Goal: Task Accomplishment & Management: Manage account settings

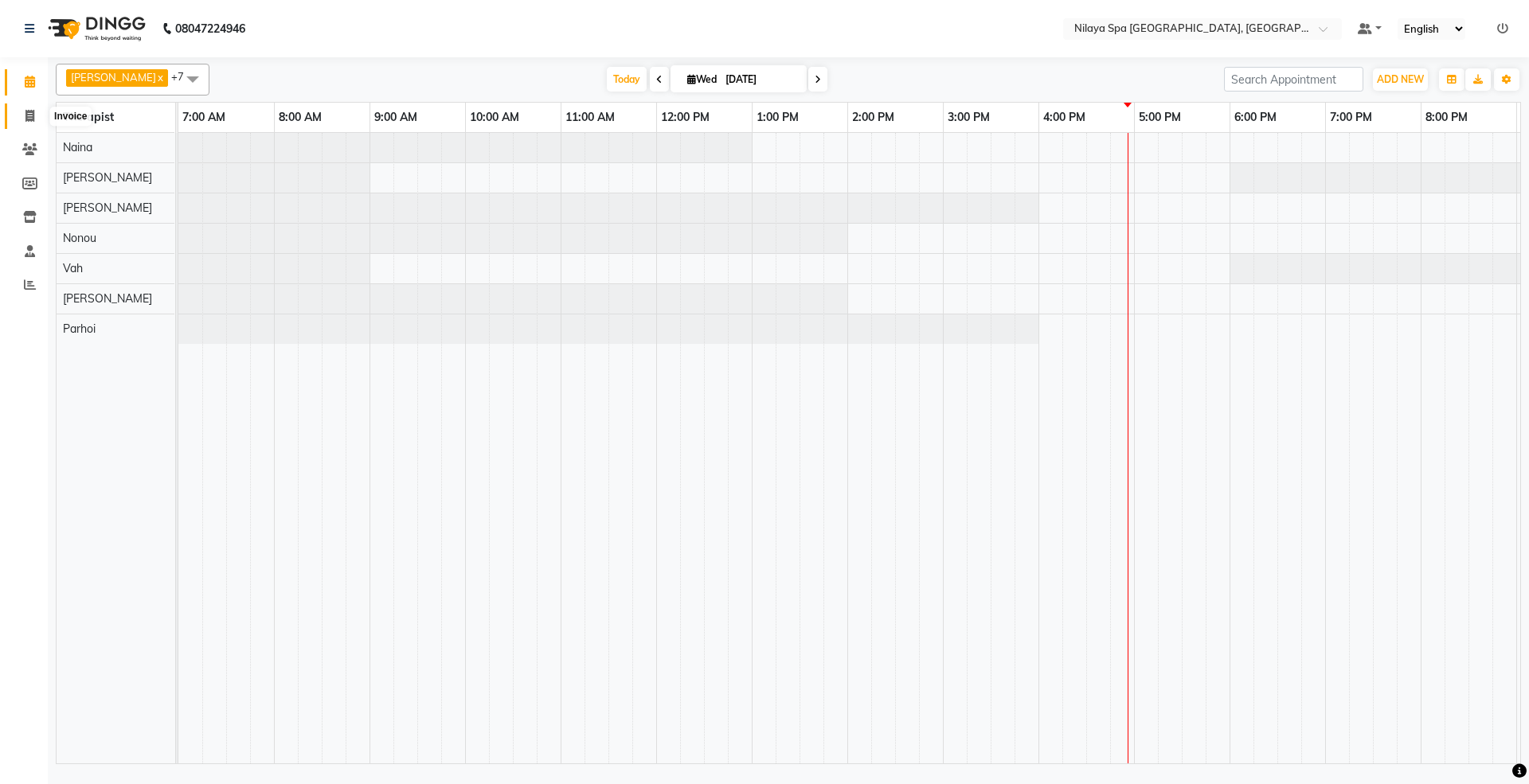
click at [30, 116] on icon at bounding box center [29, 116] width 8 height 12
select select "service"
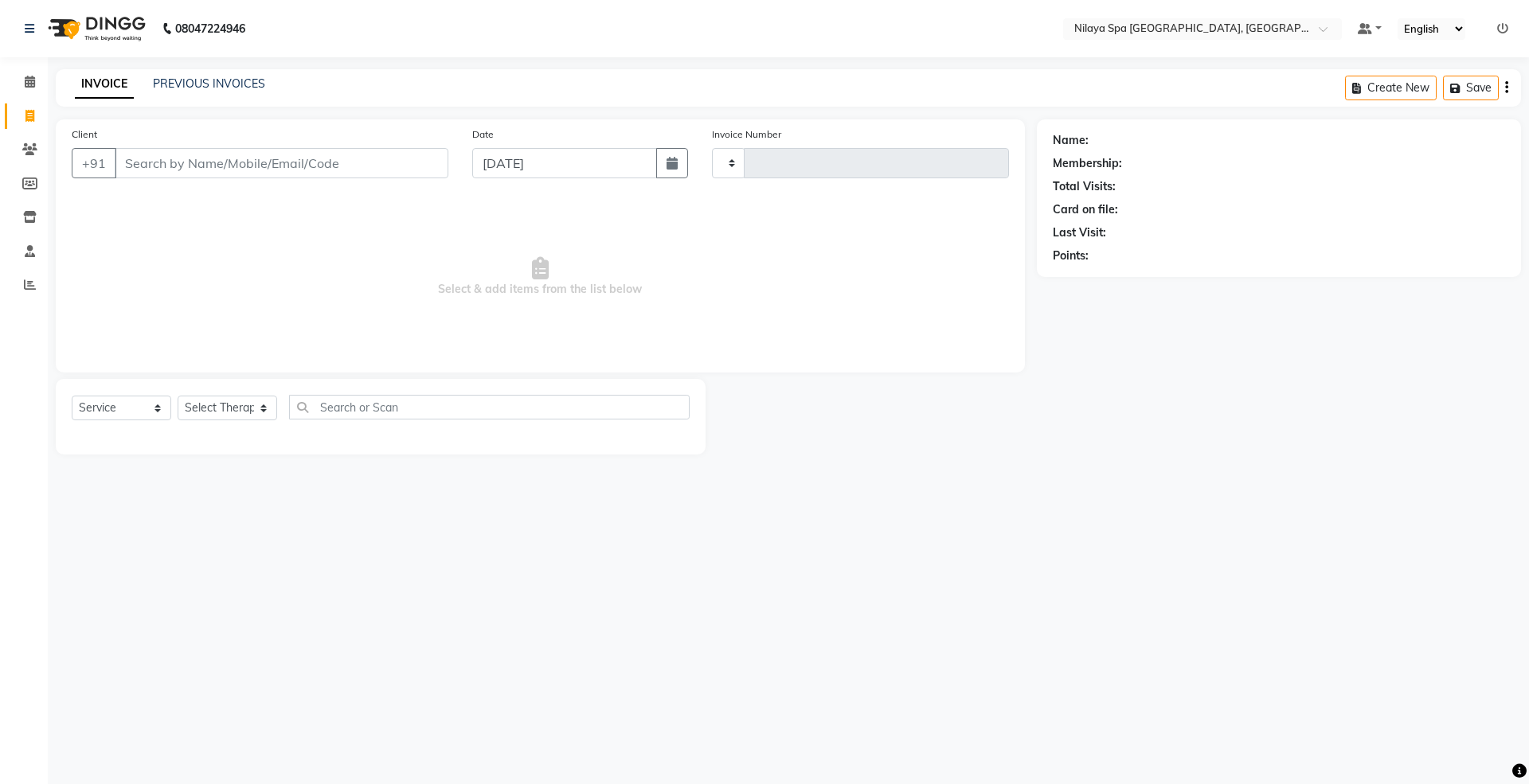
type input "1469"
select select "7950"
click at [20, 147] on span at bounding box center [30, 150] width 28 height 19
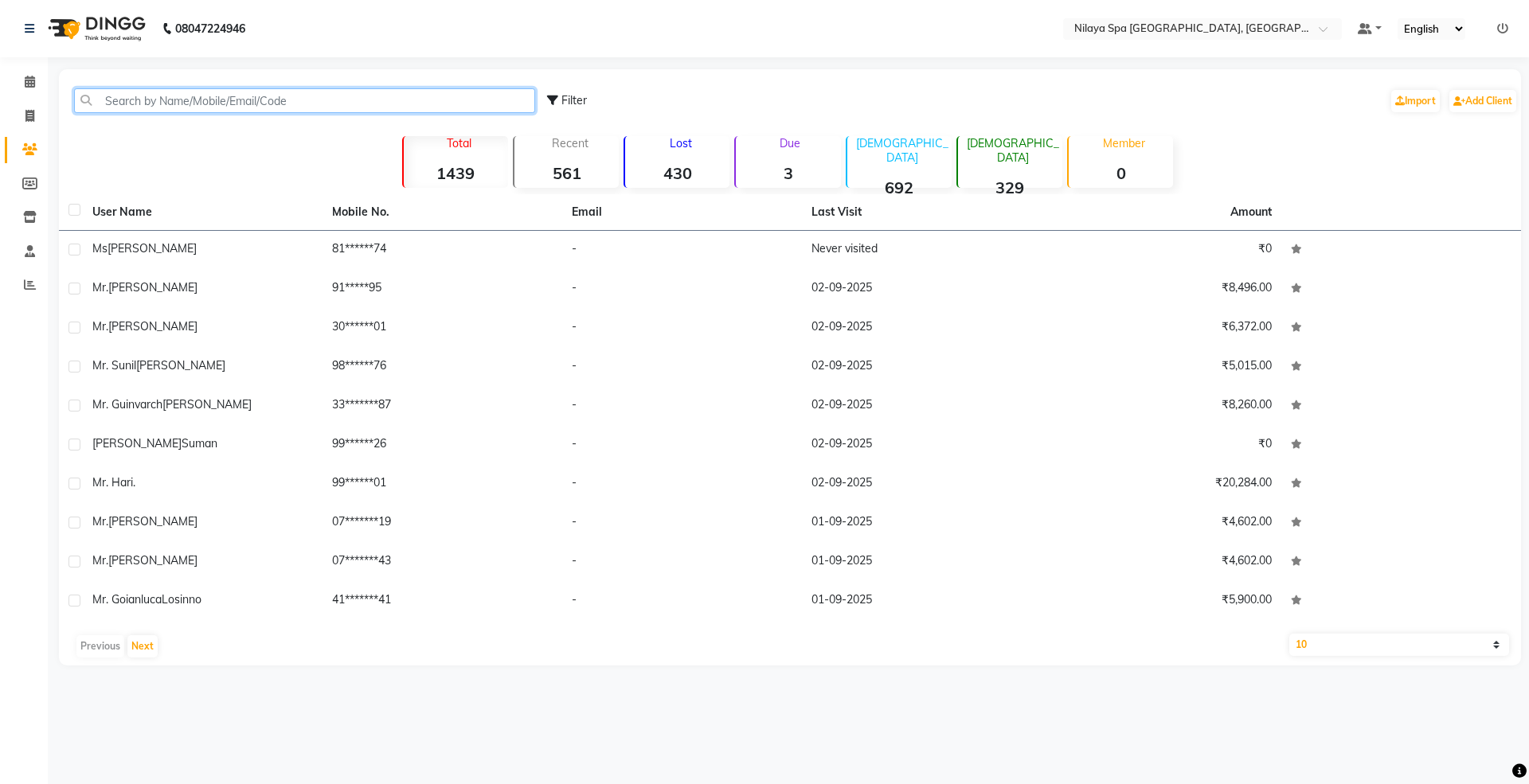
click at [200, 94] on input "text" at bounding box center [304, 100] width 461 height 25
paste input "9742064256"
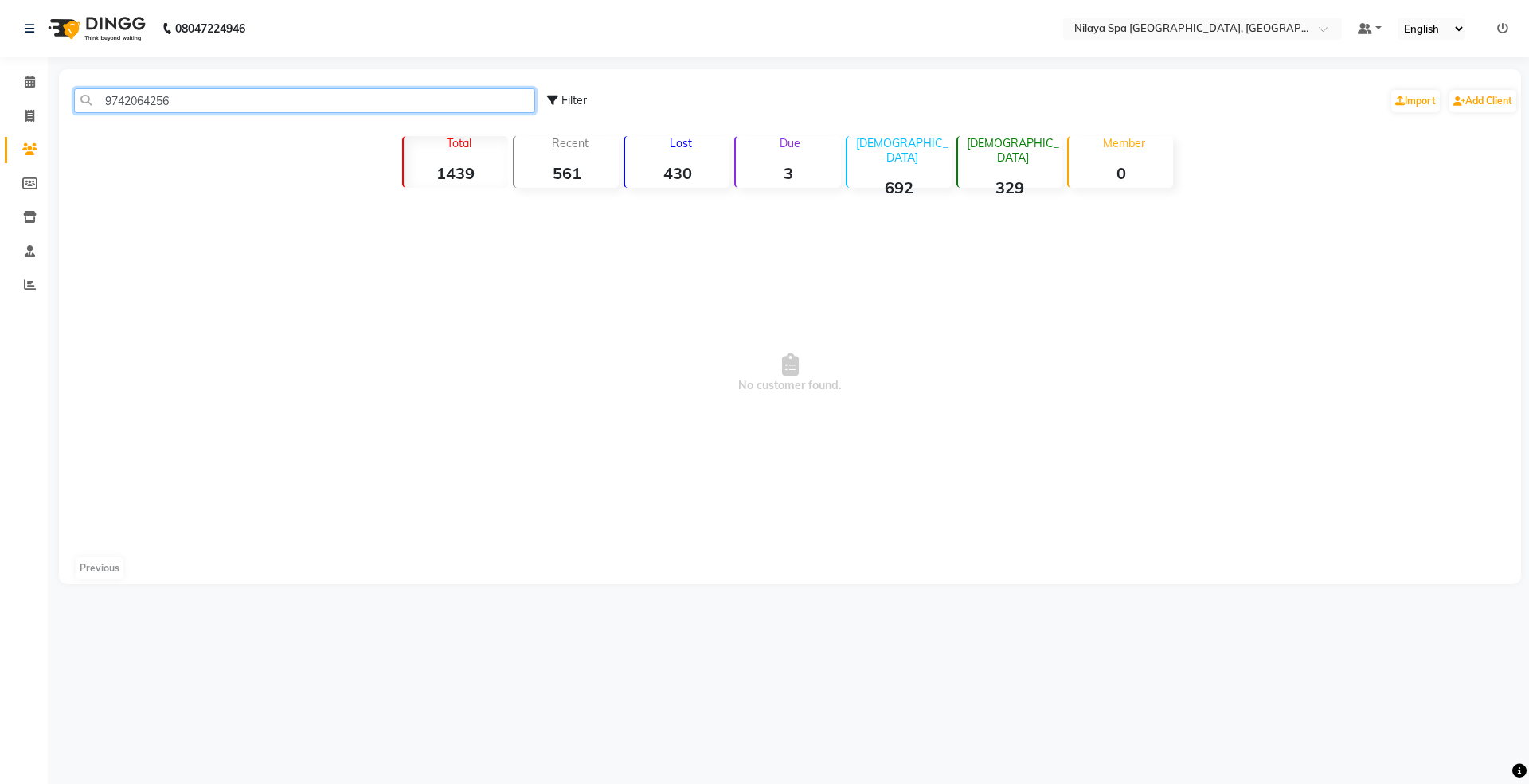
type input "9742064256"
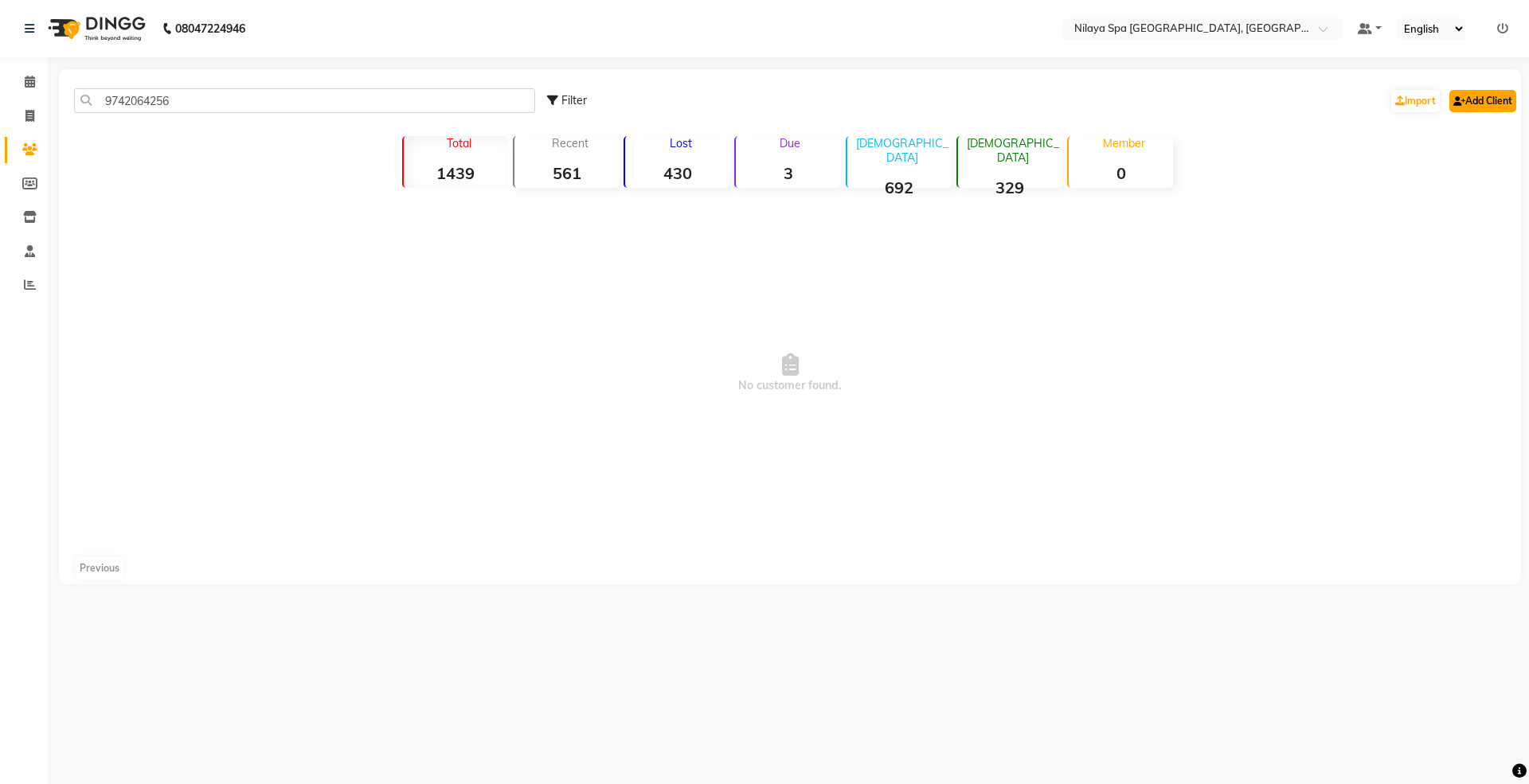
click at [1474, 99] on link "Add Client" at bounding box center [1483, 101] width 67 height 22
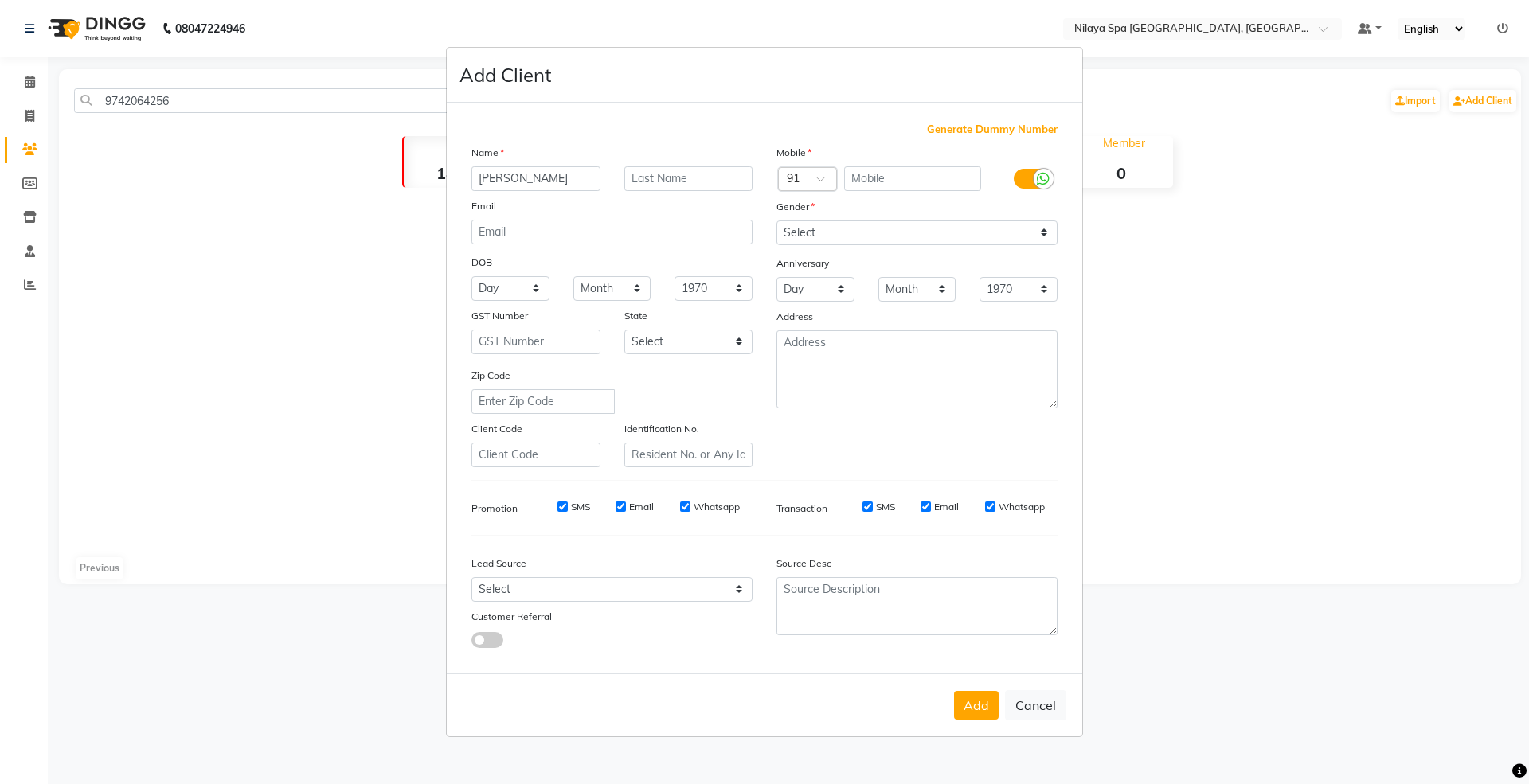
drag, startPoint x: 494, startPoint y: 180, endPoint x: 551, endPoint y: 177, distance: 57.1
click at [551, 177] on input "[PERSON_NAME]" at bounding box center [535, 178] width 129 height 25
type input "Mr."
click at [668, 177] on input "text" at bounding box center [688, 178] width 129 height 25
paste input "Bala"
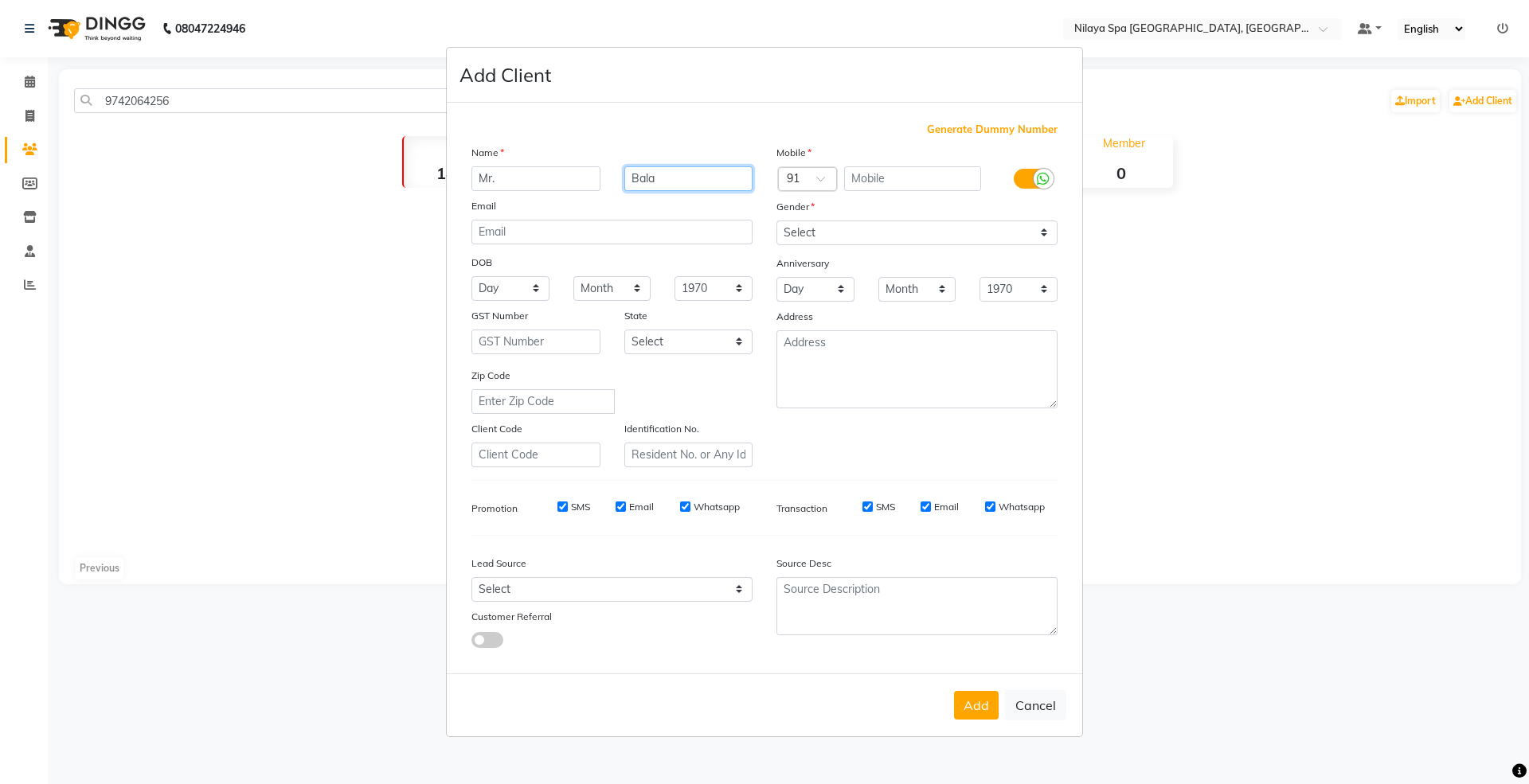
type input "Bala"
click at [927, 178] on input "text" at bounding box center [912, 178] width 138 height 25
paste input "9742064256"
type input "9742064256"
click at [973, 711] on button "Add" at bounding box center [976, 704] width 45 height 29
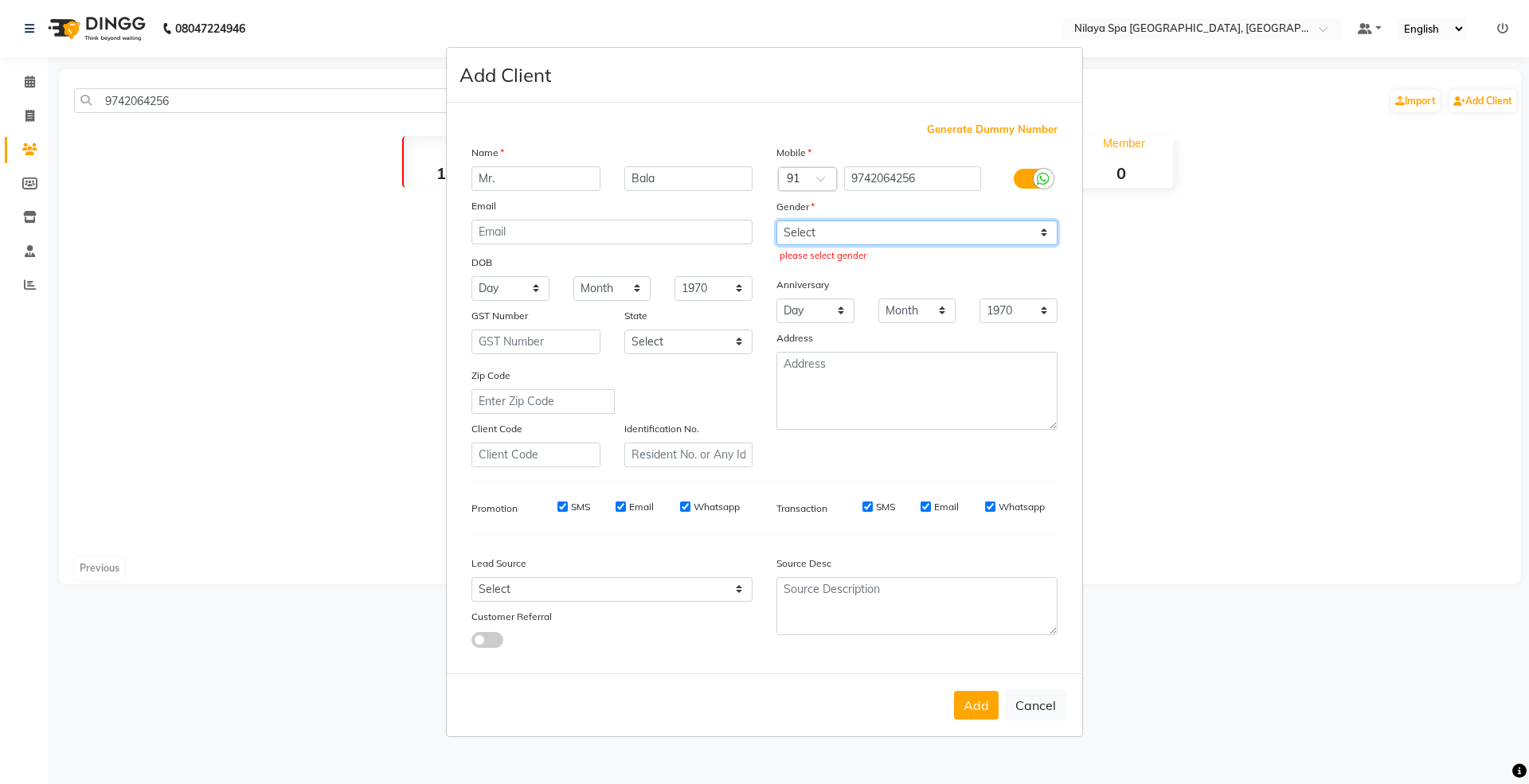
click at [871, 231] on select "Select [DEMOGRAPHIC_DATA] [DEMOGRAPHIC_DATA] Other Prefer Not To Say" at bounding box center [916, 233] width 281 height 25
select select "[DEMOGRAPHIC_DATA]"
click at [776, 221] on select "Select [DEMOGRAPHIC_DATA] [DEMOGRAPHIC_DATA] Other Prefer Not To Say" at bounding box center [916, 233] width 281 height 25
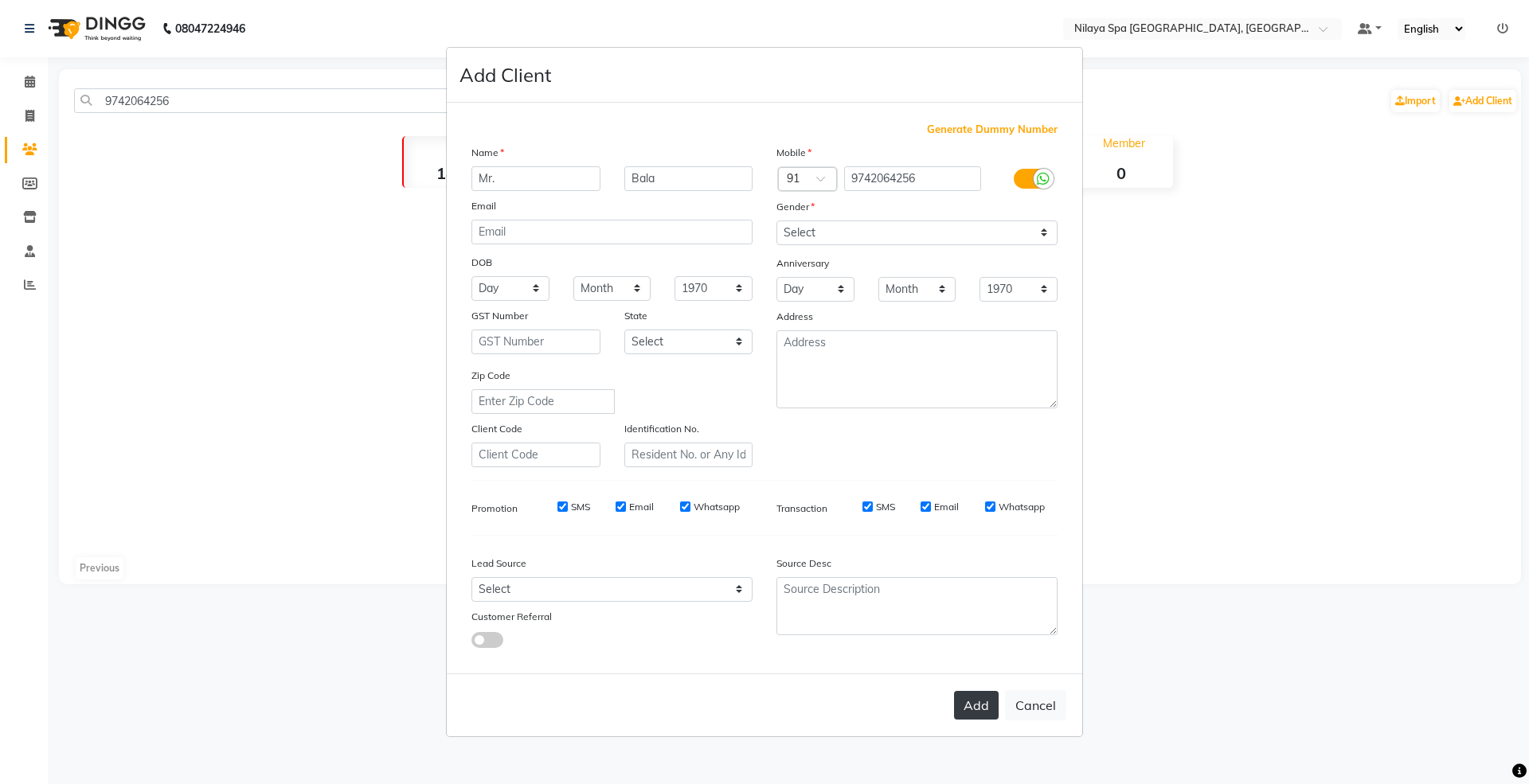
click at [975, 707] on button "Add" at bounding box center [976, 704] width 45 height 29
select select
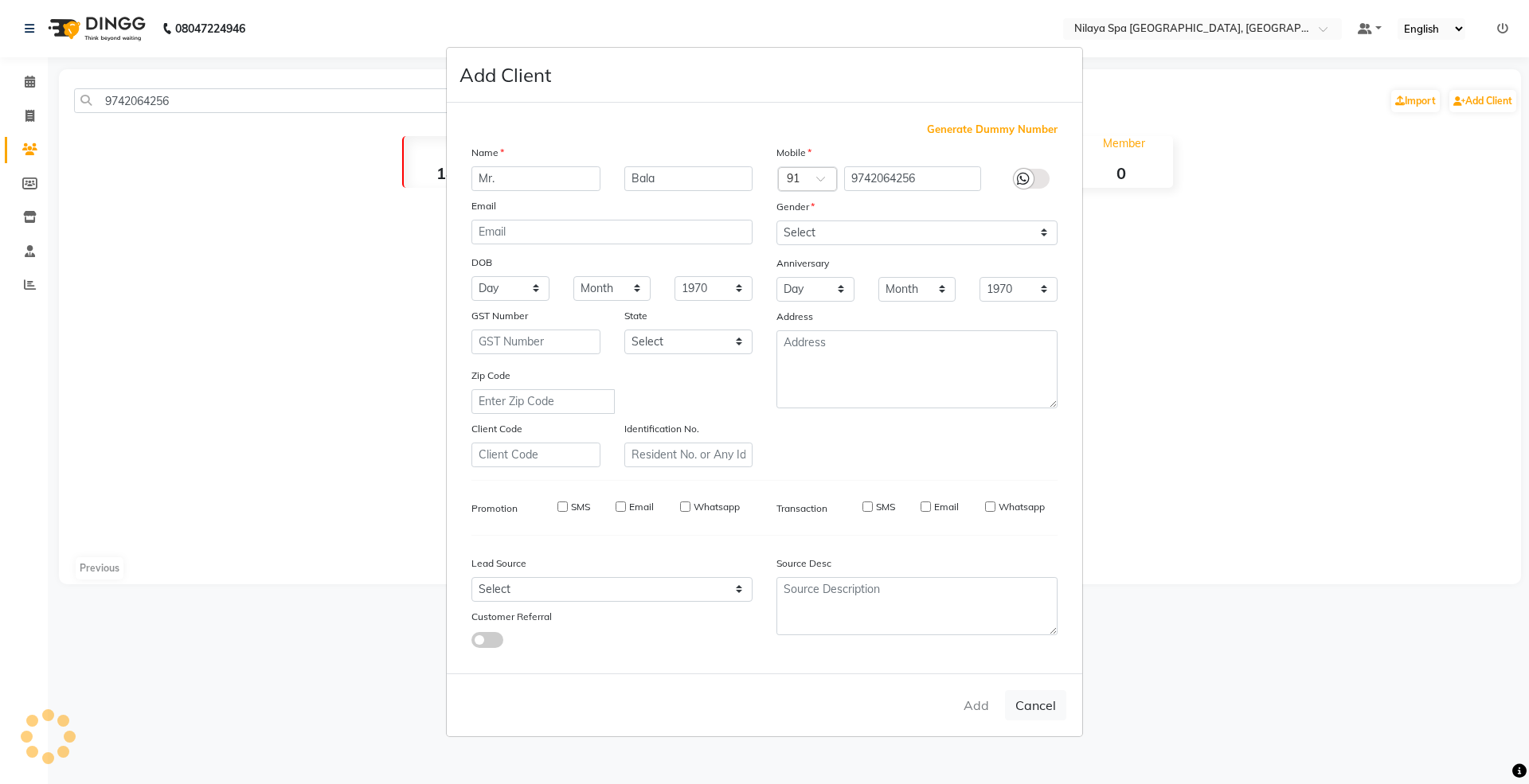
select select
checkbox input "false"
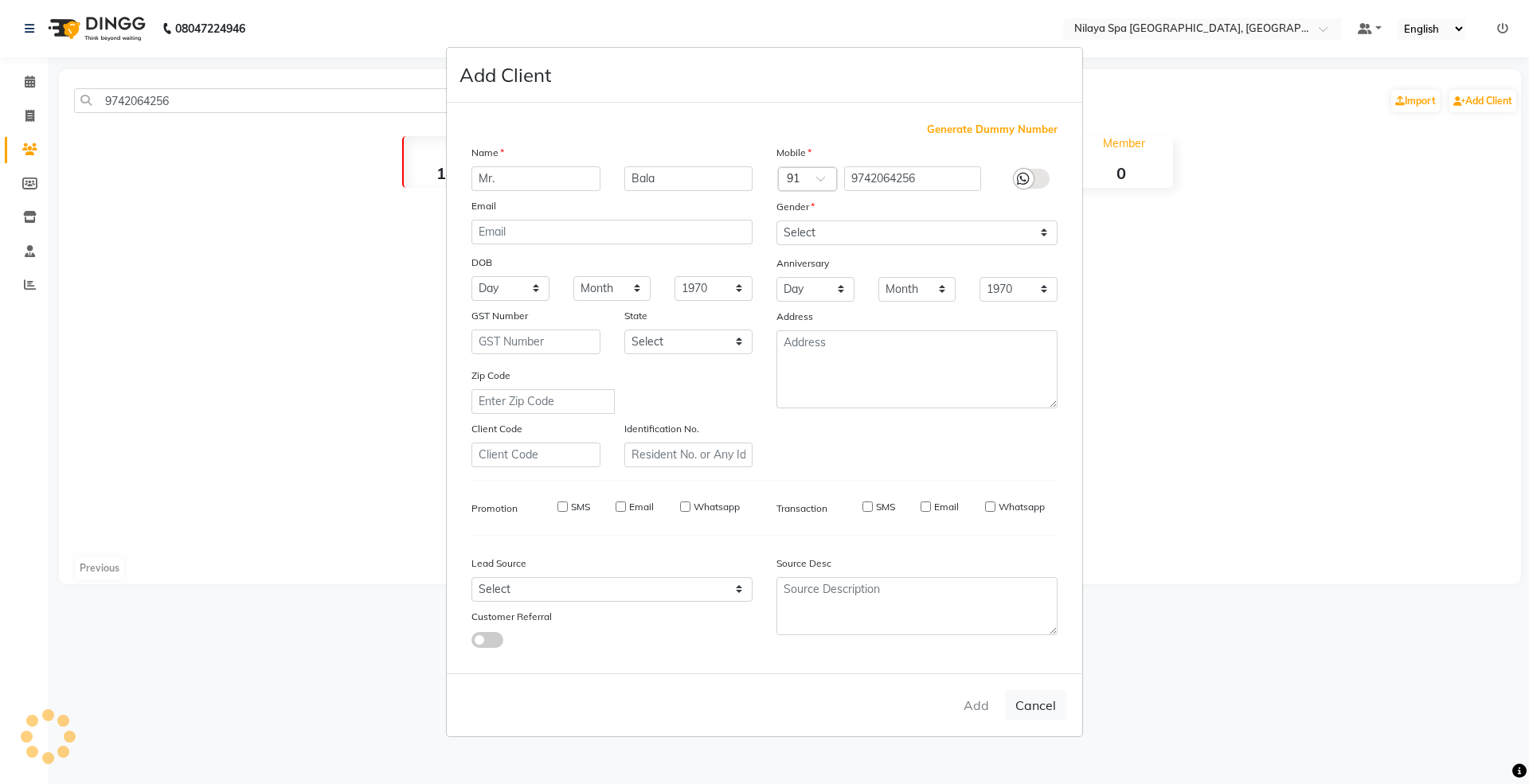
checkbox input "false"
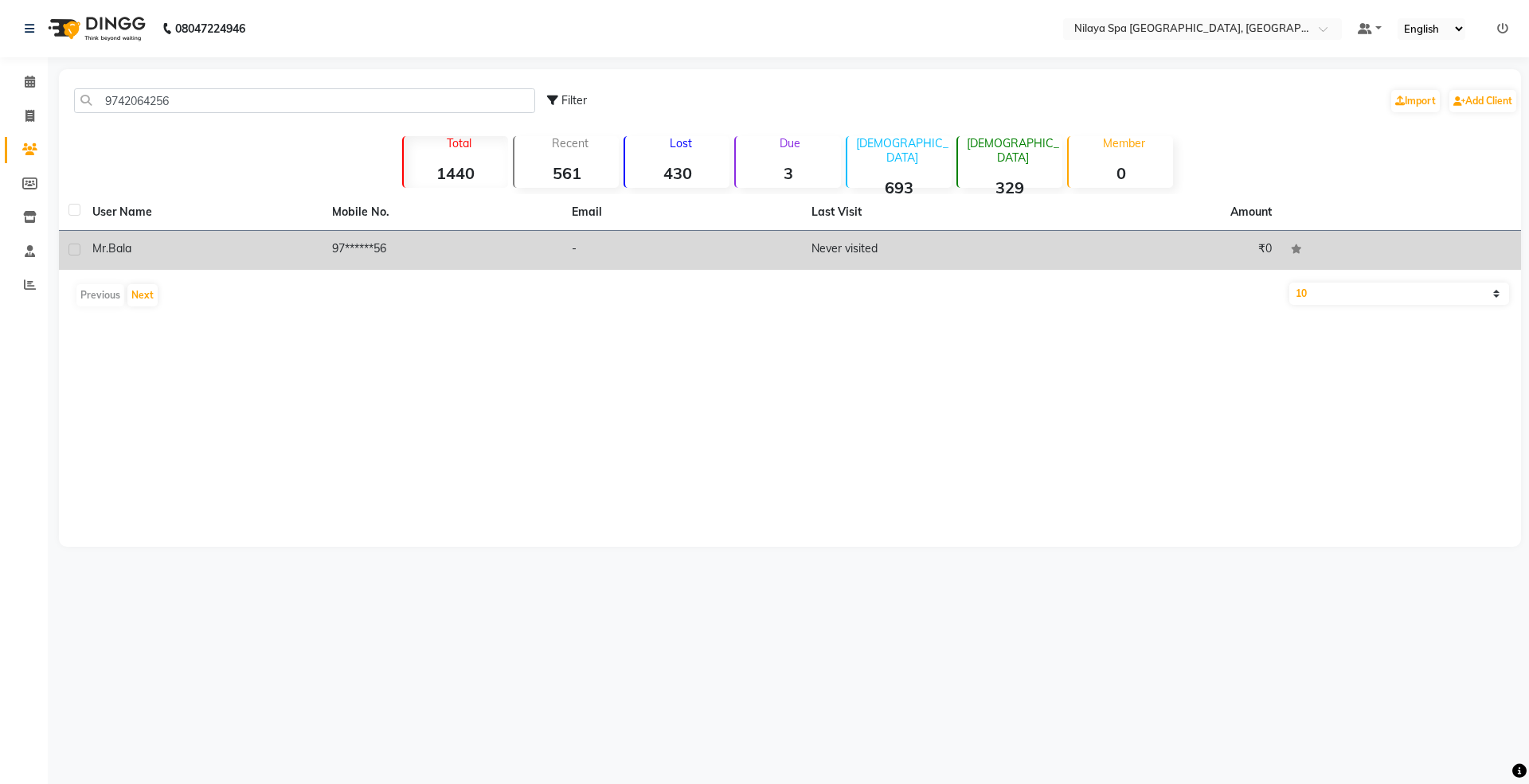
drag, startPoint x: 309, startPoint y: 247, endPoint x: 386, endPoint y: 246, distance: 77.0
click at [310, 247] on div "[PERSON_NAME]" at bounding box center [203, 248] width 221 height 17
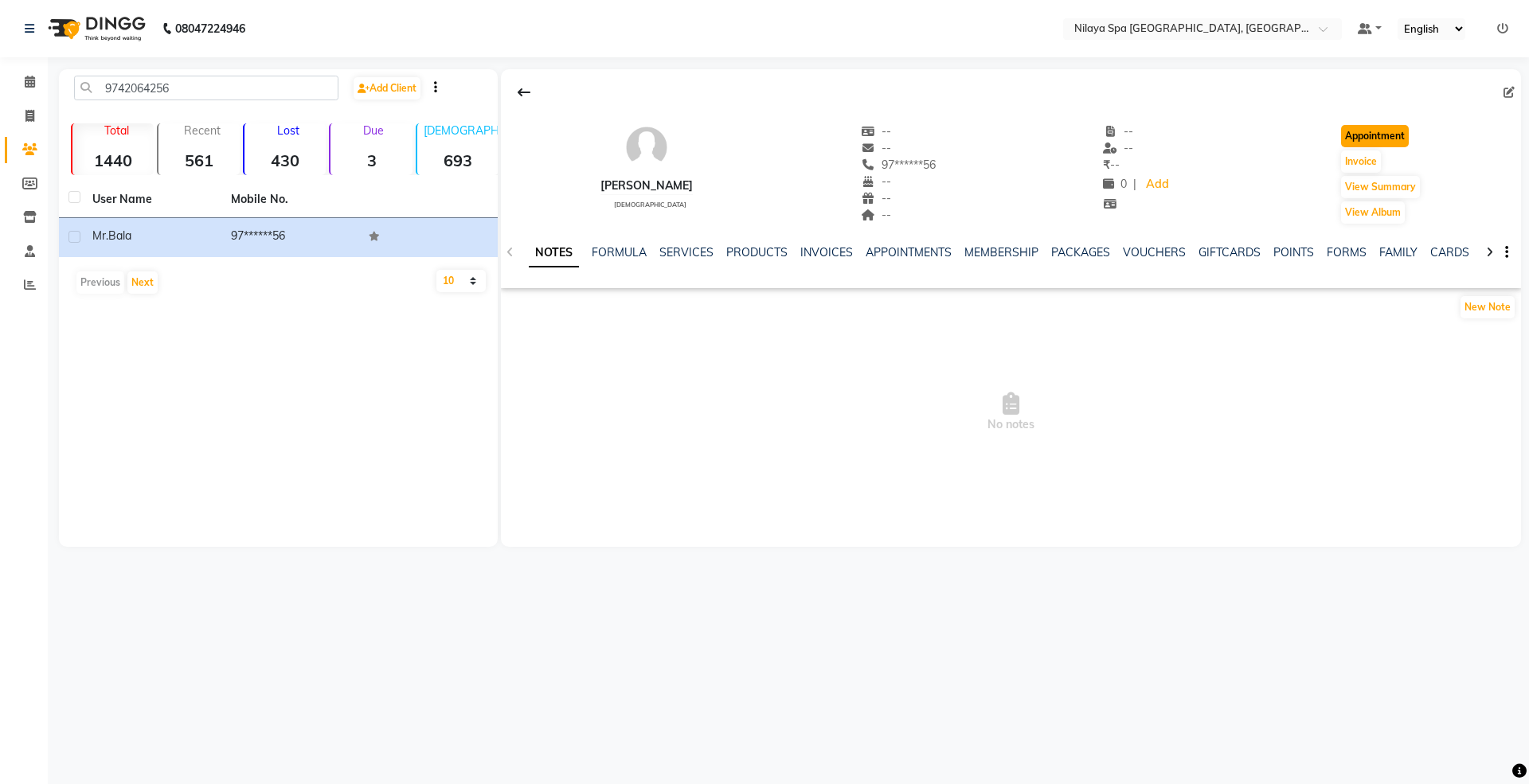
click at [1385, 129] on button "Appointment" at bounding box center [1374, 136] width 68 height 22
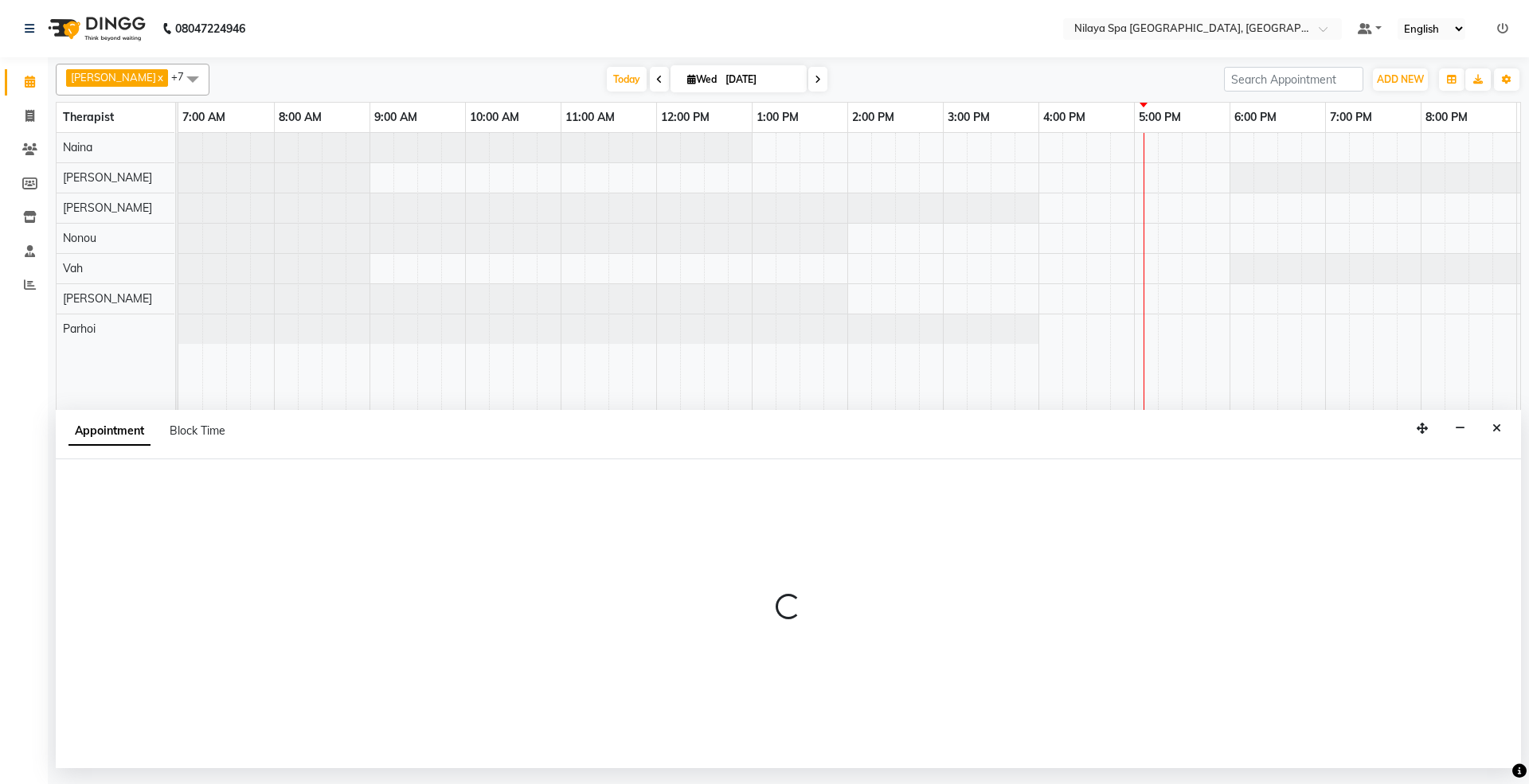
scroll to position [0, 284]
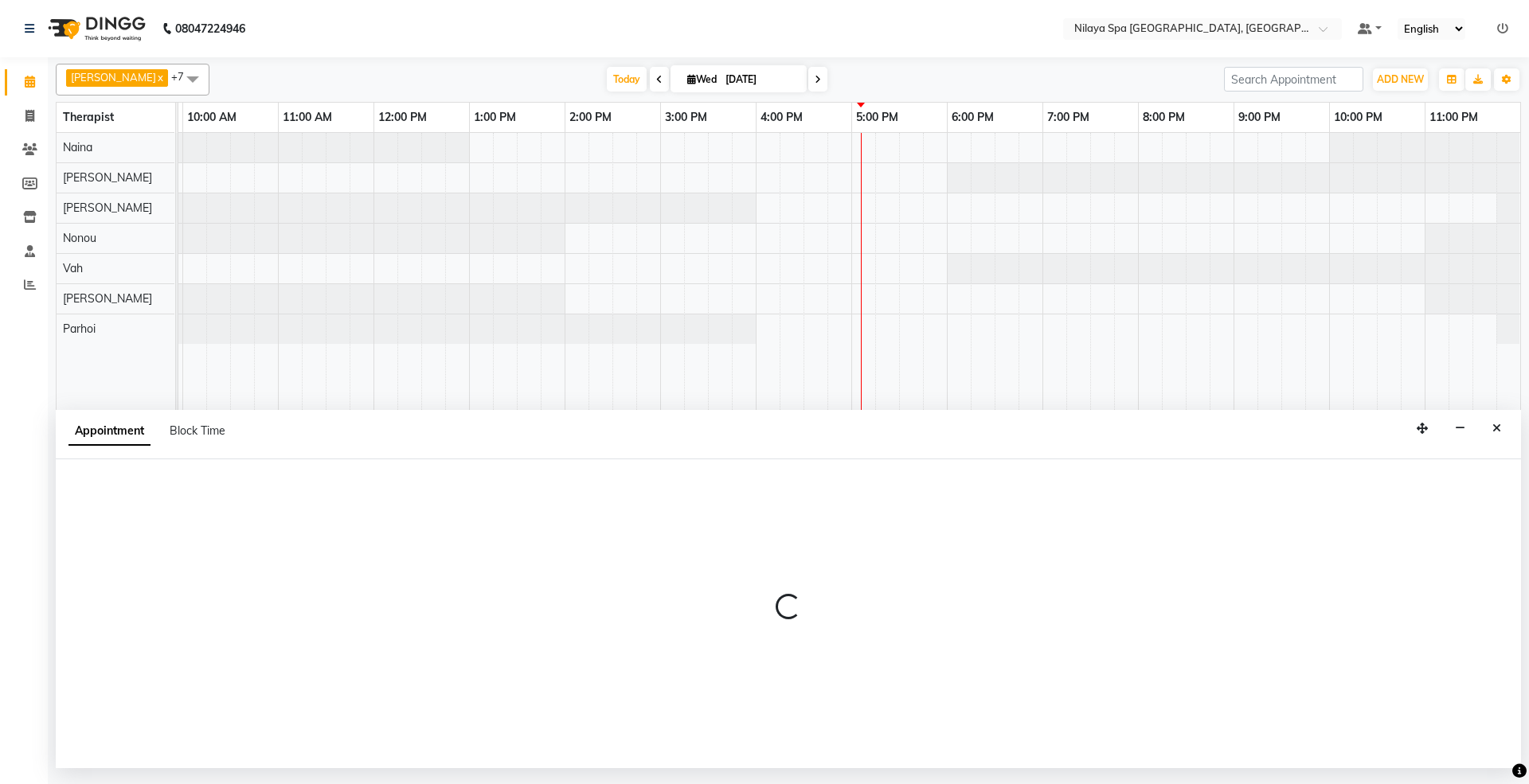
select select "480"
select select "tentative"
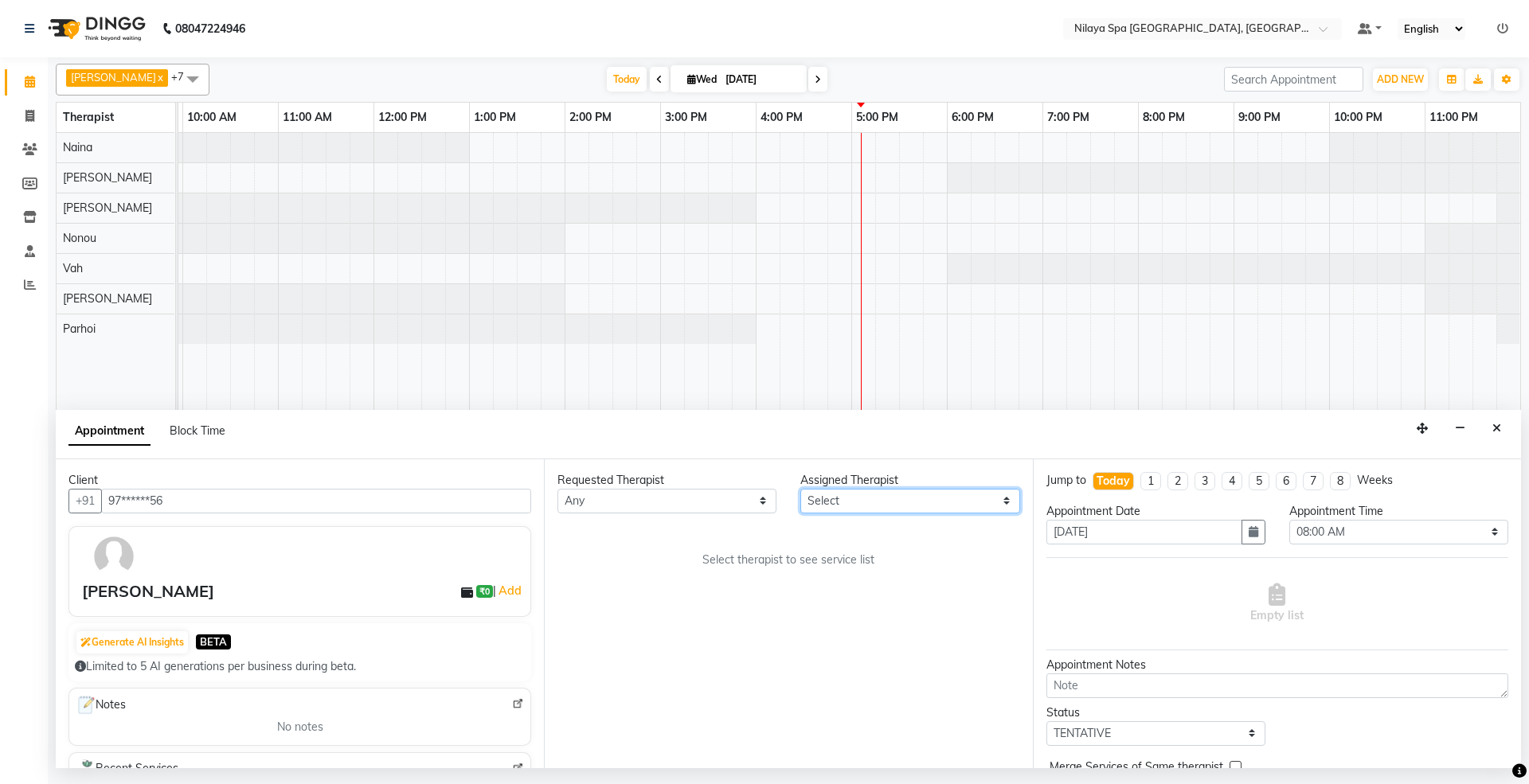
click at [828, 498] on select "Select [PERSON_NAME] [PERSON_NAME] [PERSON_NAME] Parhoi Vah" at bounding box center [910, 500] width 219 height 25
select select "71648"
click at [800, 489] on select "Select [PERSON_NAME] [PERSON_NAME] [PERSON_NAME] Parhoi Vah" at bounding box center [910, 500] width 219 height 25
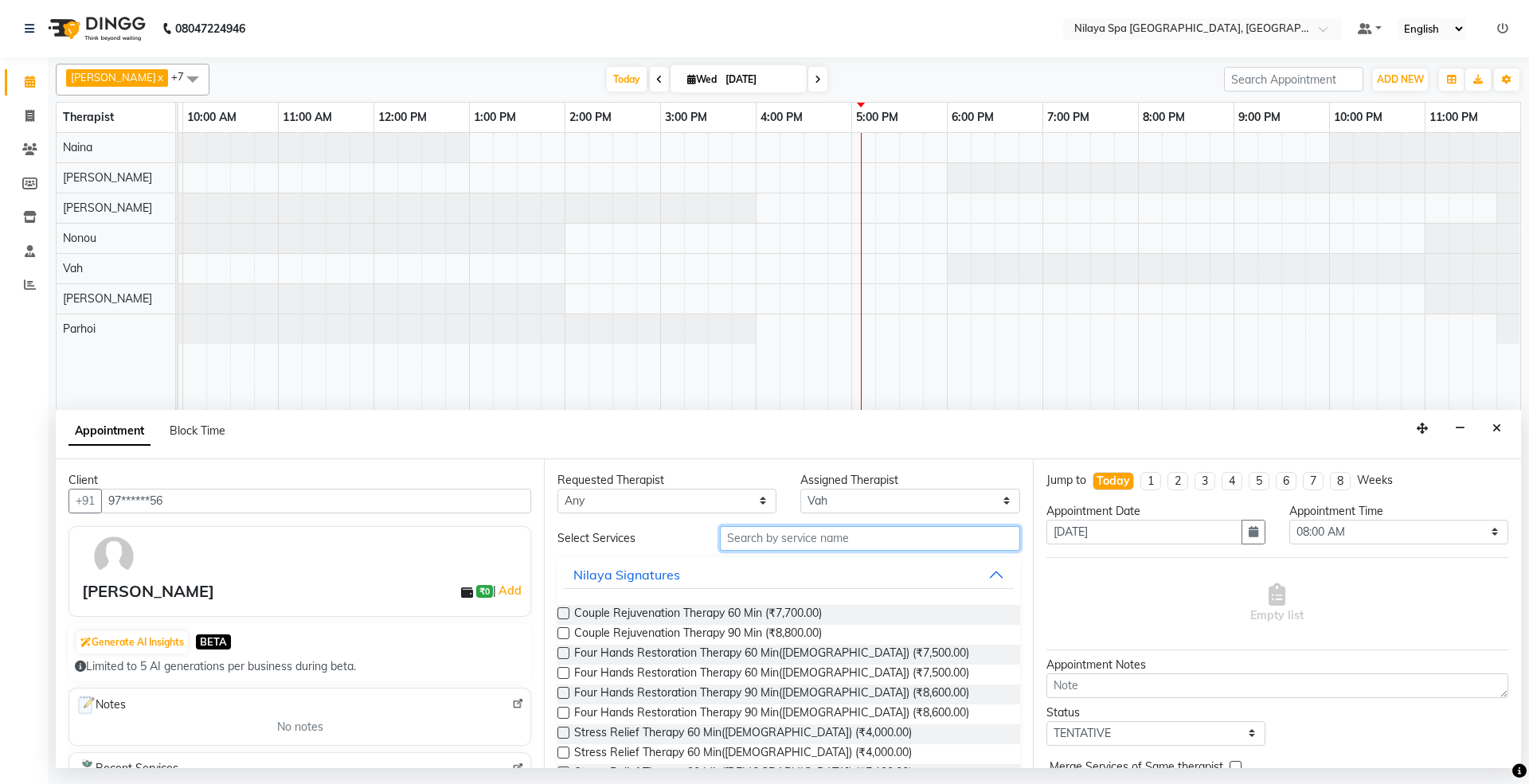
click at [813, 538] on input "text" at bounding box center [870, 538] width 300 height 25
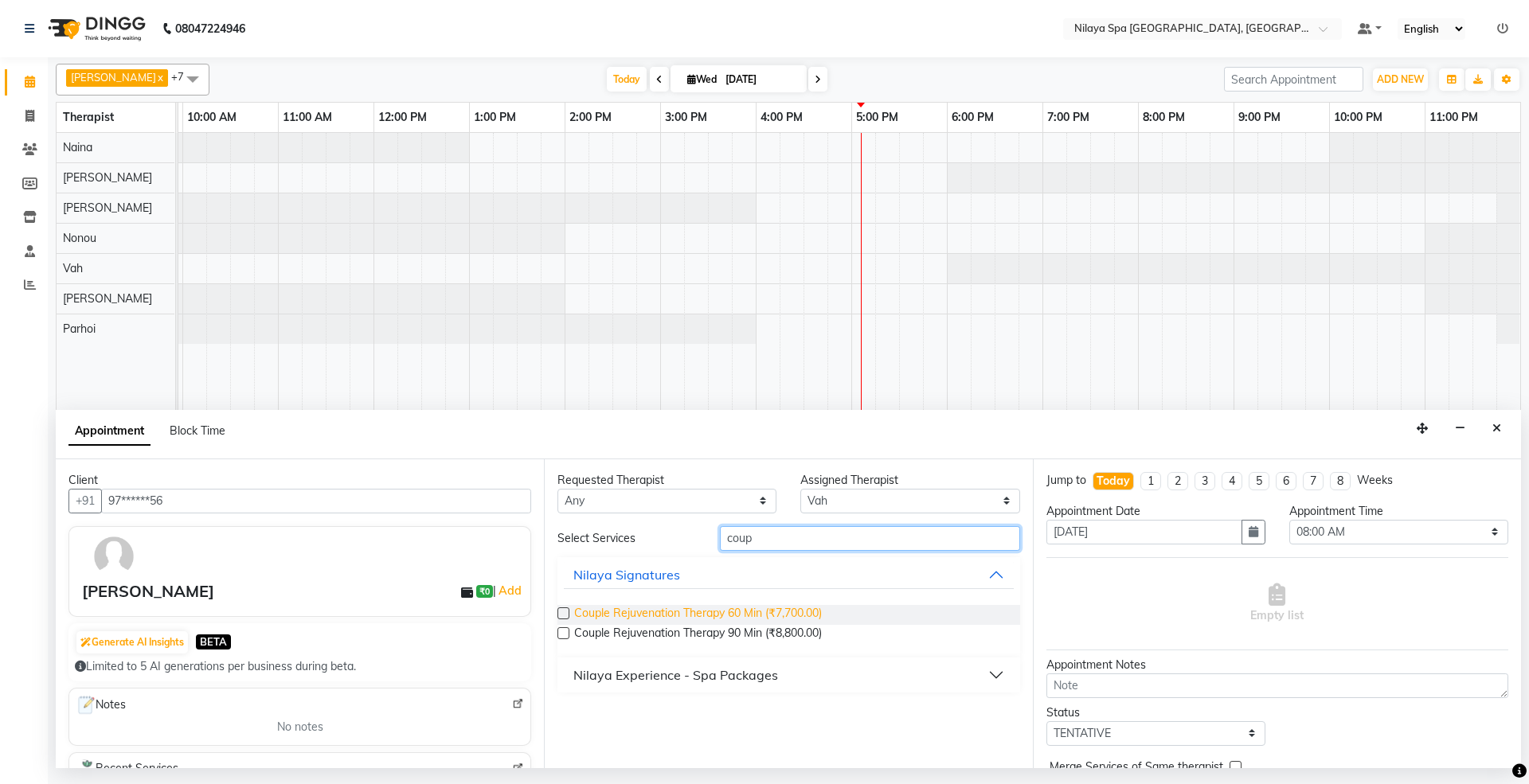
type input "coup"
click at [743, 612] on span "Couple Rejuvenation Therapy 60 Min (₹7,700.00)" at bounding box center [697, 614] width 248 height 19
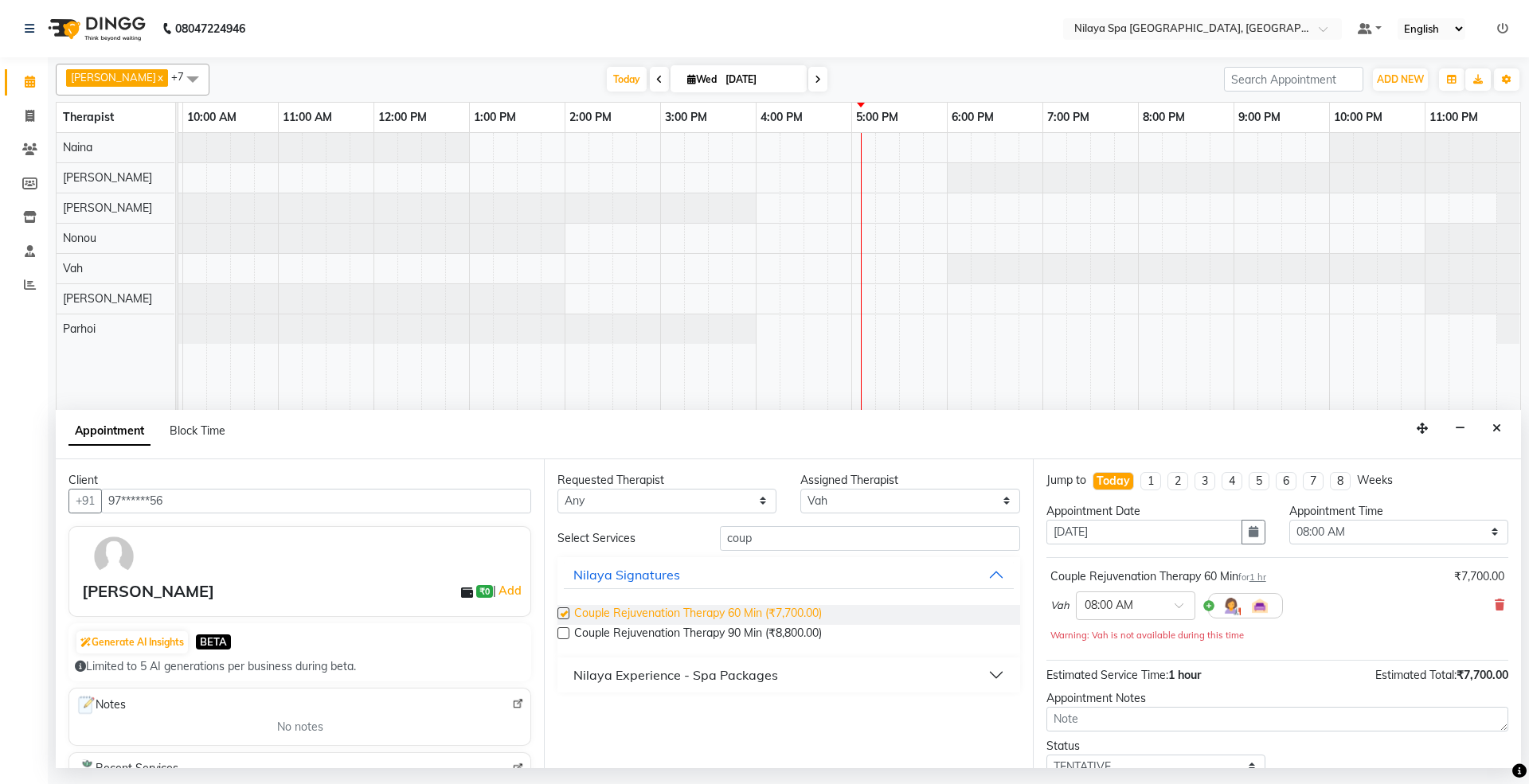
checkbox input "false"
click at [1230, 612] on img at bounding box center [1230, 605] width 19 height 19
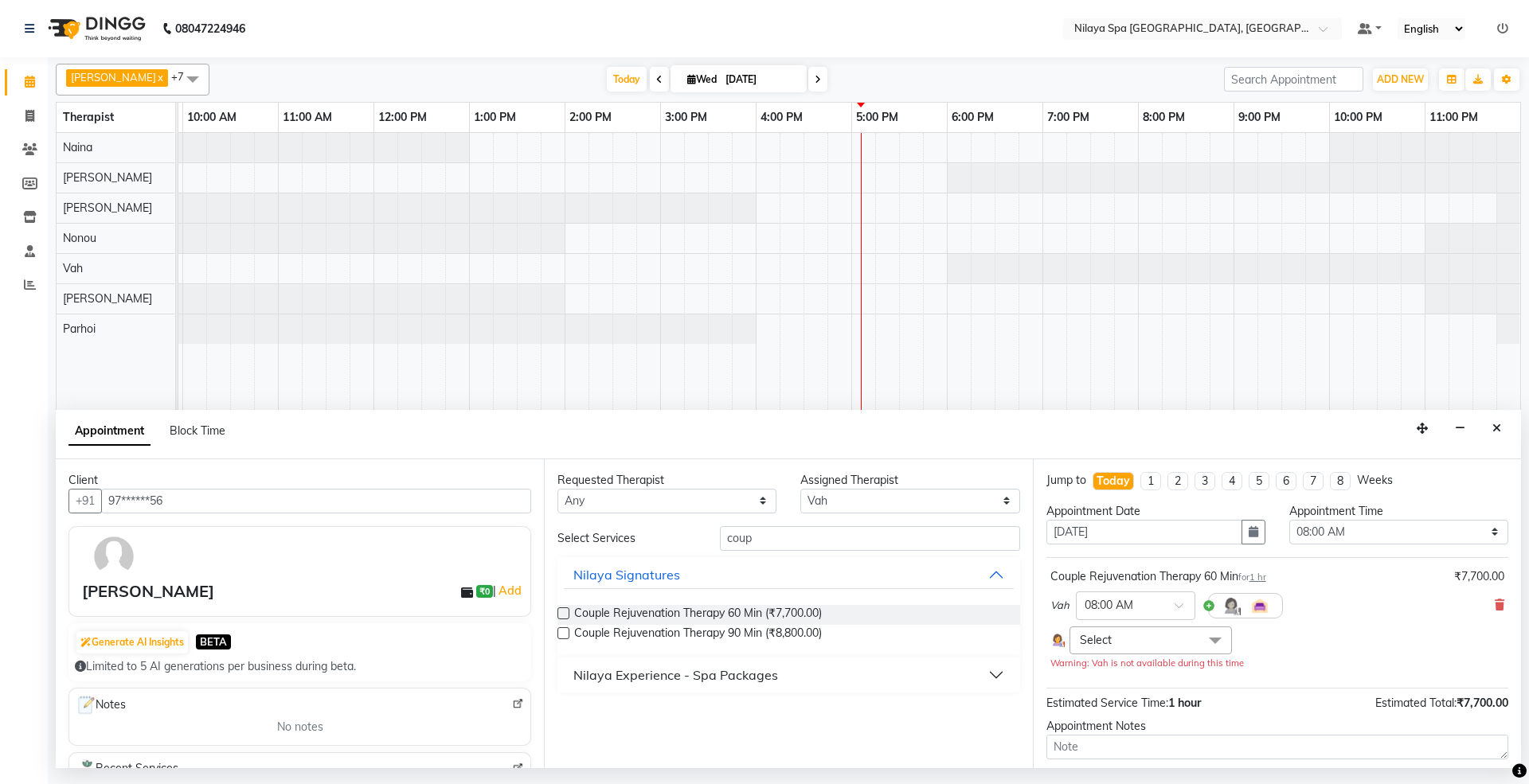
click at [1208, 638] on span at bounding box center [1215, 641] width 32 height 31
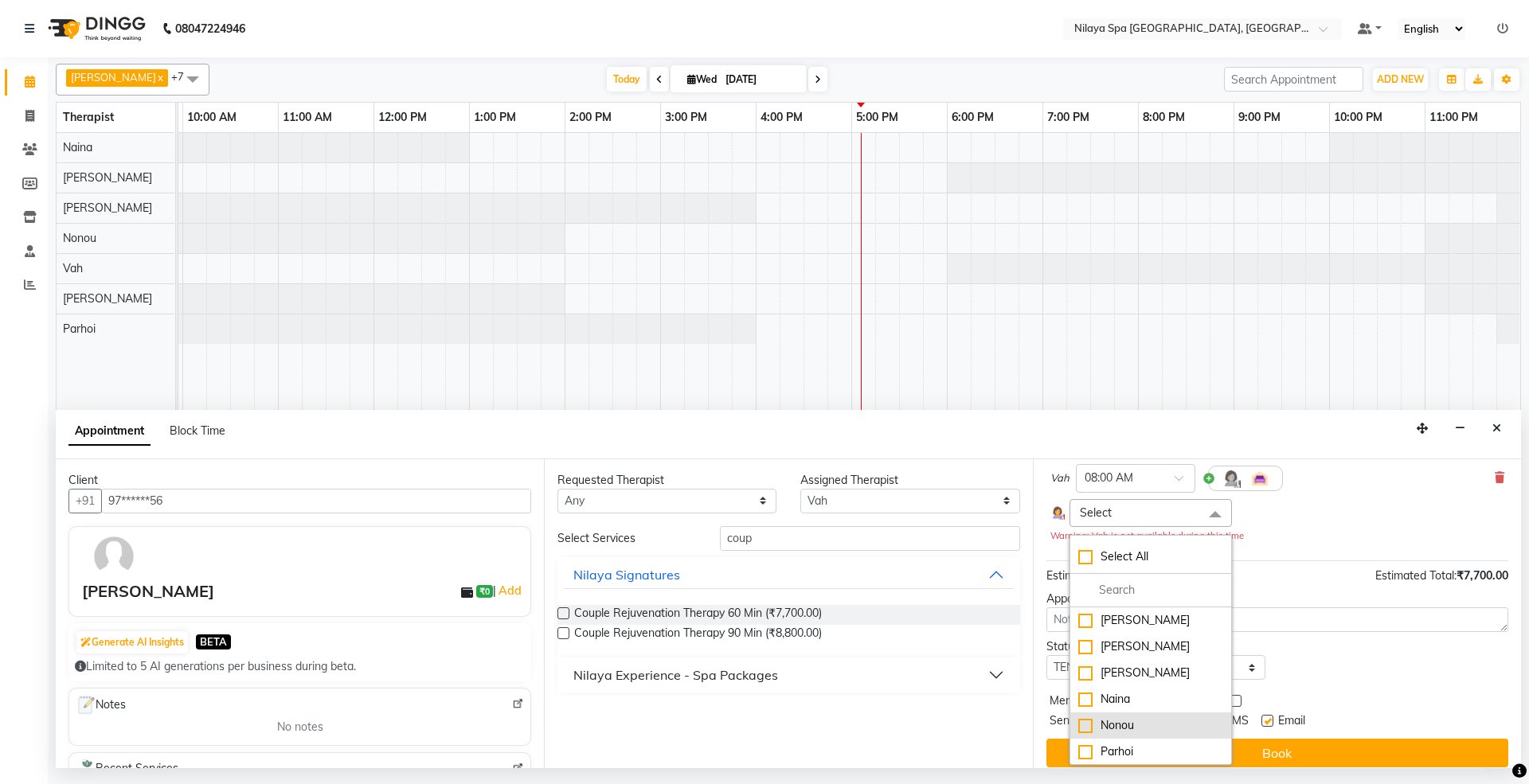
scroll to position [142, 0]
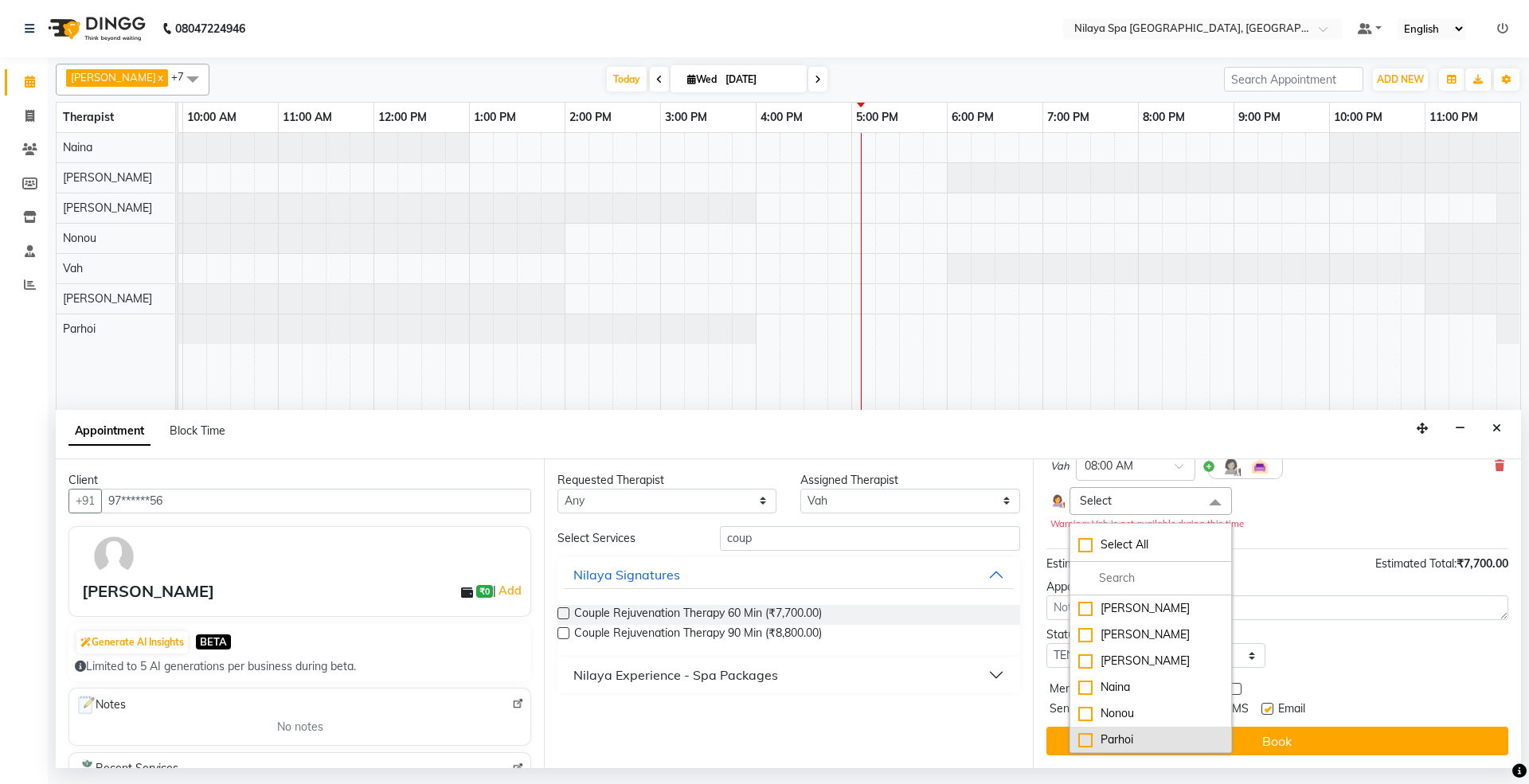
click at [1086, 741] on div "Parhoi" at bounding box center [1151, 740] width 145 height 17
checkbox input "true"
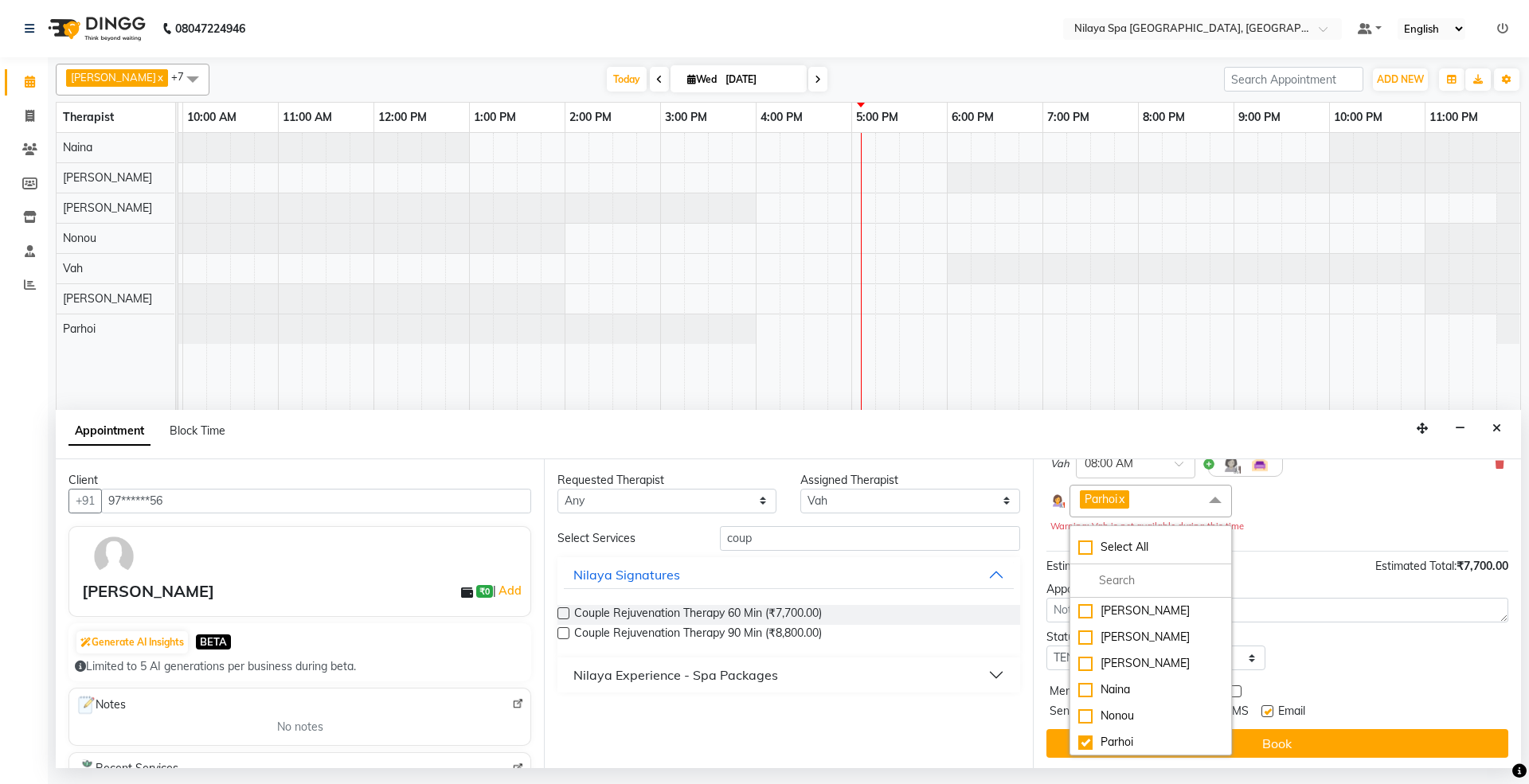
click at [1390, 656] on div "Status Select TENTATIVE CONFIRM CHECK-IN UPCOMING" at bounding box center [1278, 649] width 486 height 42
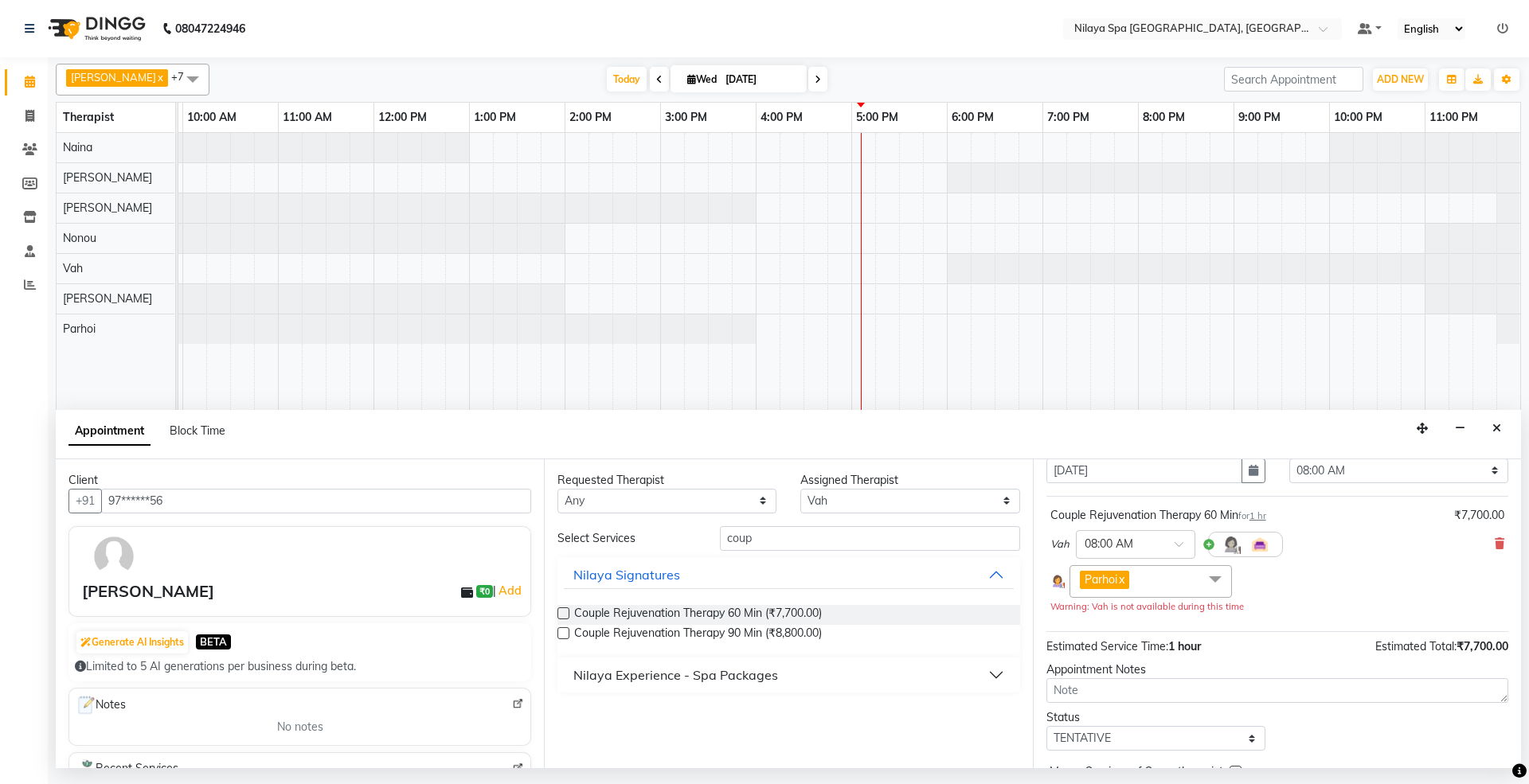
scroll to position [0, 0]
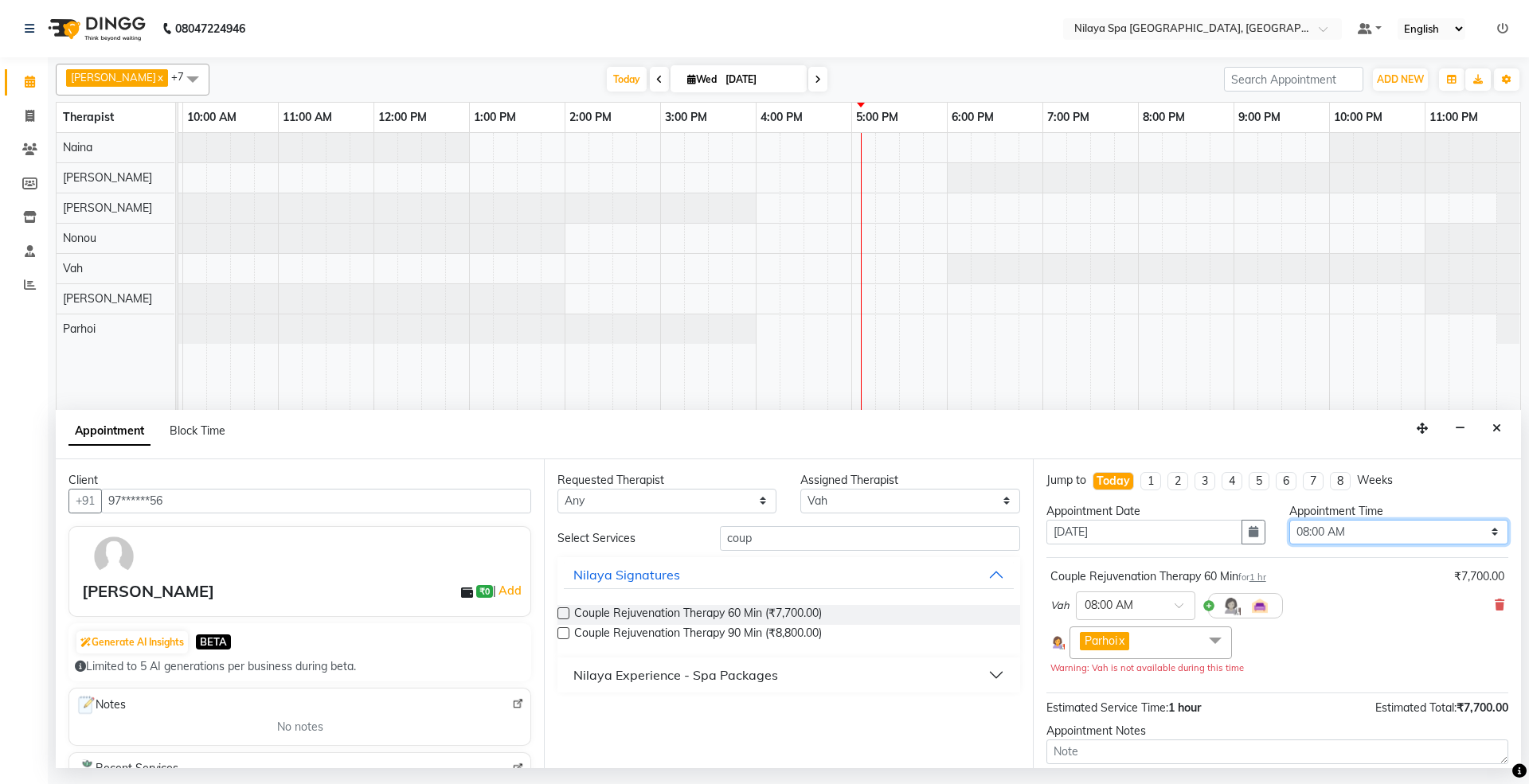
click at [1354, 527] on select "Select 08:00 AM 08:15 AM 08:30 AM 08:45 AM 09:00 AM 09:15 AM 09:30 AM 09:45 AM …" at bounding box center [1398, 532] width 219 height 25
select select "1020"
click at [1289, 522] on select "Select 08:00 AM 08:15 AM 08:30 AM 08:45 AM 09:00 AM 09:15 AM 09:30 AM 09:45 AM …" at bounding box center [1398, 532] width 219 height 25
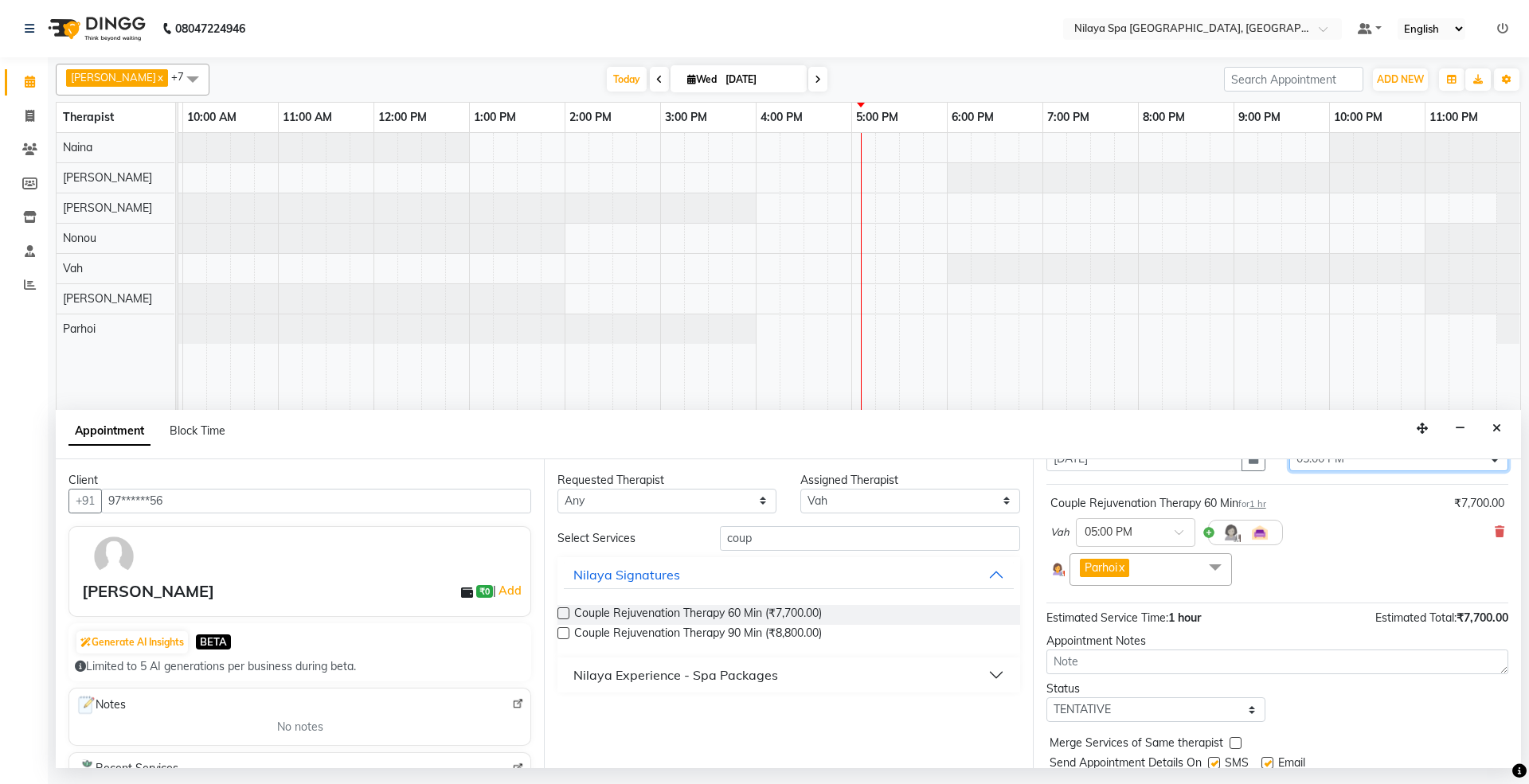
scroll to position [131, 0]
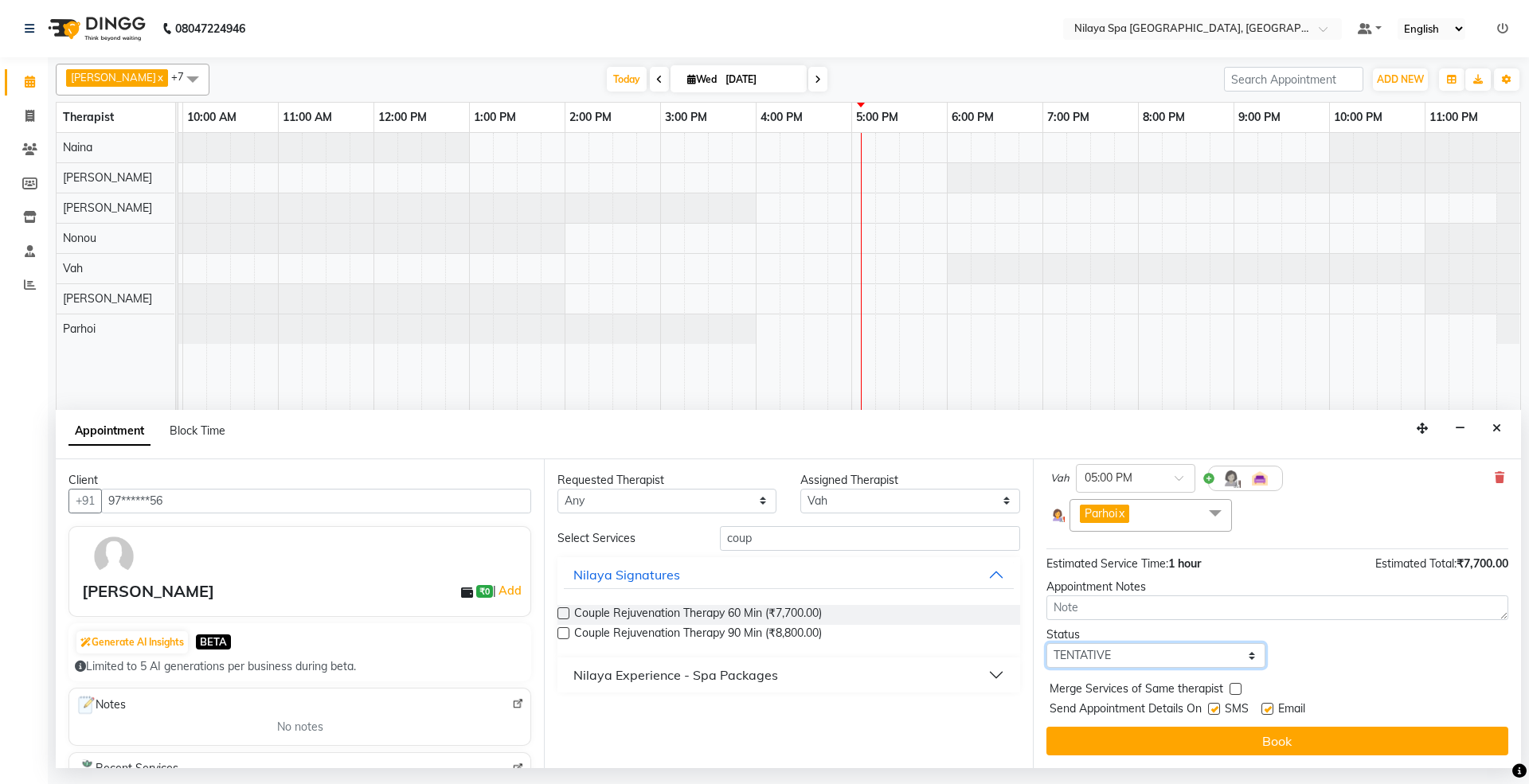
click at [1144, 654] on select "Select TENTATIVE CONFIRM CHECK-IN UPCOMING" at bounding box center [1155, 655] width 219 height 25
select select "confirm booking"
click at [1046, 644] on select "Select TENTATIVE CONFIRM CHECK-IN UPCOMING" at bounding box center [1155, 655] width 219 height 25
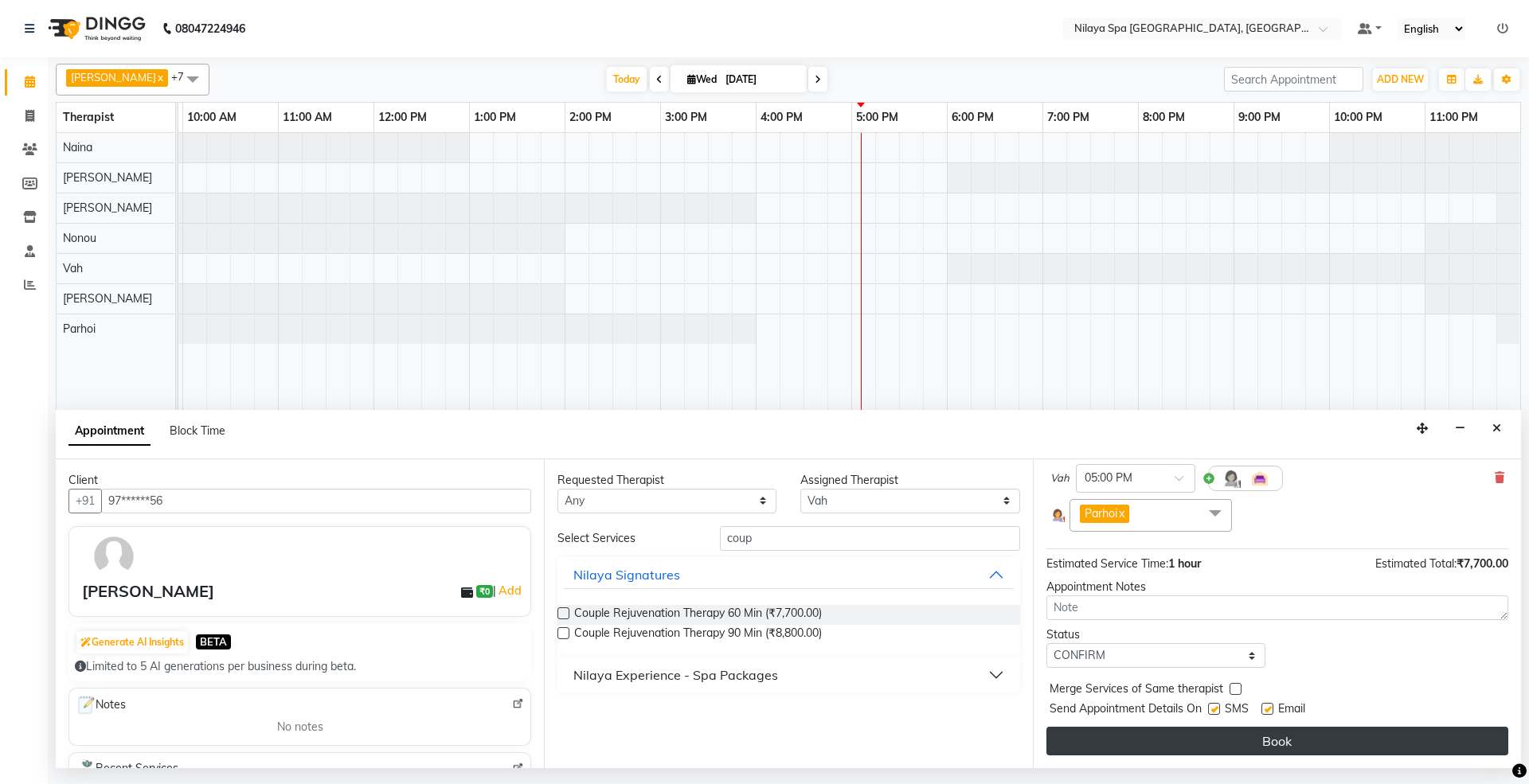
click at [1255, 737] on button "Book" at bounding box center [1277, 740] width 462 height 29
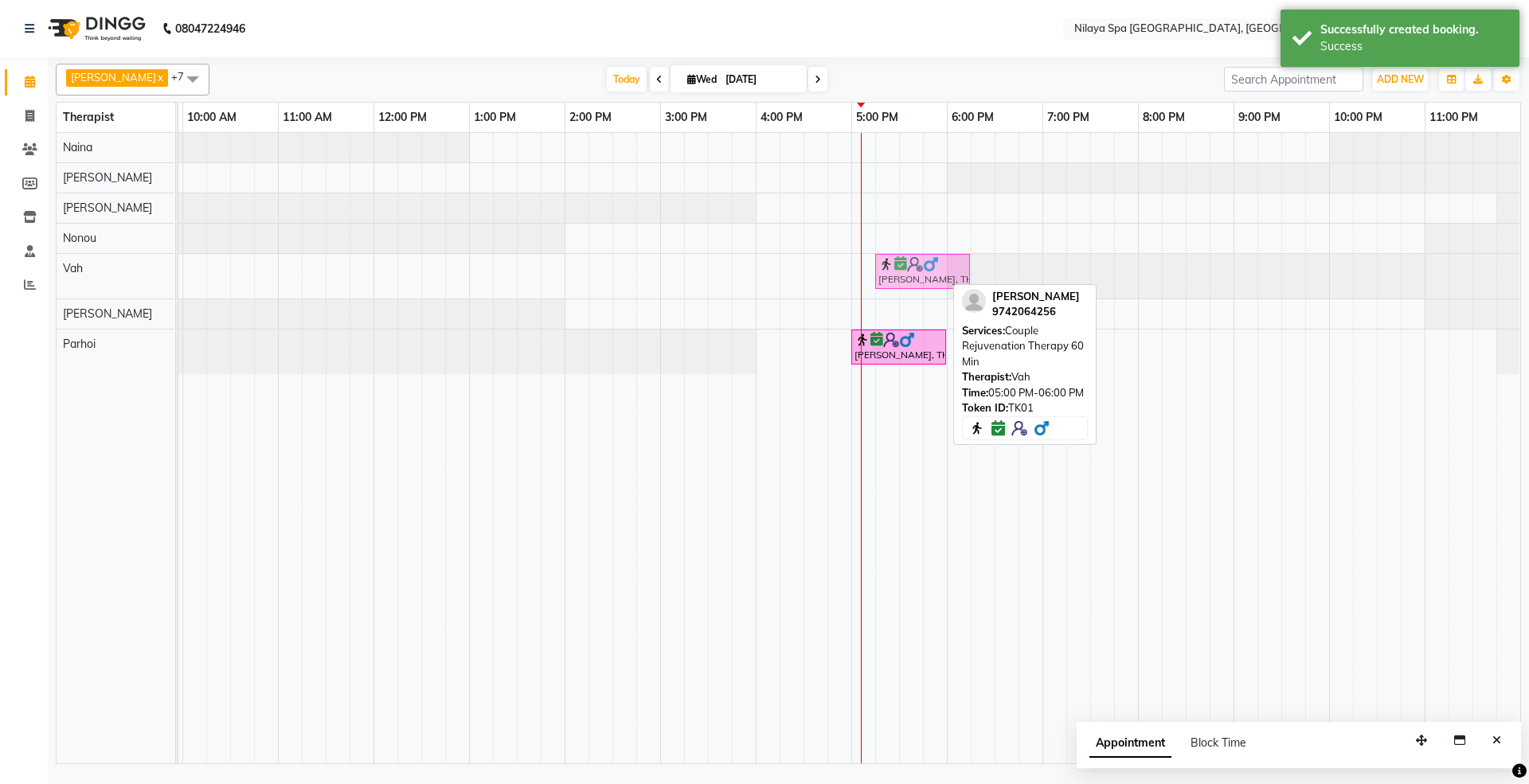
drag, startPoint x: 887, startPoint y: 271, endPoint x: 915, endPoint y: 268, distance: 28.2
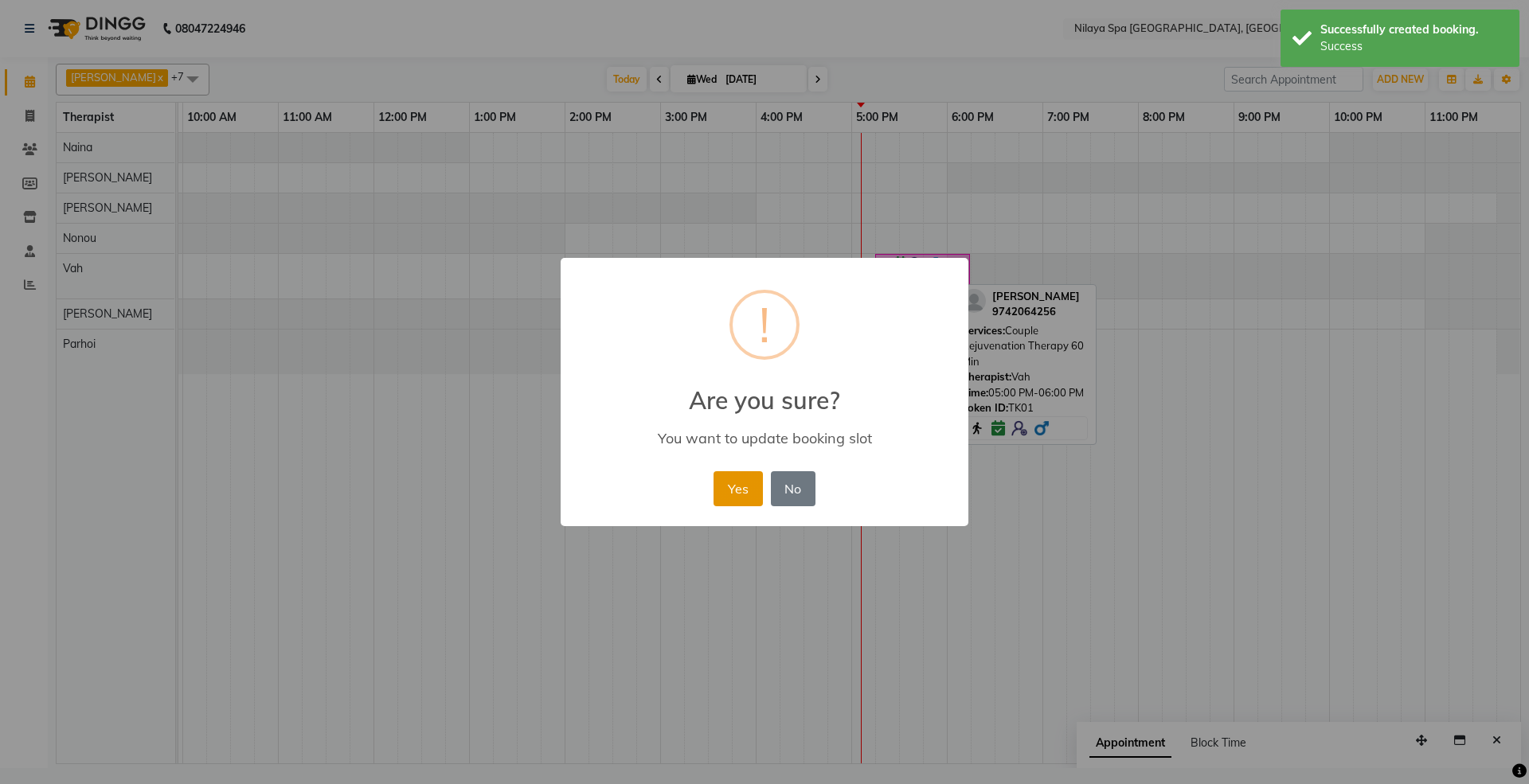
click at [745, 487] on button "Yes" at bounding box center [737, 488] width 48 height 35
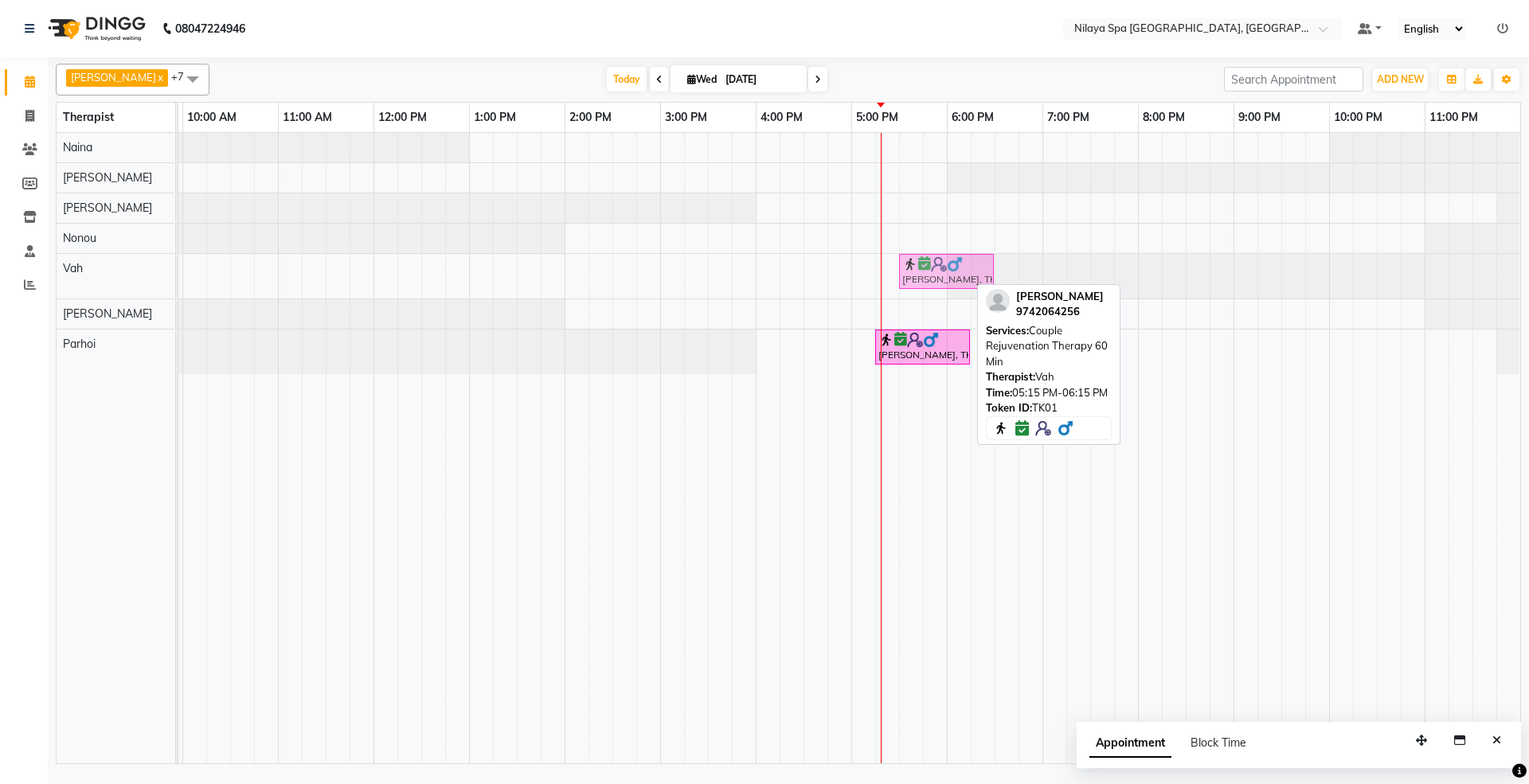
drag, startPoint x: 921, startPoint y: 275, endPoint x: 935, endPoint y: 272, distance: 14.3
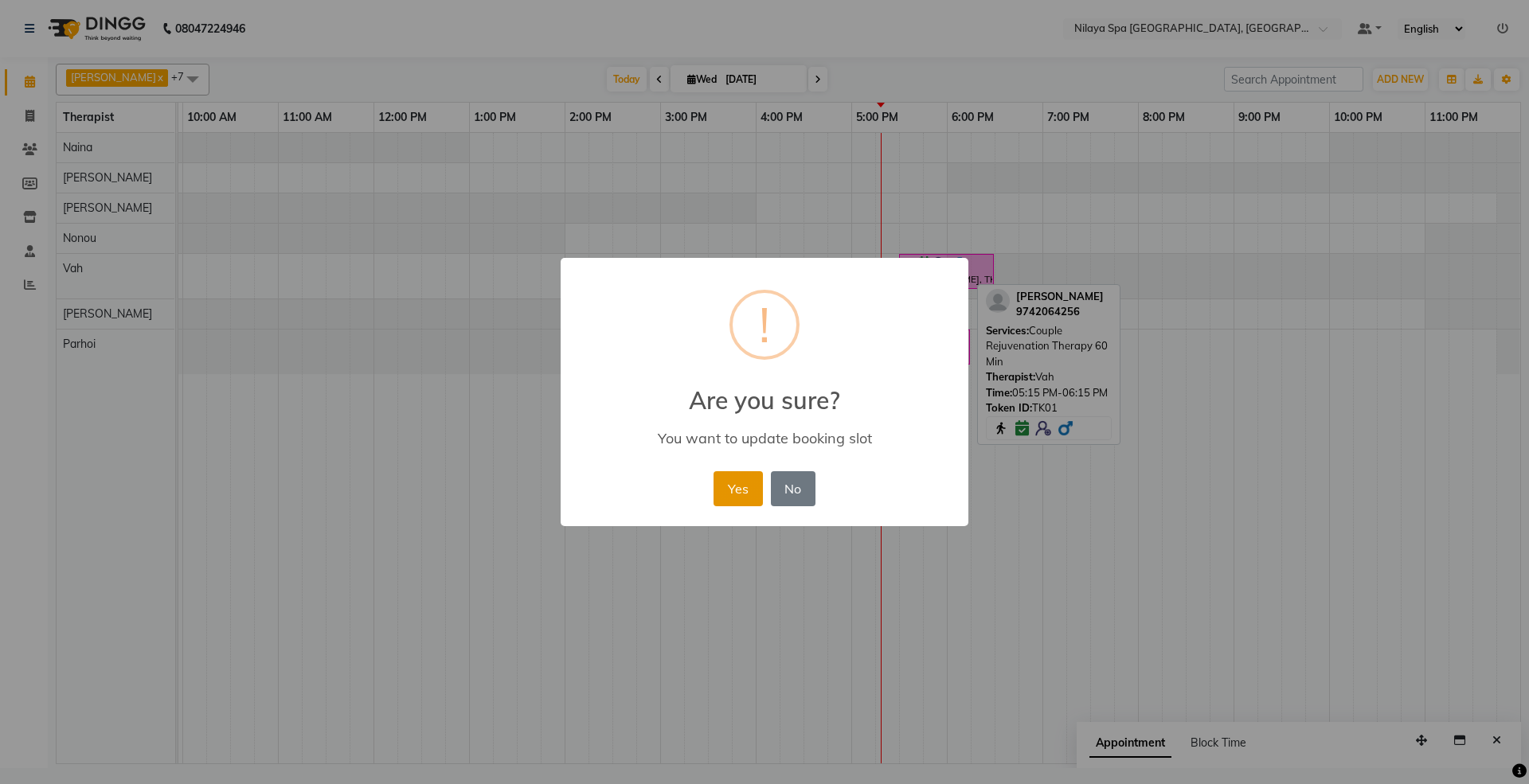
click at [725, 487] on button "Yes" at bounding box center [737, 488] width 48 height 35
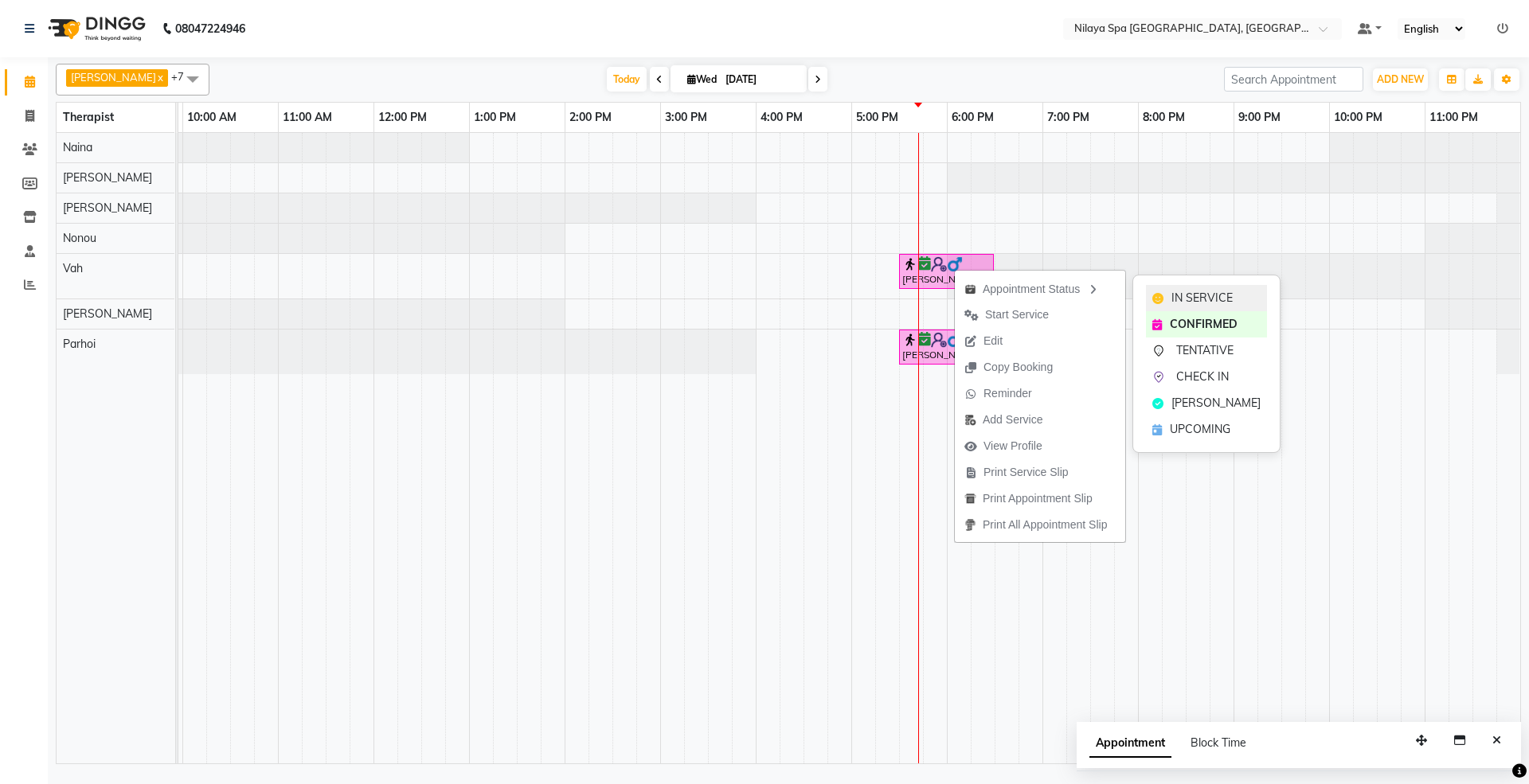
click at [1203, 300] on span "IN SERVICE" at bounding box center [1202, 298] width 61 height 17
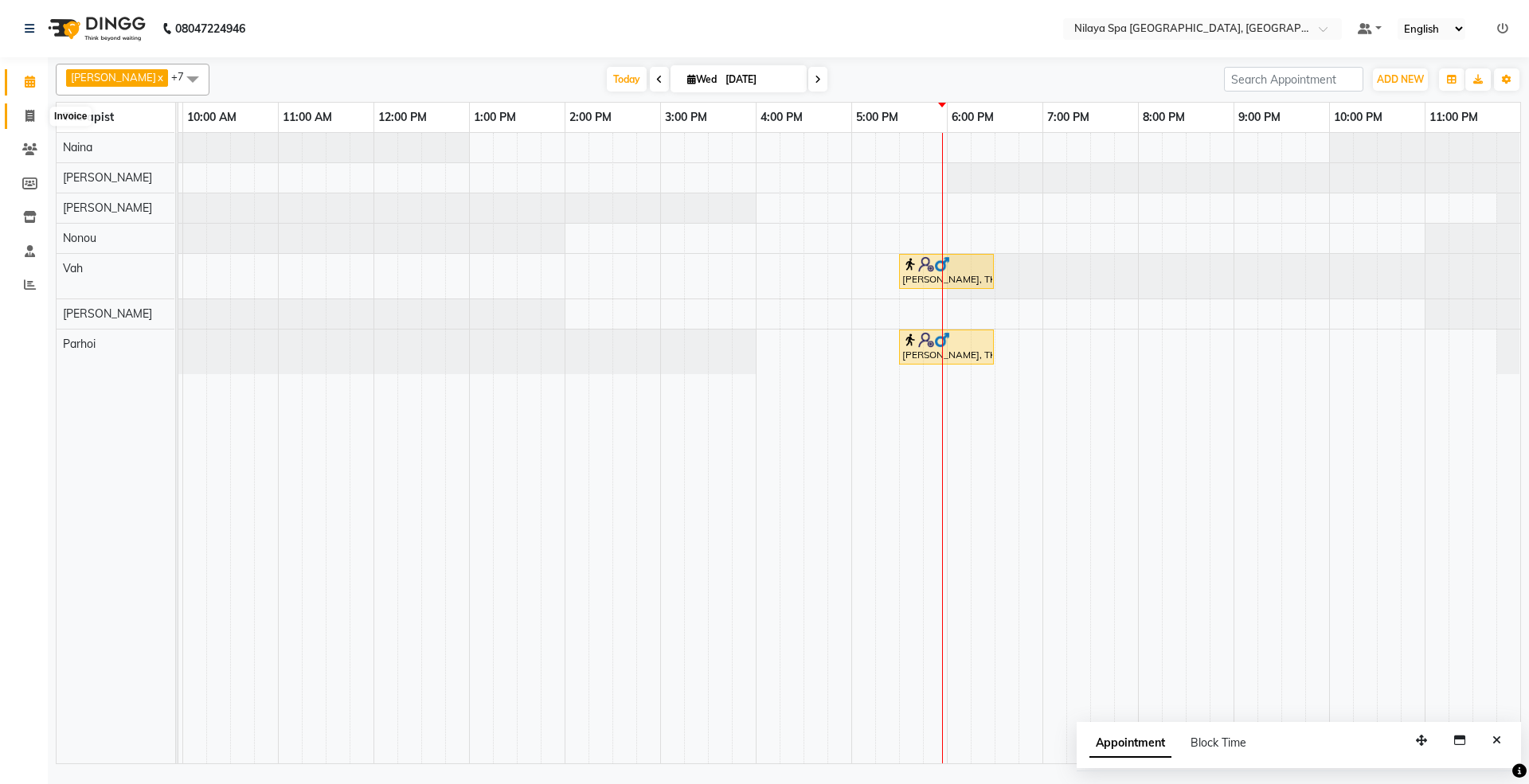
click at [31, 116] on icon at bounding box center [29, 116] width 8 height 12
select select "service"
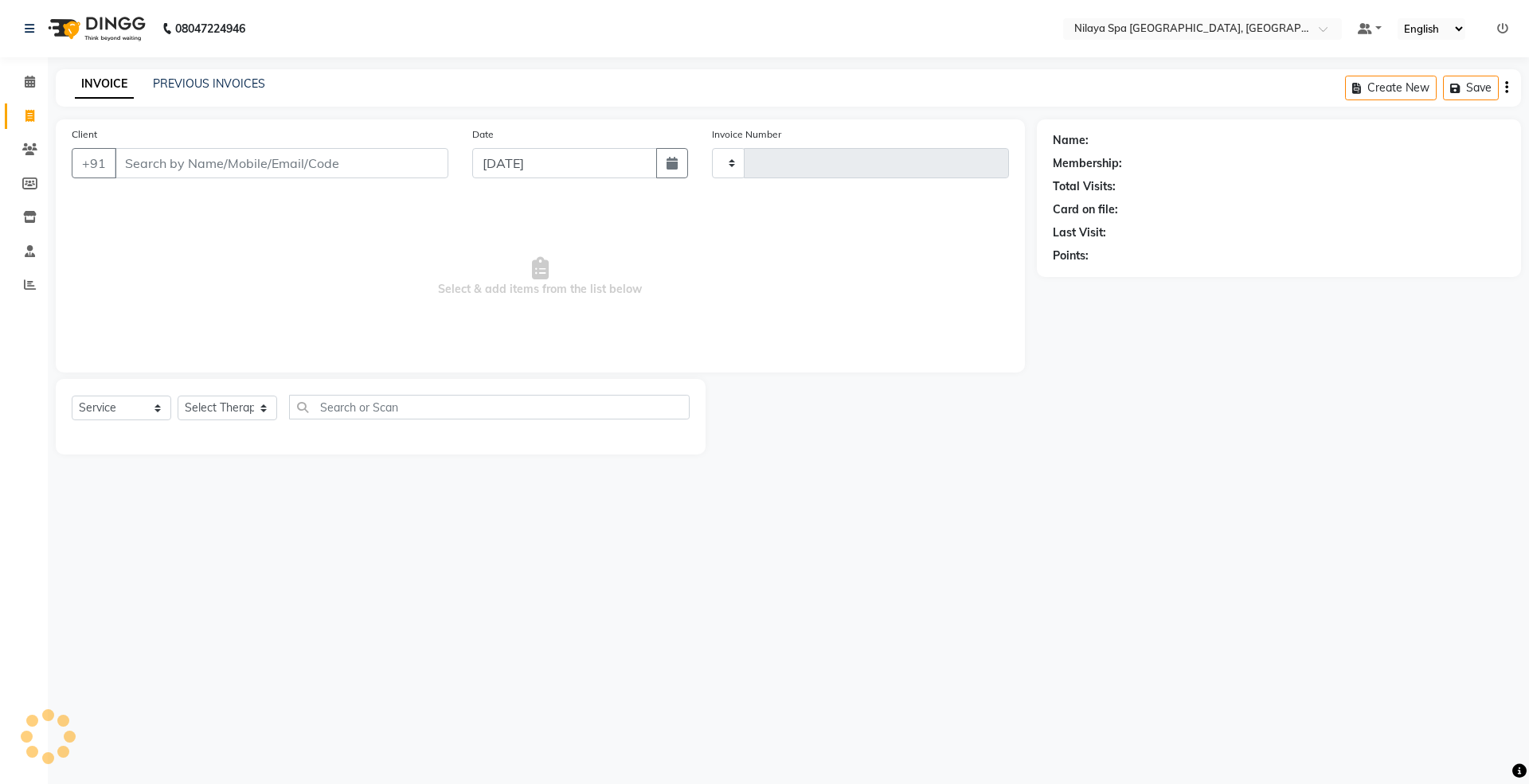
type input "1469"
select select "7950"
click at [32, 146] on icon at bounding box center [30, 149] width 15 height 12
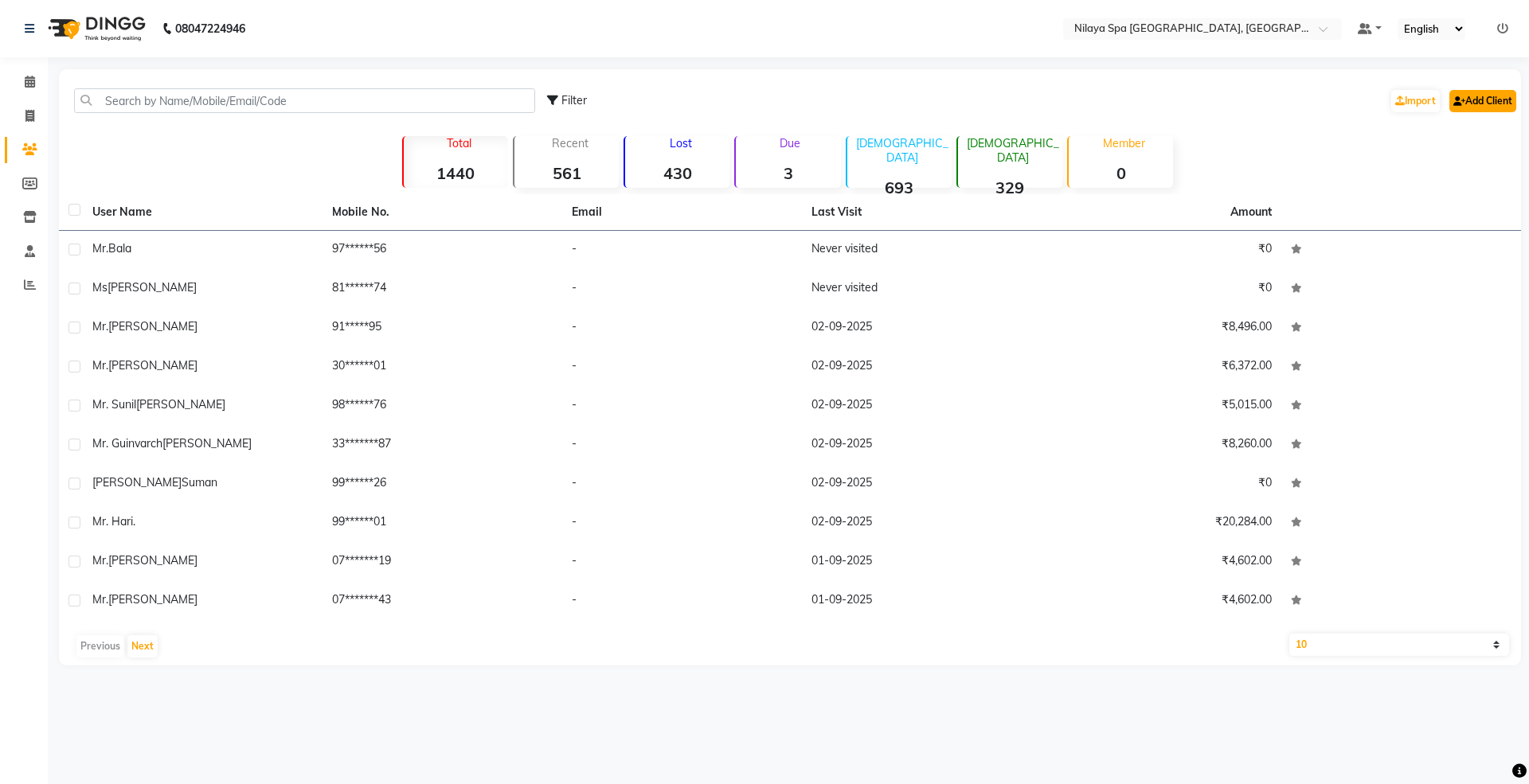
click at [1474, 102] on link "Add Client" at bounding box center [1483, 101] width 67 height 22
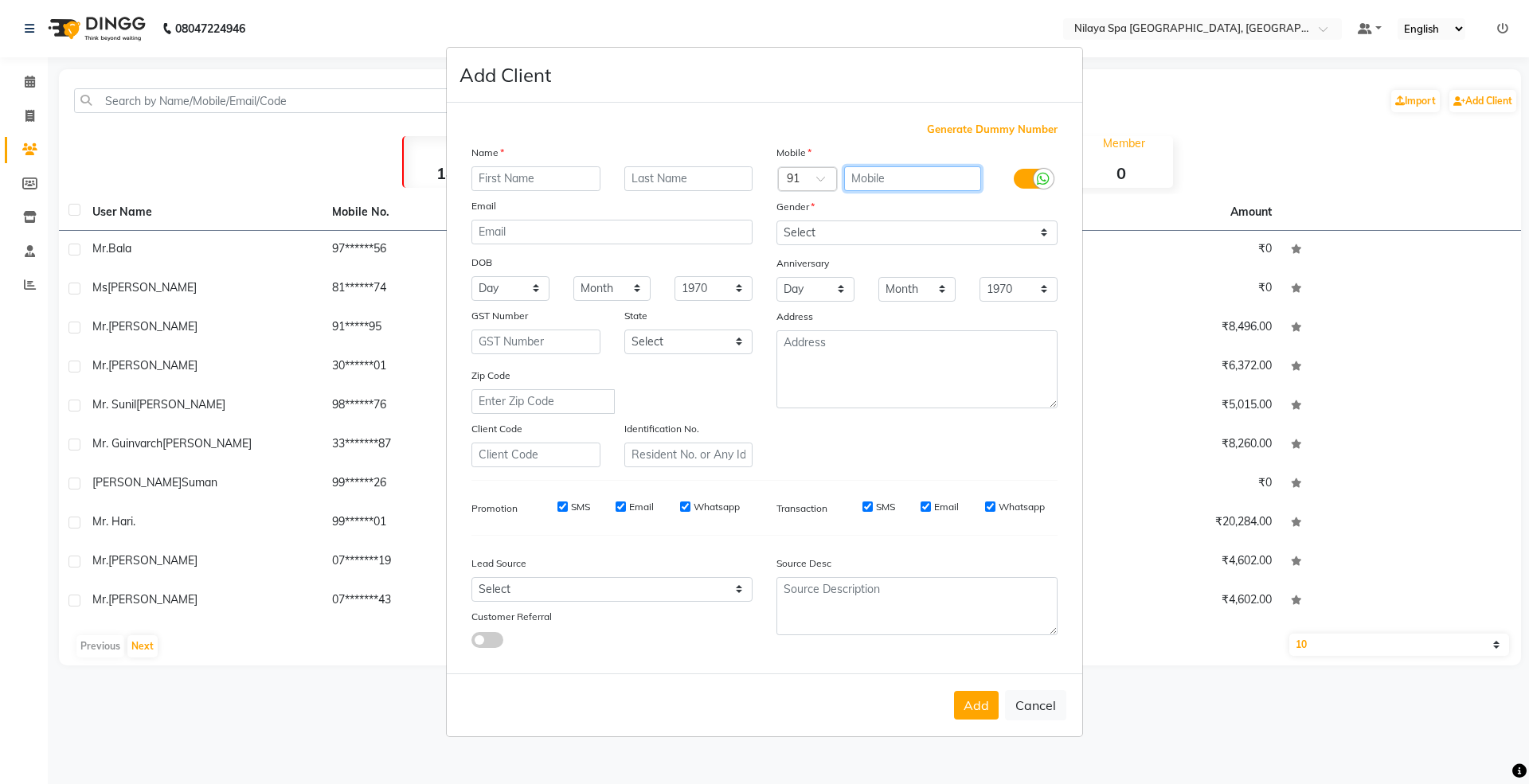
click at [905, 180] on input "text" at bounding box center [912, 178] width 138 height 25
paste input "447909998002"
click at [821, 182] on span at bounding box center [825, 183] width 19 height 17
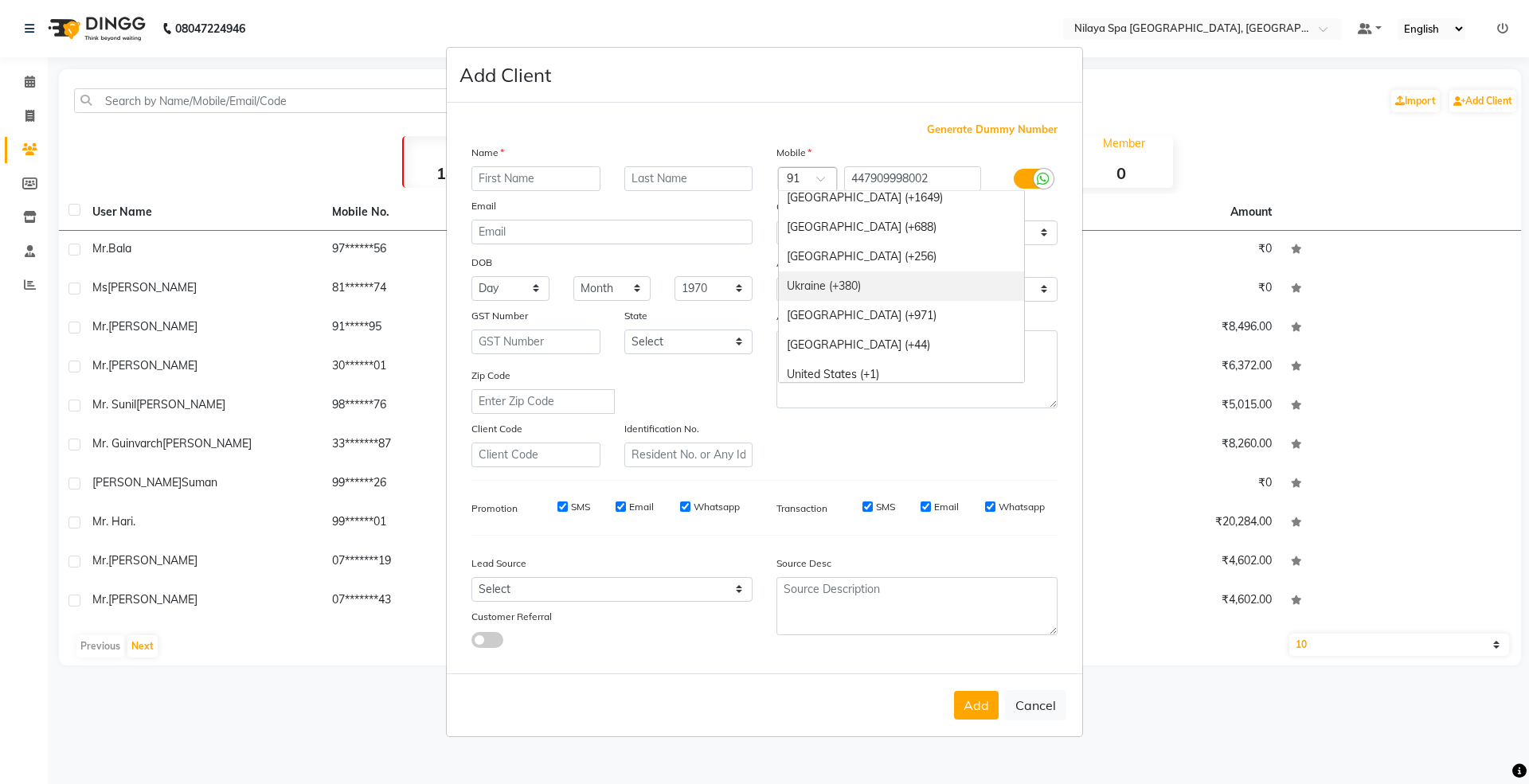
scroll to position [6494, 0]
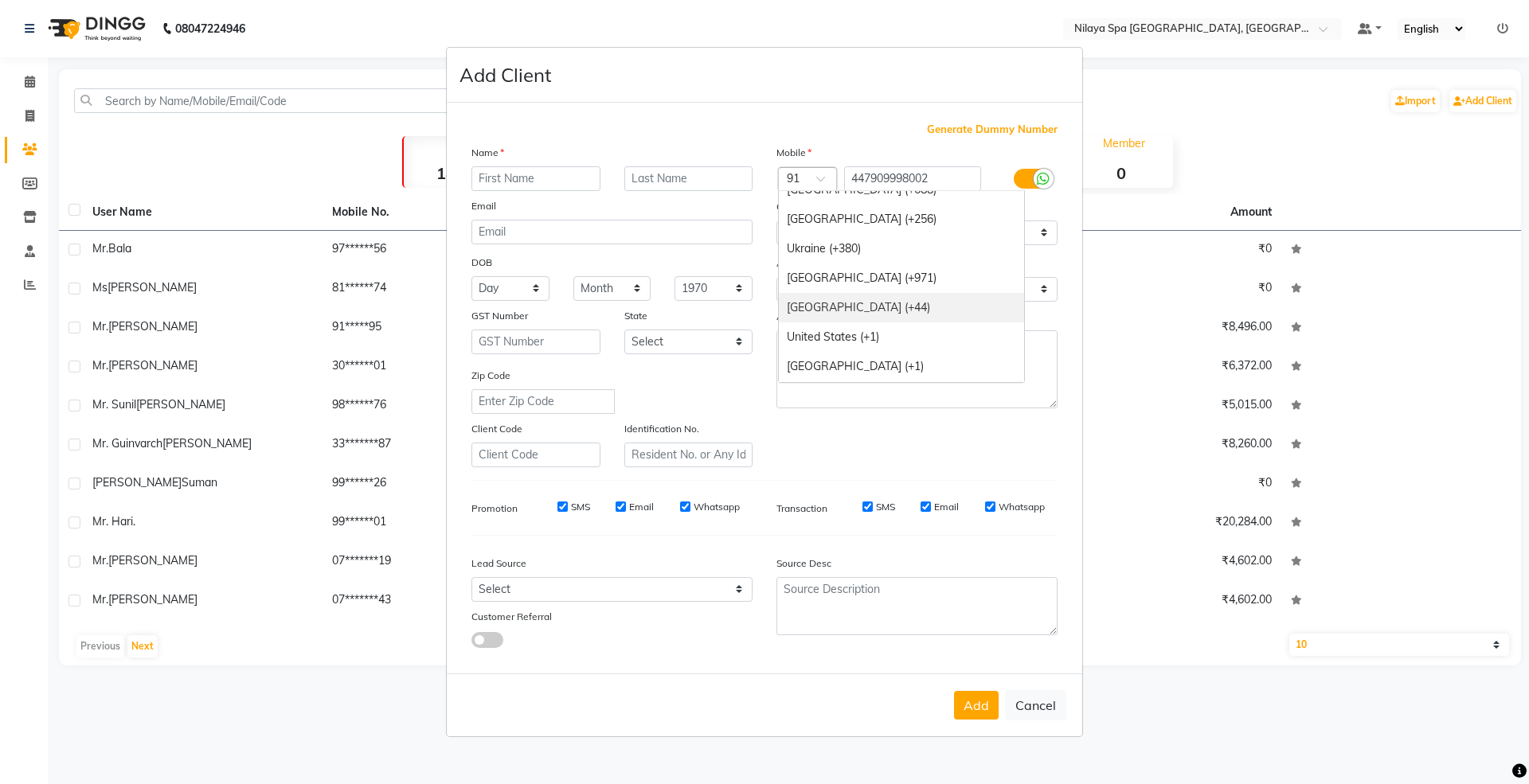
click at [921, 310] on div "[GEOGRAPHIC_DATA] (+44)" at bounding box center [901, 308] width 246 height 30
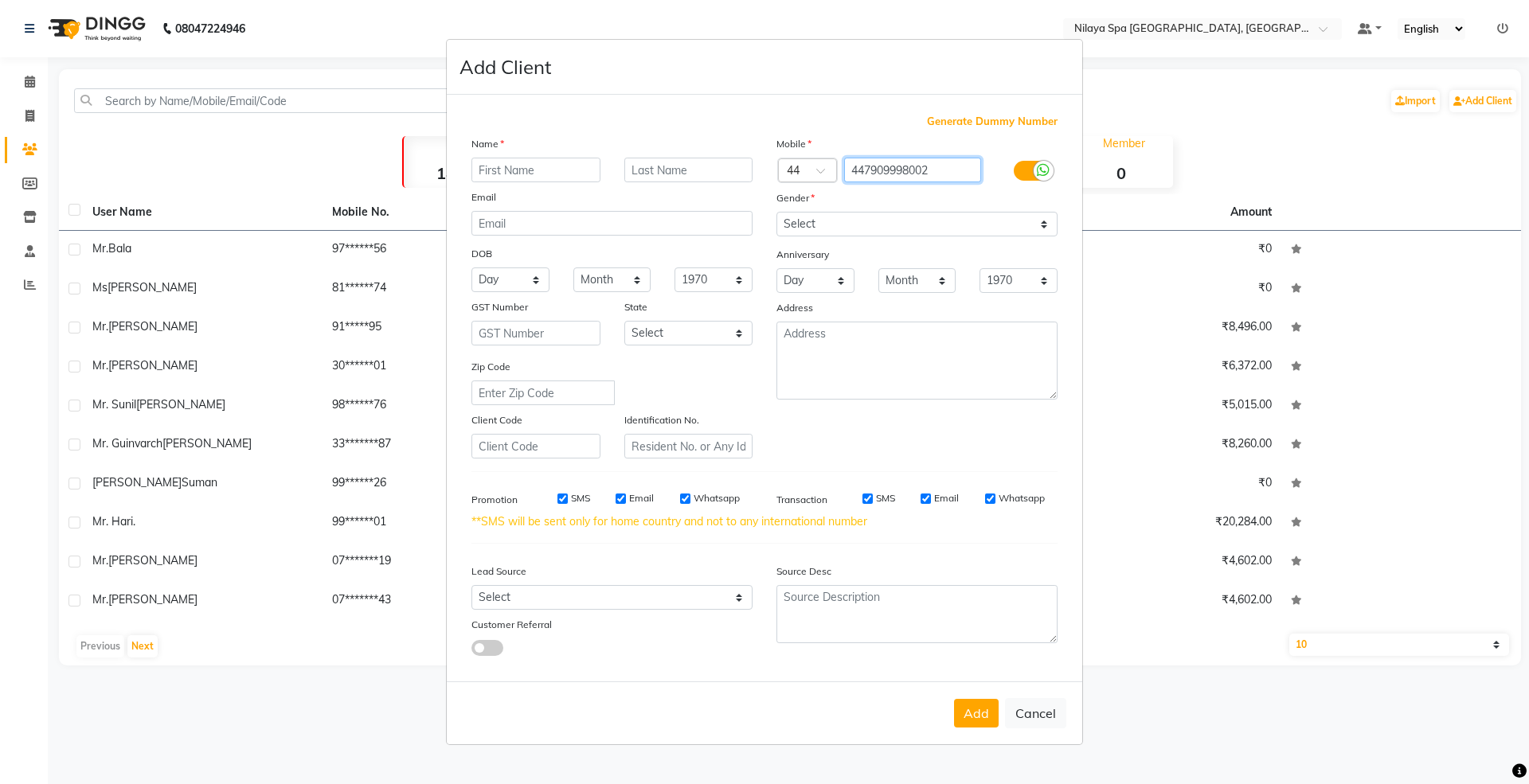
click at [864, 169] on input "447909998002" at bounding box center [912, 170] width 138 height 25
type input "7909998002"
click at [567, 166] on input "text" at bounding box center [535, 170] width 129 height 25
type input "Mr."
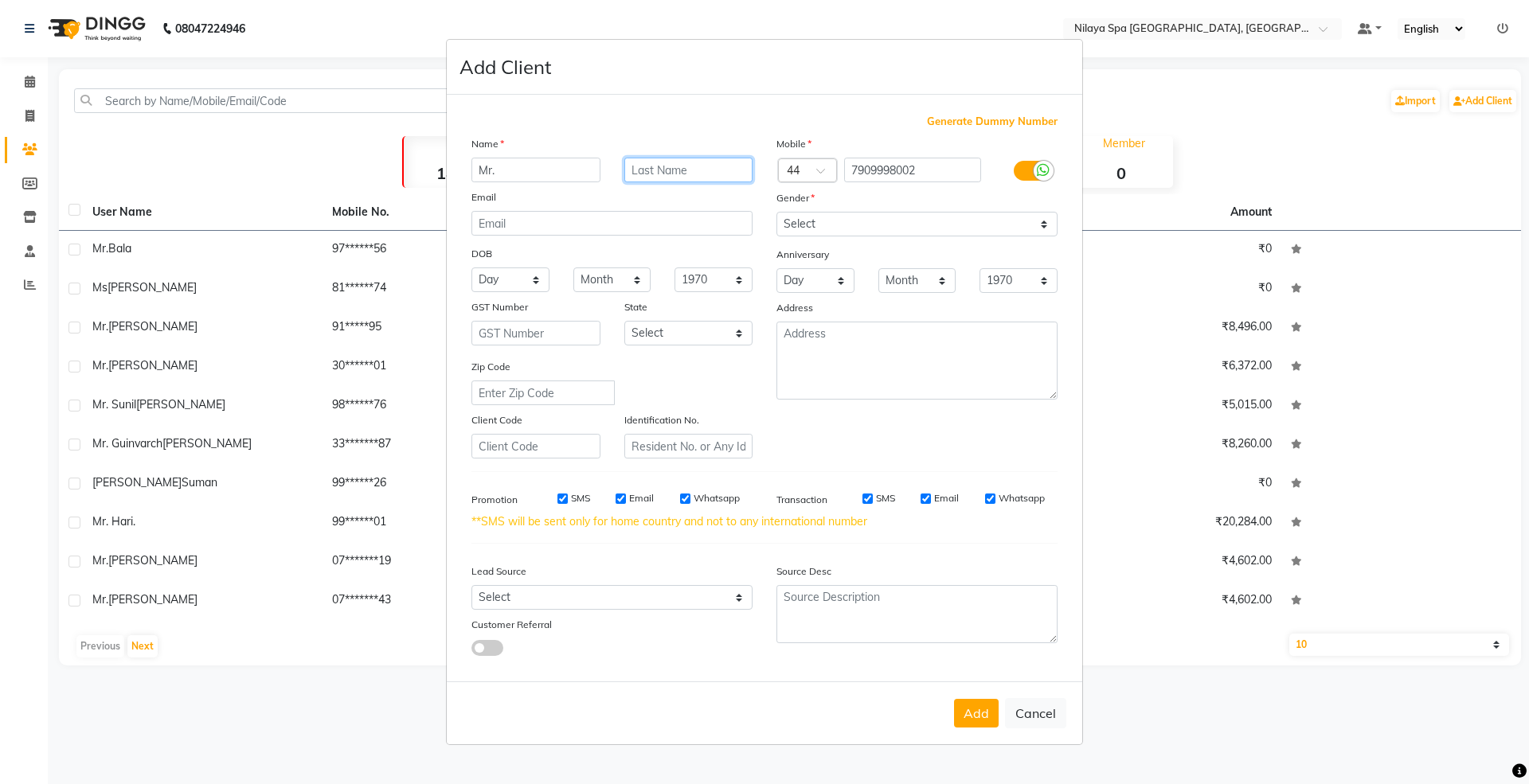
drag, startPoint x: 674, startPoint y: 178, endPoint x: 719, endPoint y: 248, distance: 83.2
click at [674, 177] on input "text" at bounding box center [688, 170] width 129 height 25
type input "[PERSON_NAME]"
click at [690, 590] on select "Select Walk-in Referral Internet Friend Word of Mouth Advertisement Facebook Ju…" at bounding box center [611, 597] width 281 height 25
select select "53567"
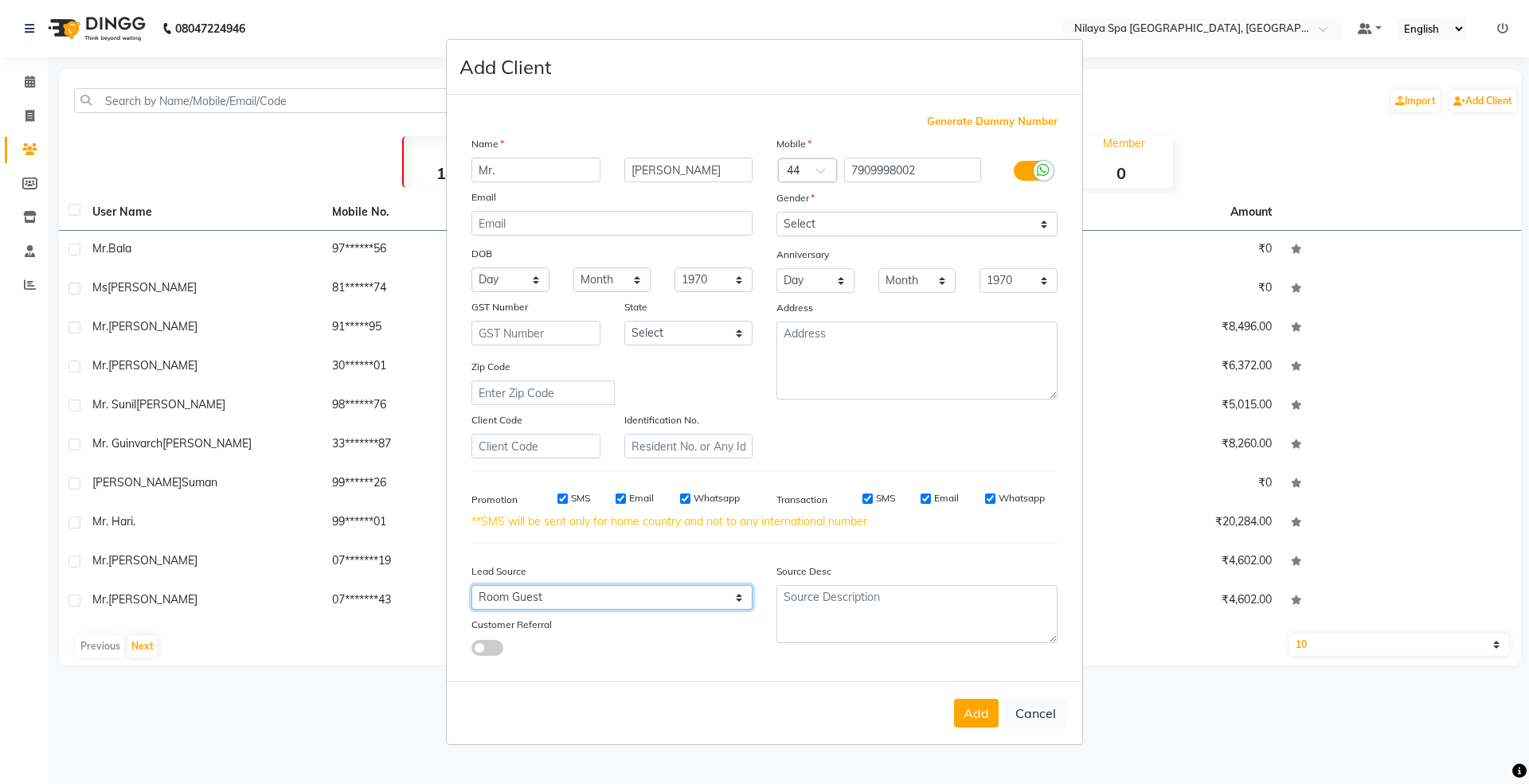
click at [471, 585] on select "Select Walk-in Referral Internet Friend Word of Mouth Advertisement Facebook Ju…" at bounding box center [611, 597] width 281 height 25
click at [865, 599] on textarea at bounding box center [916, 613] width 281 height 58
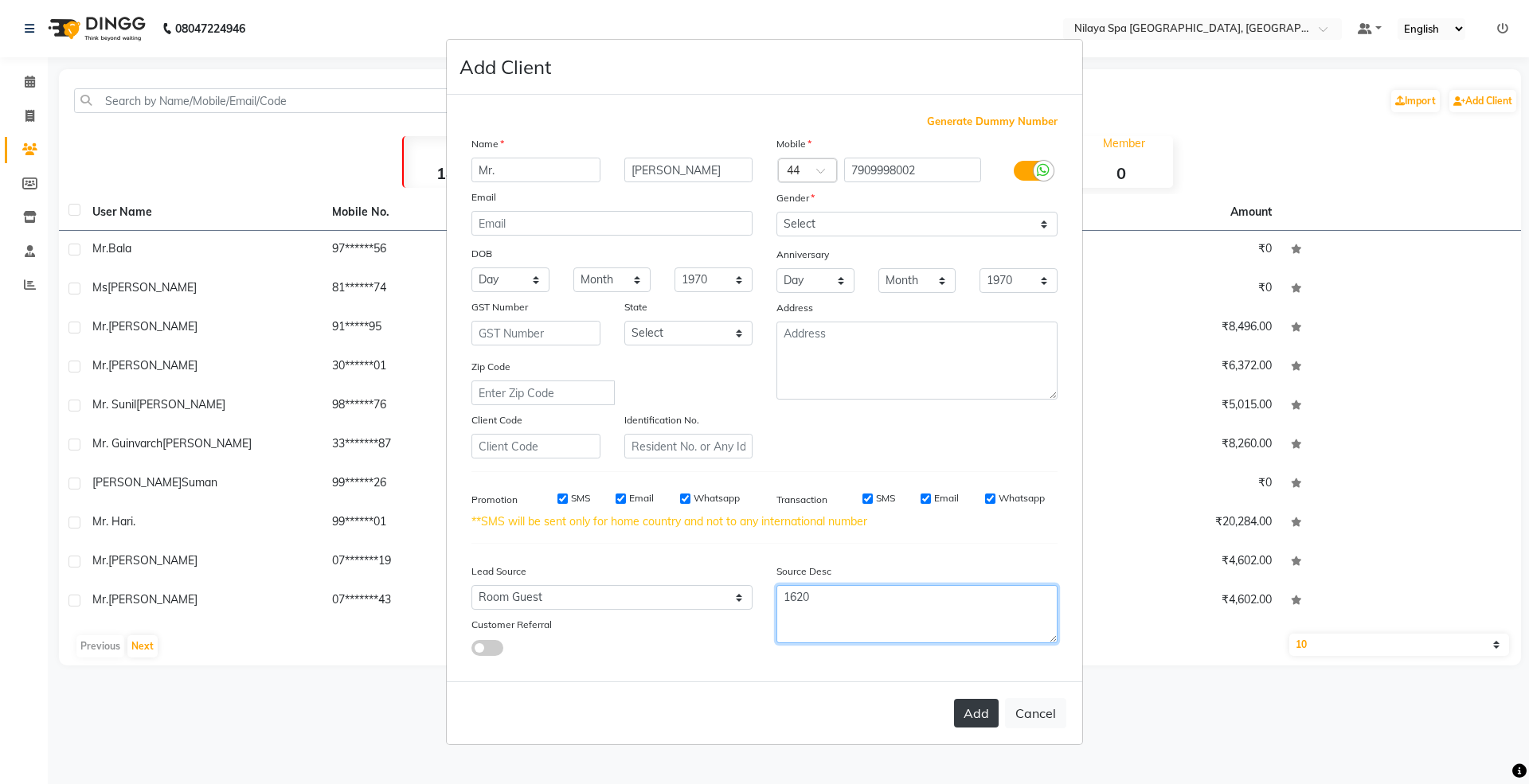
type textarea "1620"
click at [985, 708] on button "Add" at bounding box center [976, 713] width 45 height 29
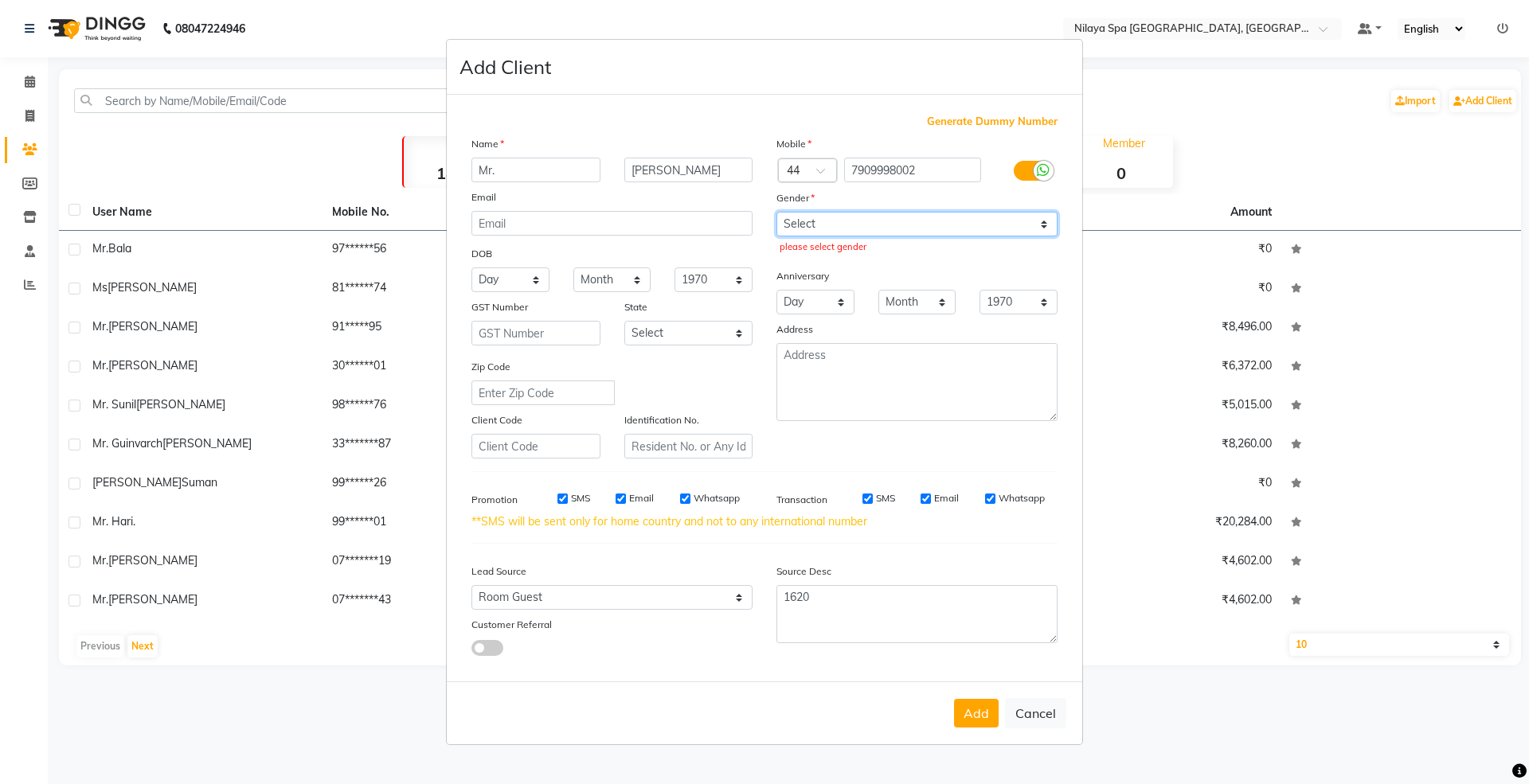
click at [888, 226] on select "Select [DEMOGRAPHIC_DATA] [DEMOGRAPHIC_DATA] Other Prefer Not To Say" at bounding box center [916, 223] width 281 height 25
select select "[DEMOGRAPHIC_DATA]"
click at [776, 213] on select "Select [DEMOGRAPHIC_DATA] [DEMOGRAPHIC_DATA] Other Prefer Not To Say" at bounding box center [916, 223] width 281 height 25
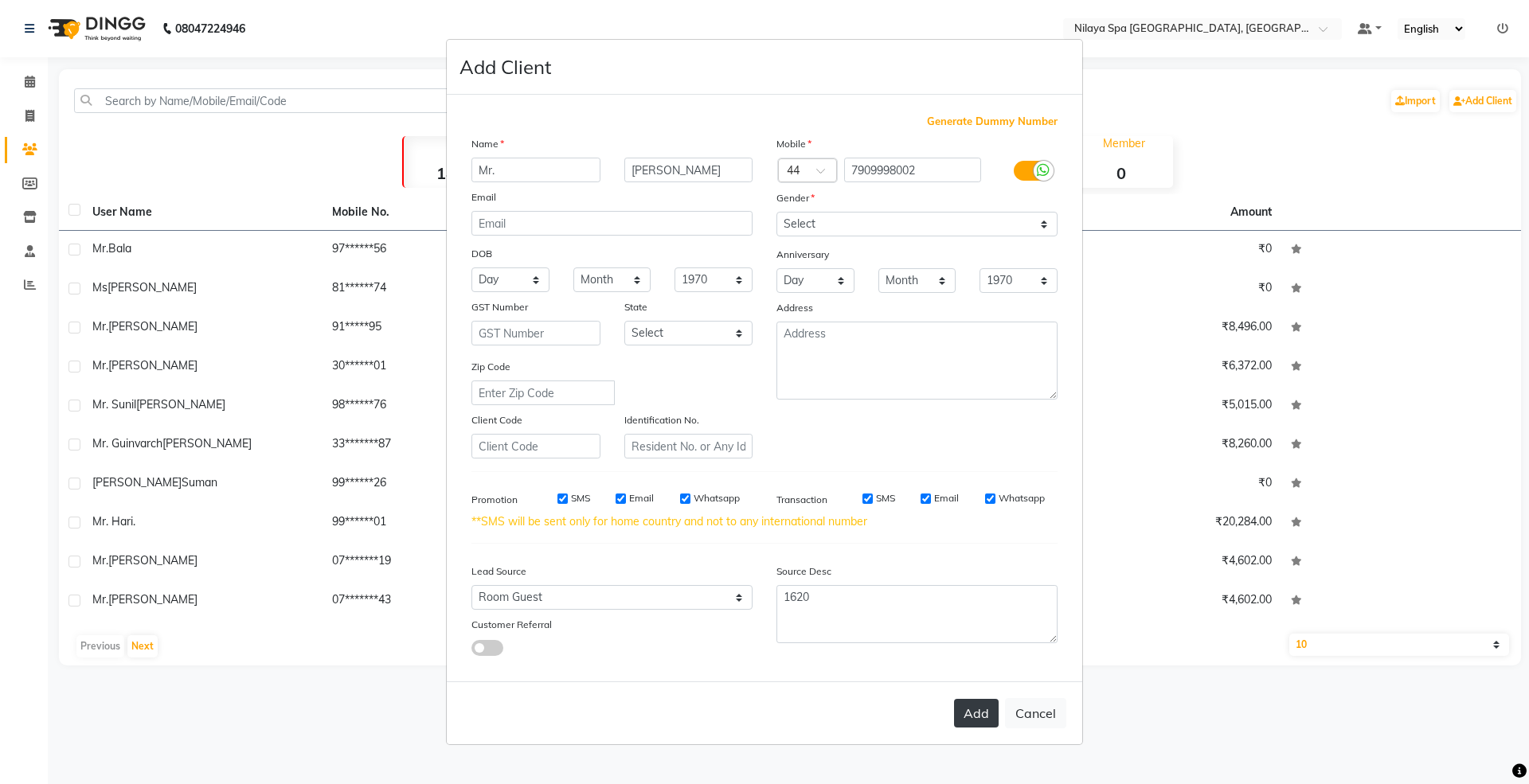
click at [978, 714] on button "Add" at bounding box center [976, 713] width 45 height 29
select select
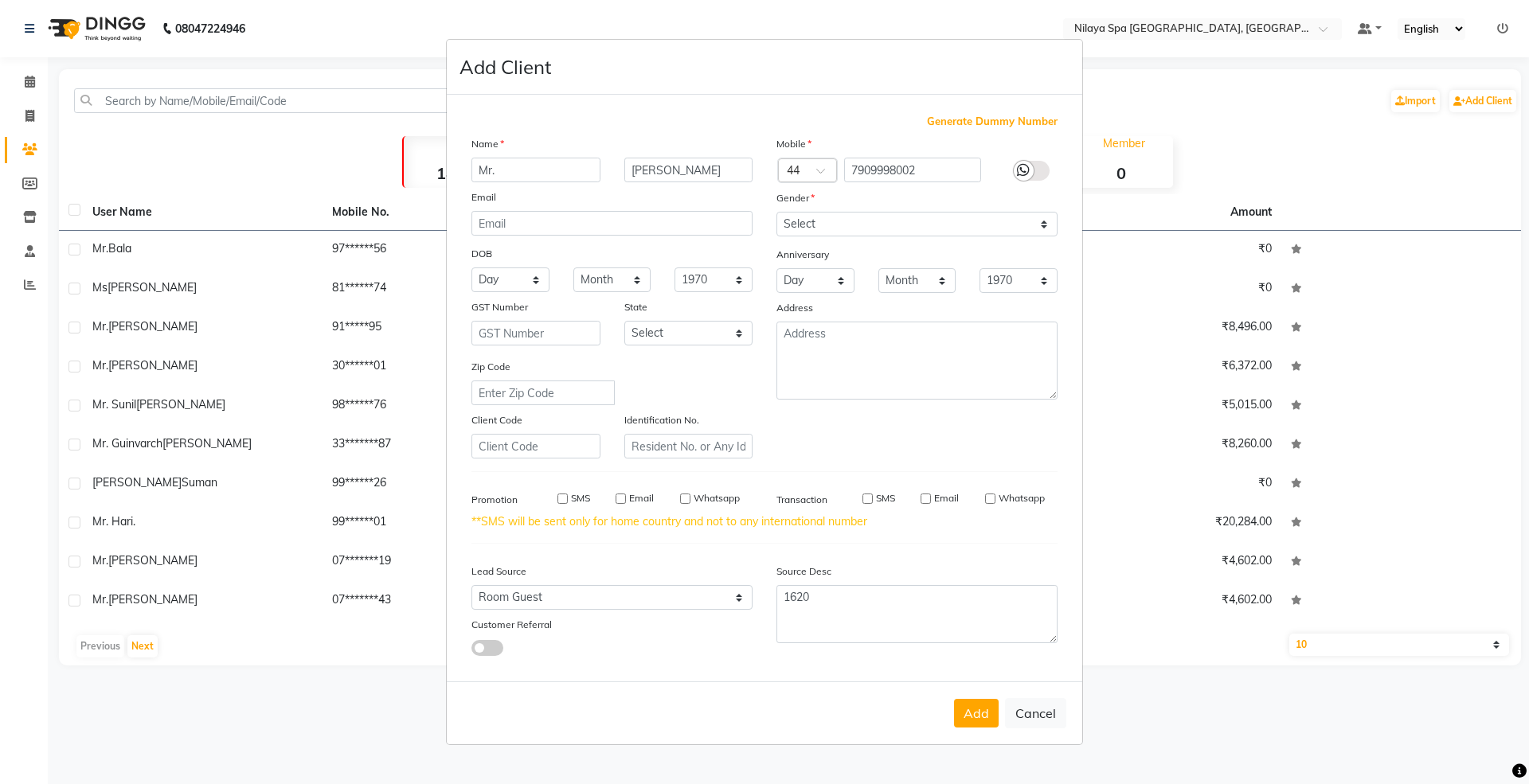
select select
checkbox input "false"
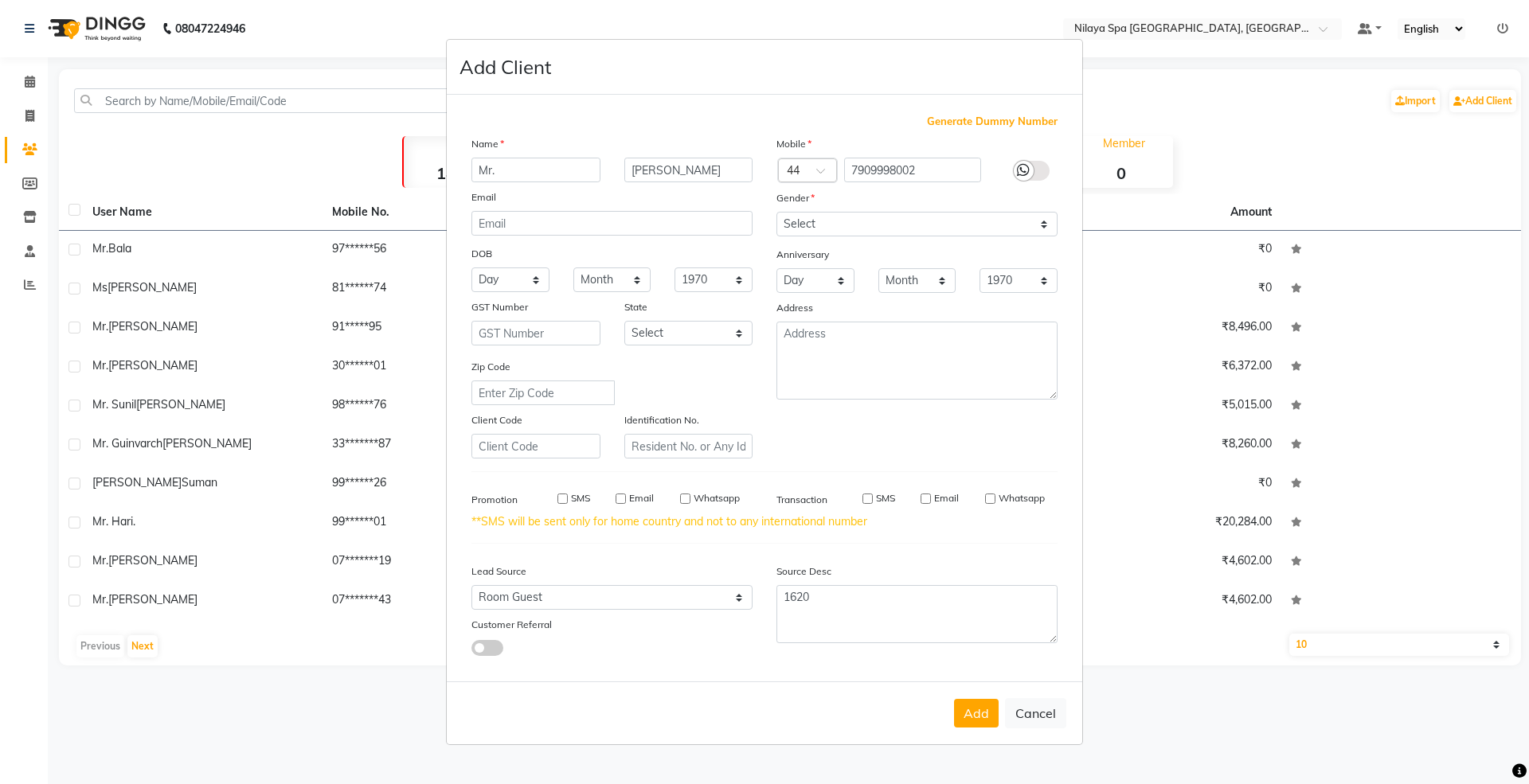
checkbox input "false"
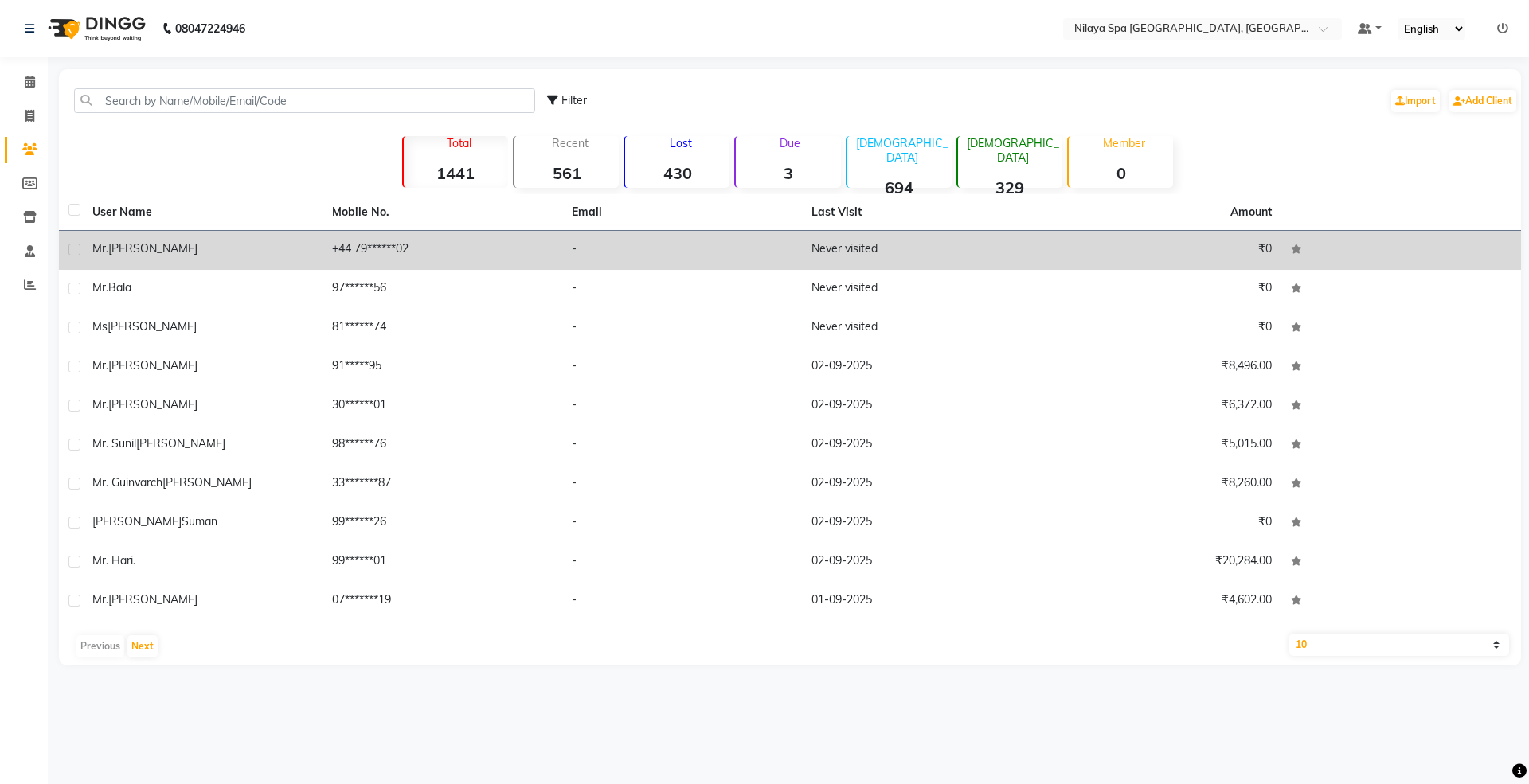
click at [230, 255] on div "[PERSON_NAME]" at bounding box center [203, 248] width 221 height 17
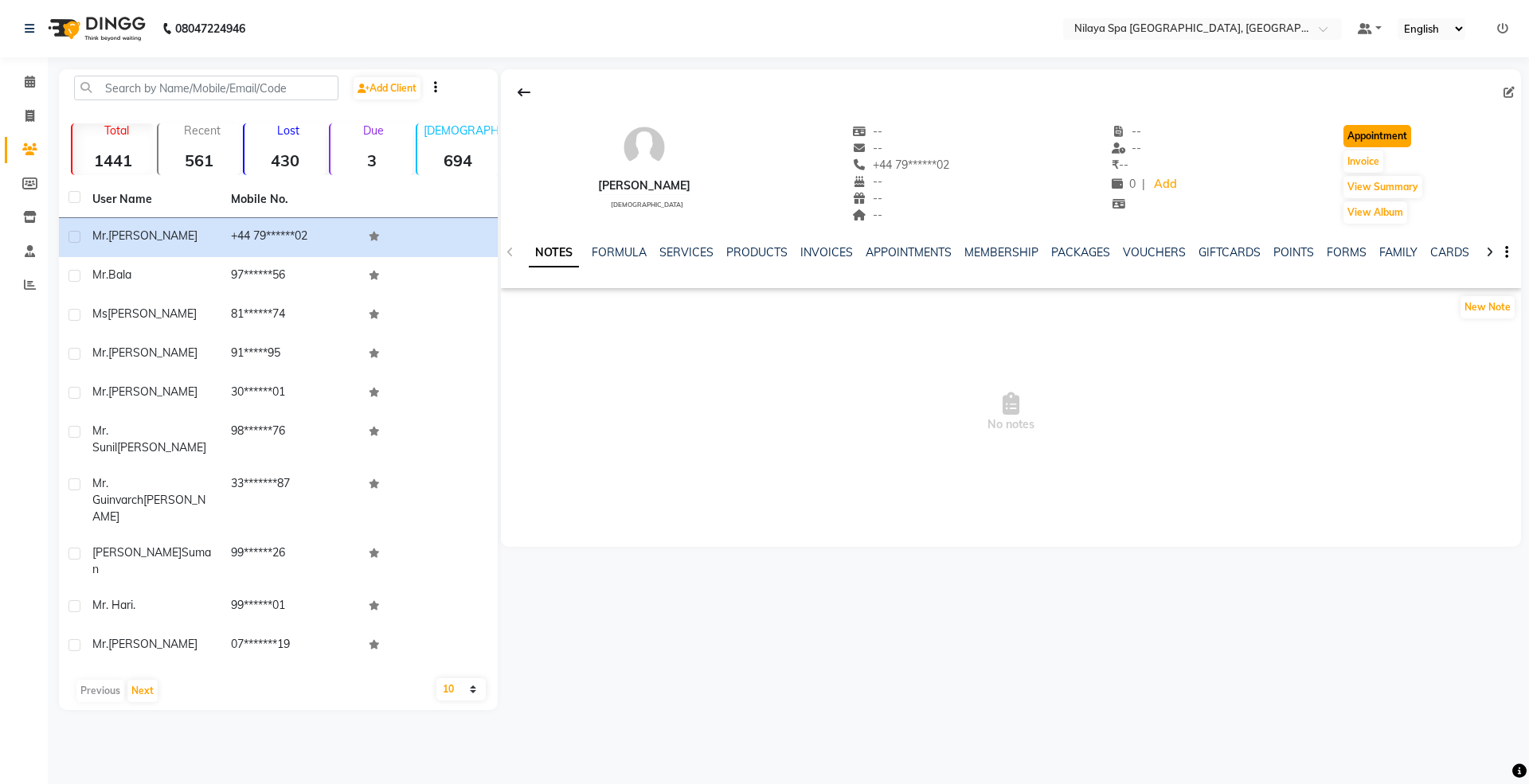
click at [1387, 131] on button "Appointment" at bounding box center [1377, 136] width 68 height 22
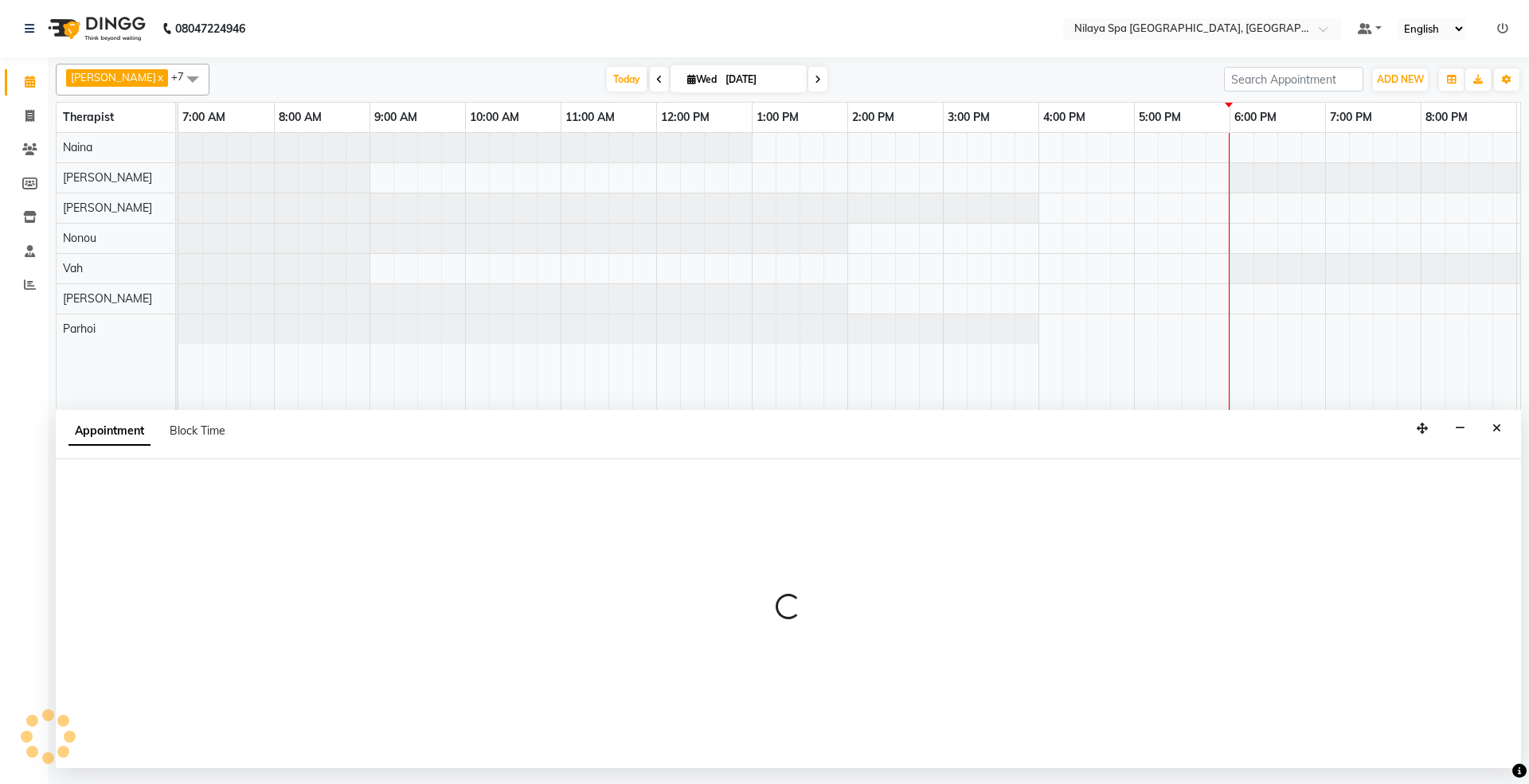
select select "480"
select select "tentative"
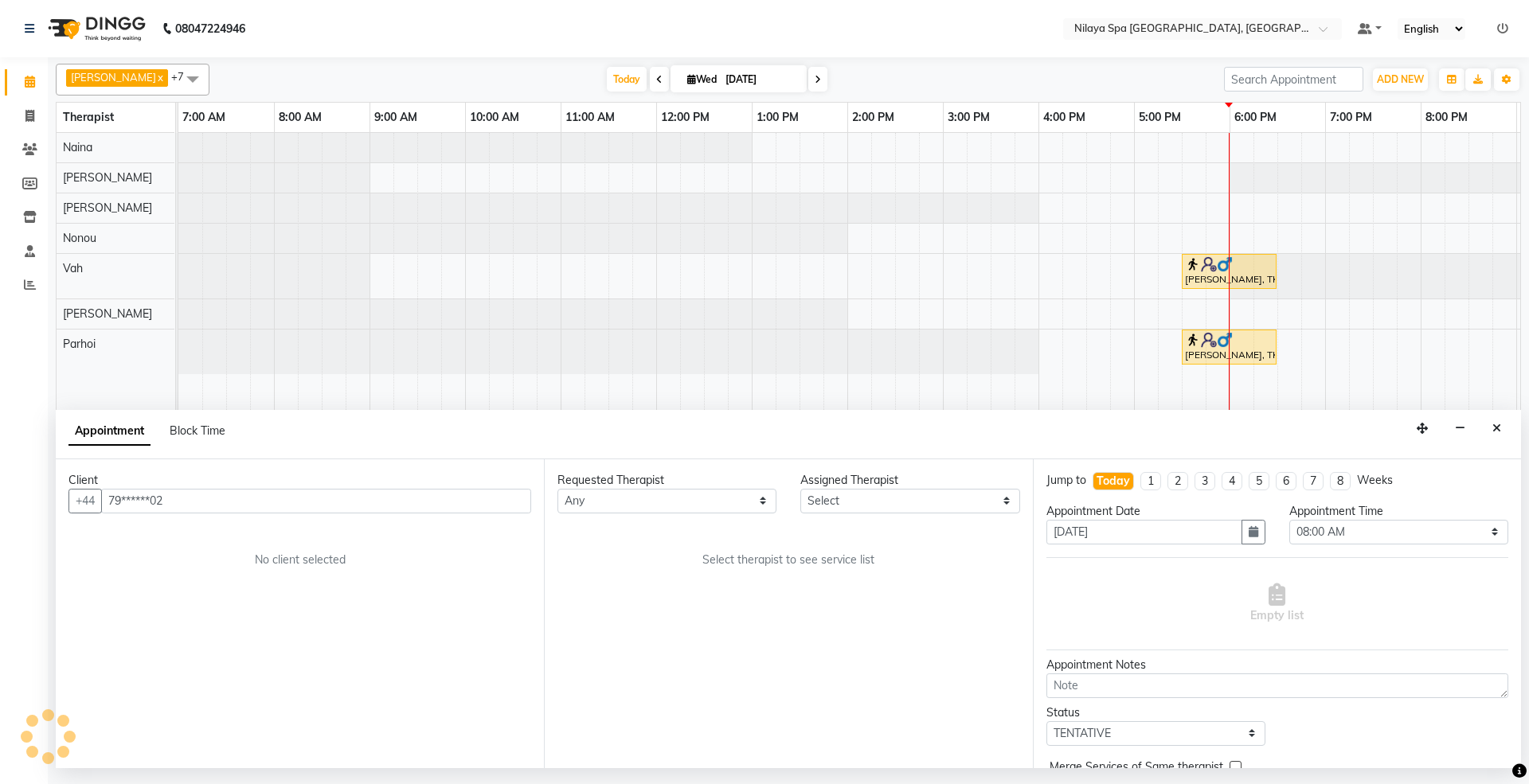
scroll to position [0, 284]
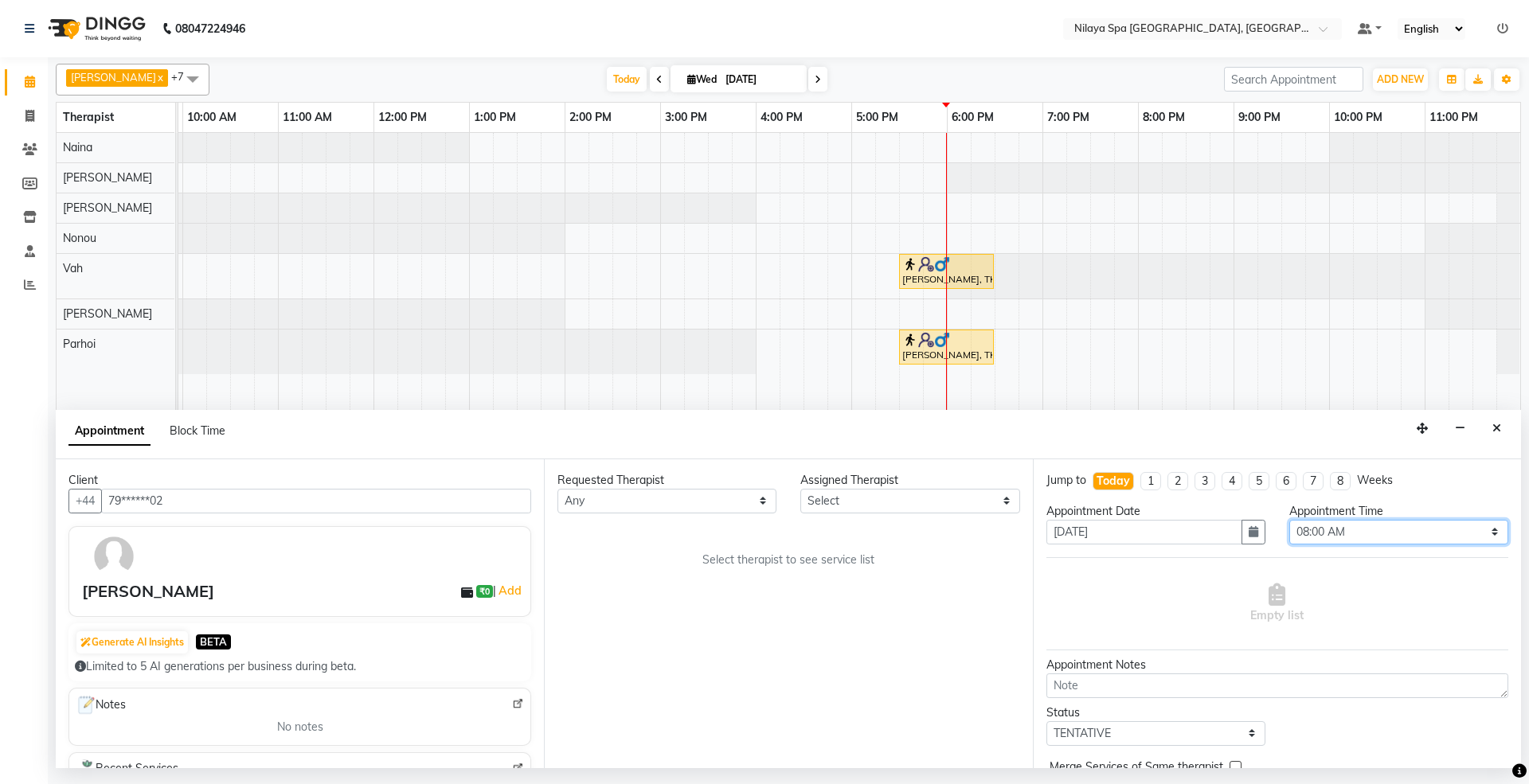
click at [1463, 526] on select "Select 08:00 AM 08:15 AM 08:30 AM 08:45 AM 09:00 AM 09:15 AM 09:30 AM 09:45 AM …" at bounding box center [1398, 532] width 219 height 25
select select "1080"
click at [1289, 522] on select "Select 08:00 AM 08:15 AM 08:30 AM 08:45 AM 09:00 AM 09:15 AM 09:30 AM 09:45 AM …" at bounding box center [1398, 532] width 219 height 25
click at [911, 490] on select "Select [PERSON_NAME] [PERSON_NAME] [PERSON_NAME] Parhoi Vah" at bounding box center [910, 500] width 219 height 25
select select "71646"
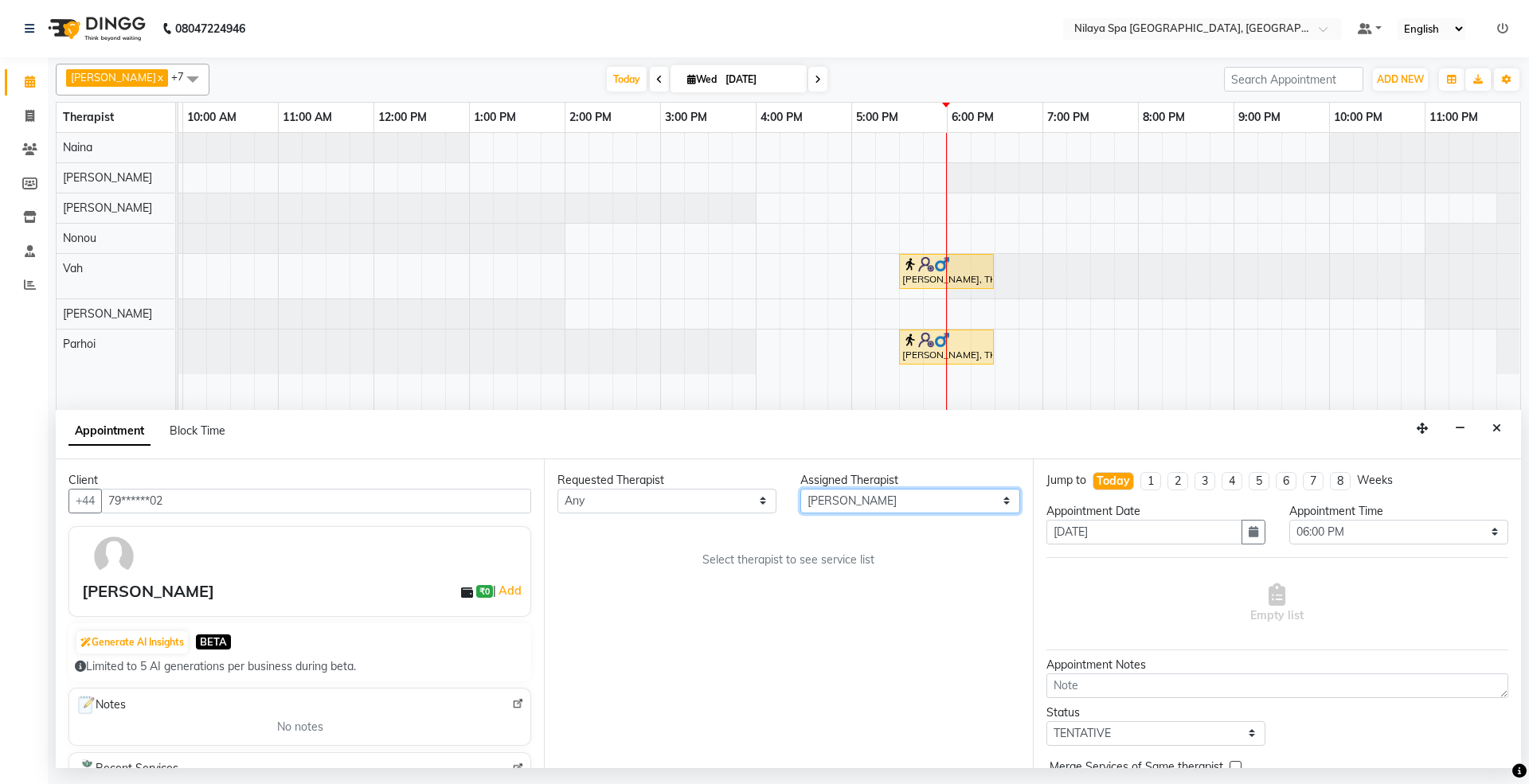
click at [800, 489] on select "Select [PERSON_NAME] [PERSON_NAME] [PERSON_NAME] Parhoi Vah" at bounding box center [910, 500] width 219 height 25
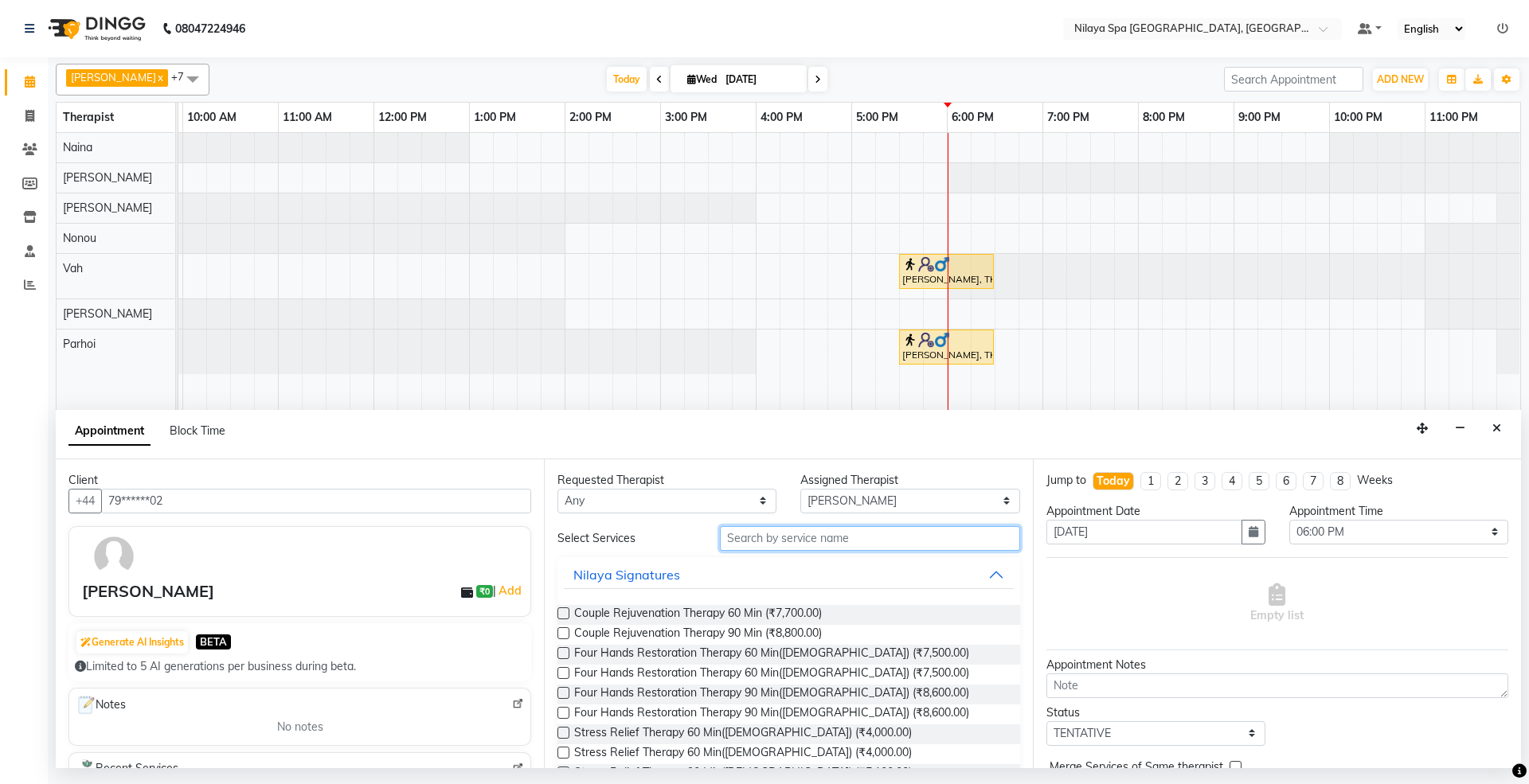
click at [877, 539] on input "text" at bounding box center [870, 538] width 300 height 25
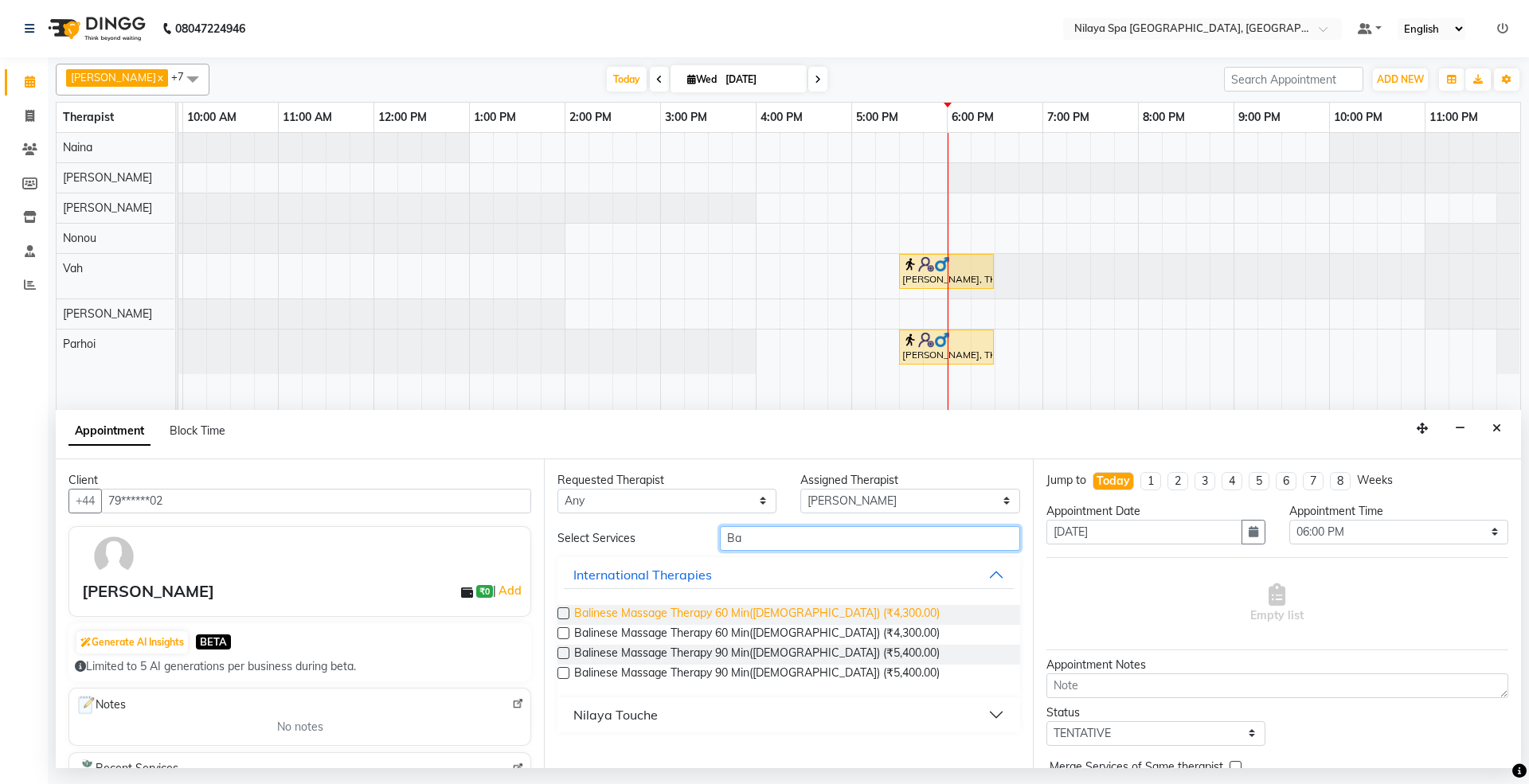
type input "Ba"
click at [734, 606] on span "Balinese Massage Therapy 60 Min([DEMOGRAPHIC_DATA]) (₹4,300.00)" at bounding box center [757, 614] width 365 height 19
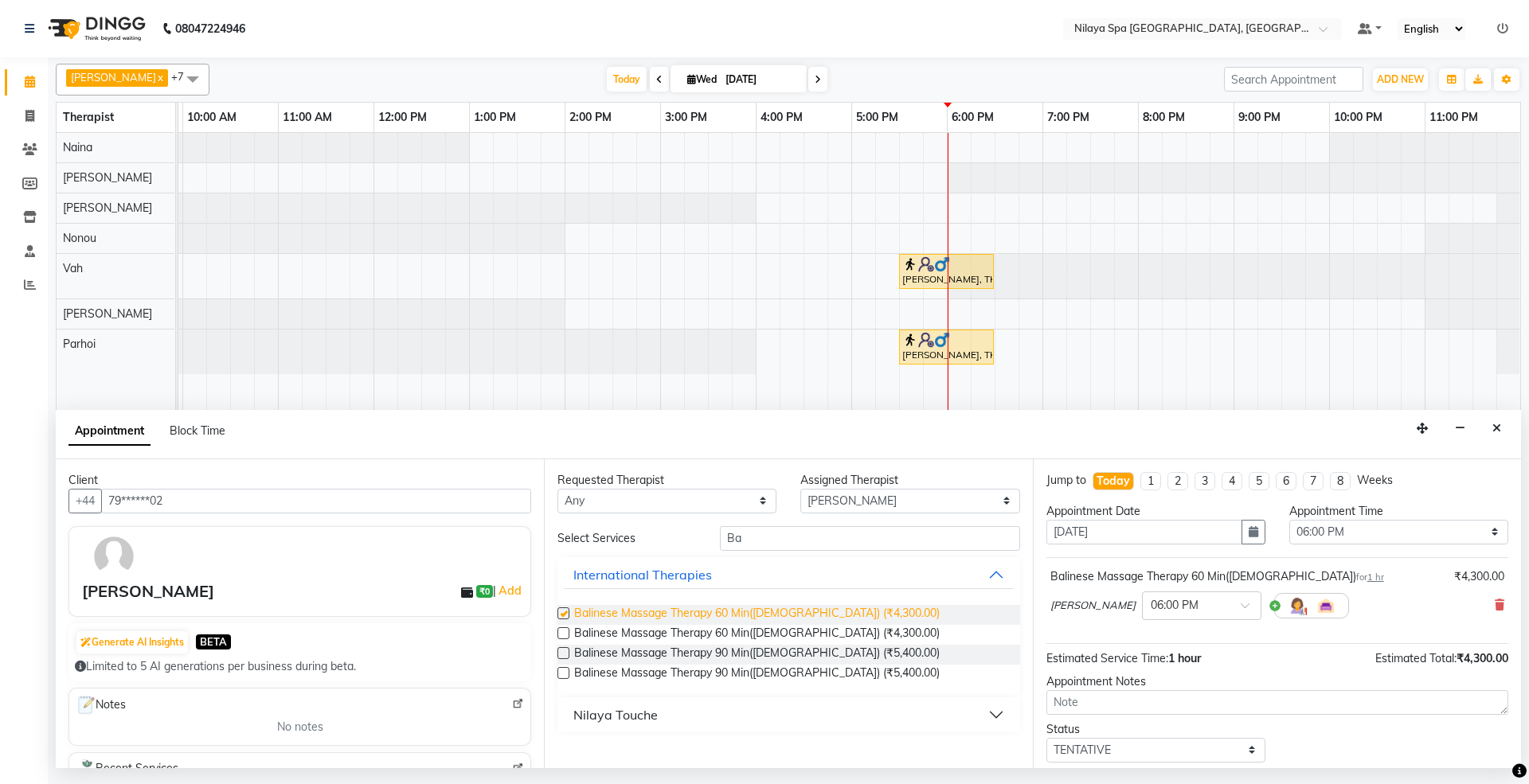
checkbox input "false"
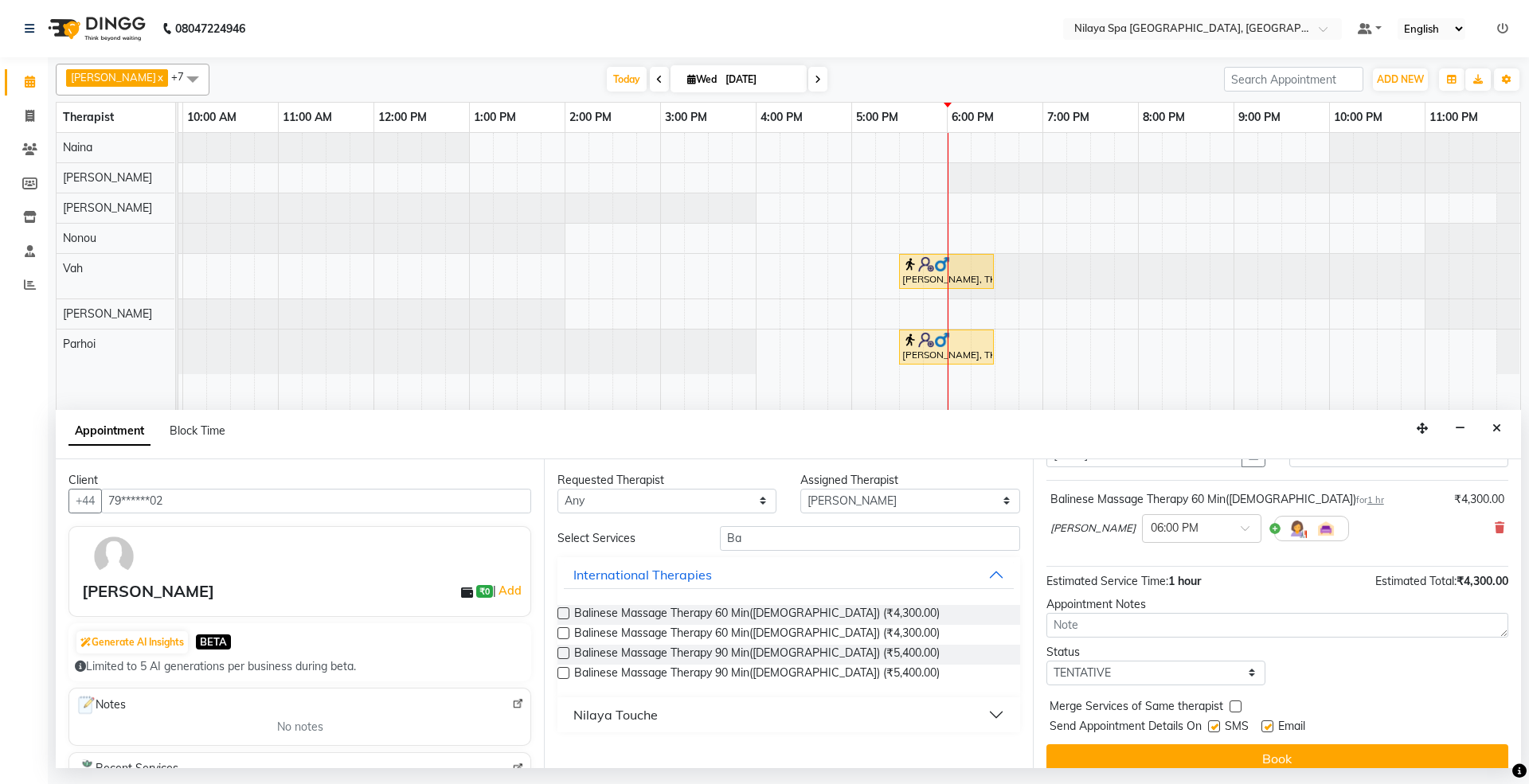
scroll to position [96, 0]
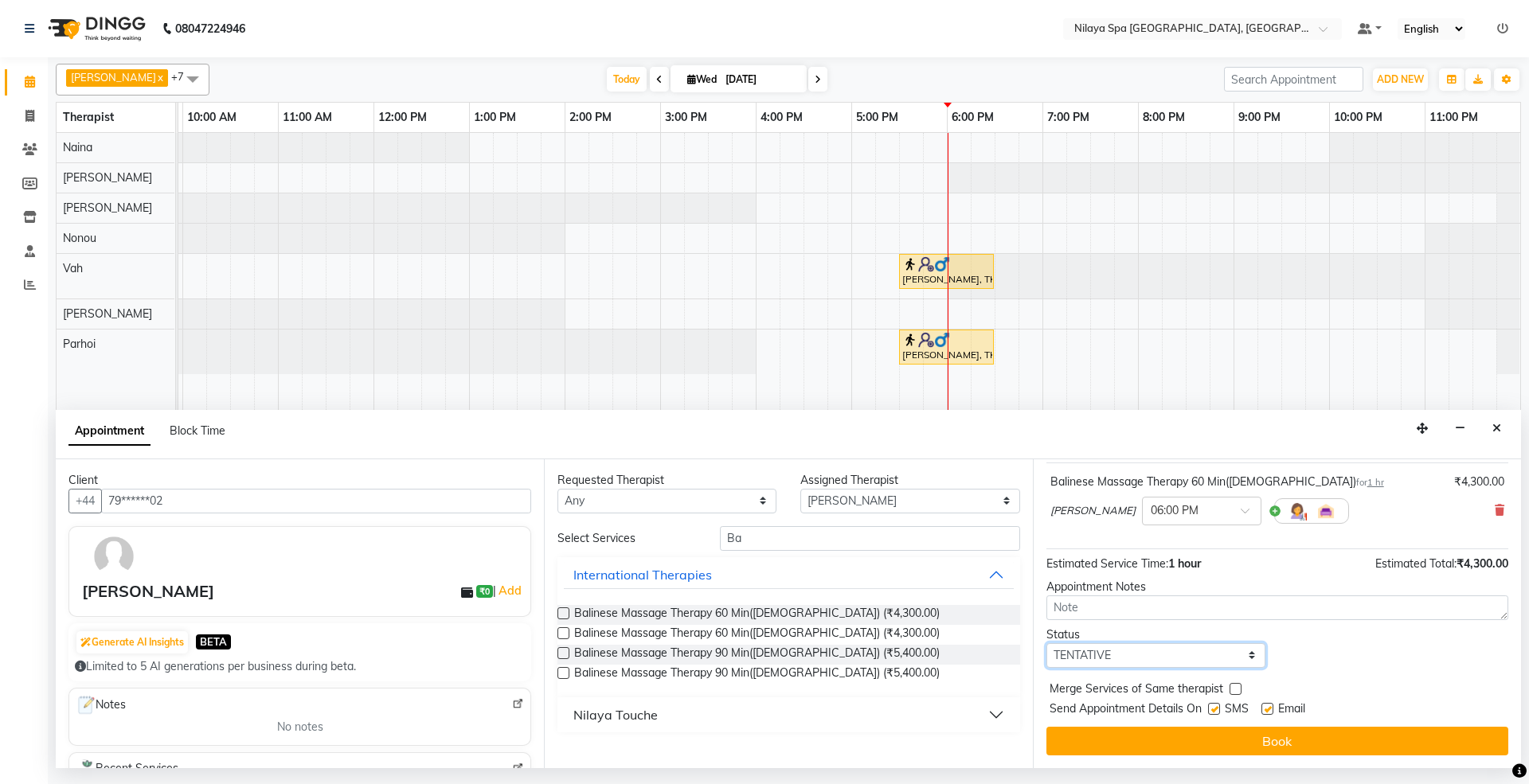
click at [1217, 648] on select "Select TENTATIVE CONFIRM CHECK-IN UPCOMING" at bounding box center [1155, 655] width 219 height 25
select select "confirm booking"
click at [1046, 644] on select "Select TENTATIVE CONFIRM CHECK-IN UPCOMING" at bounding box center [1155, 655] width 219 height 25
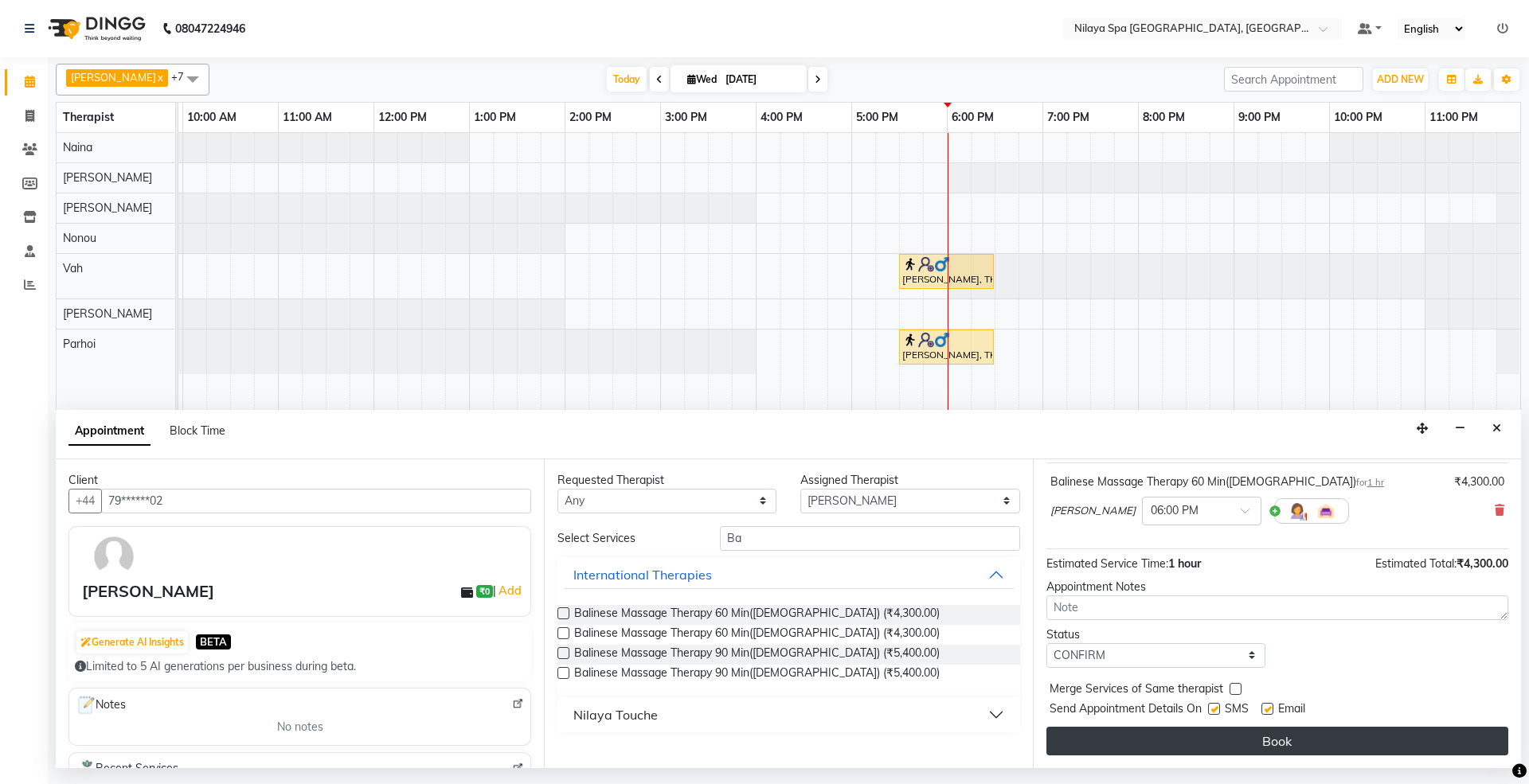
click at [1253, 733] on button "Book" at bounding box center [1277, 740] width 462 height 29
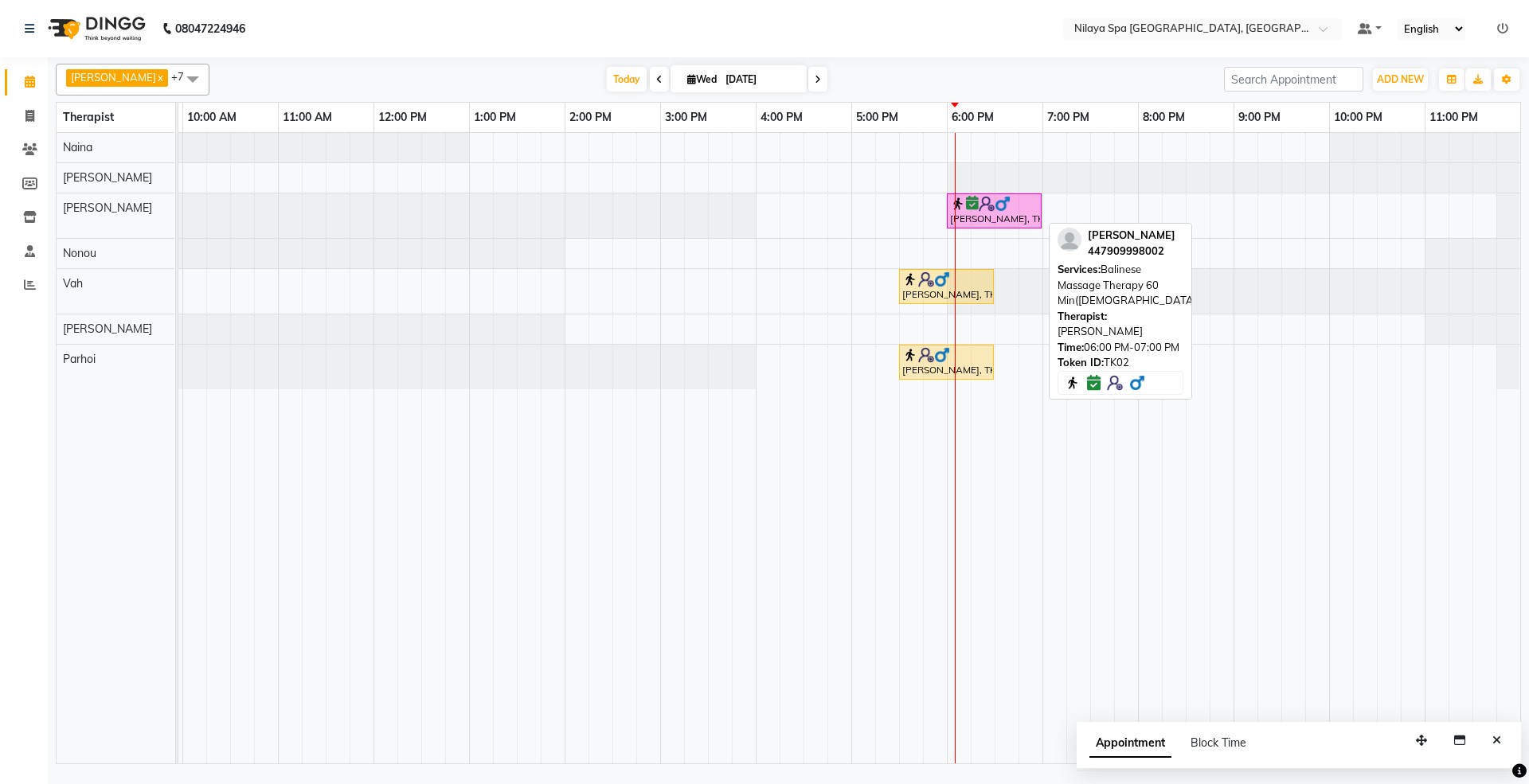
click at [1001, 211] on img at bounding box center [1002, 203] width 16 height 16
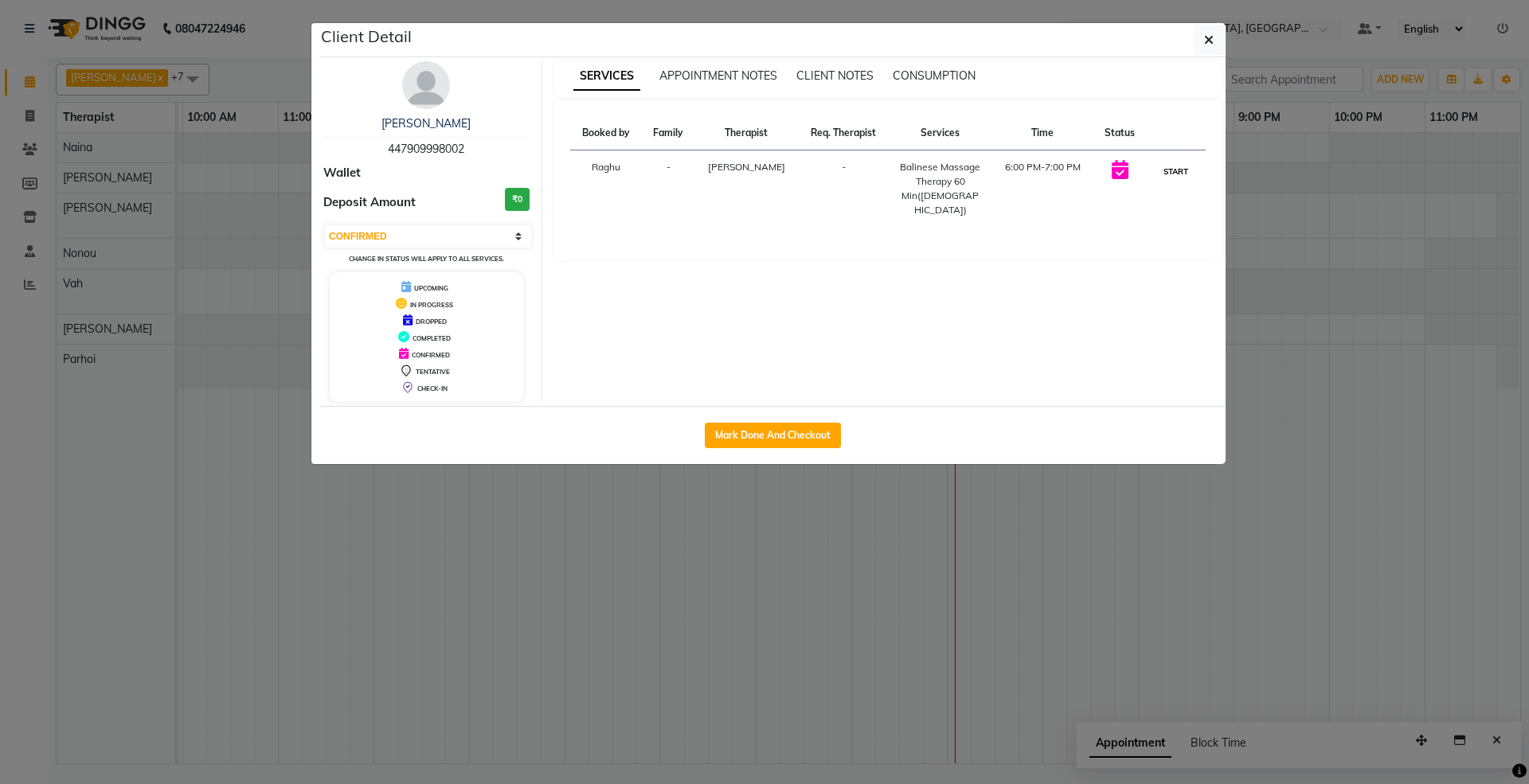
click at [1173, 171] on button "START" at bounding box center [1175, 171] width 32 height 19
select select "1"
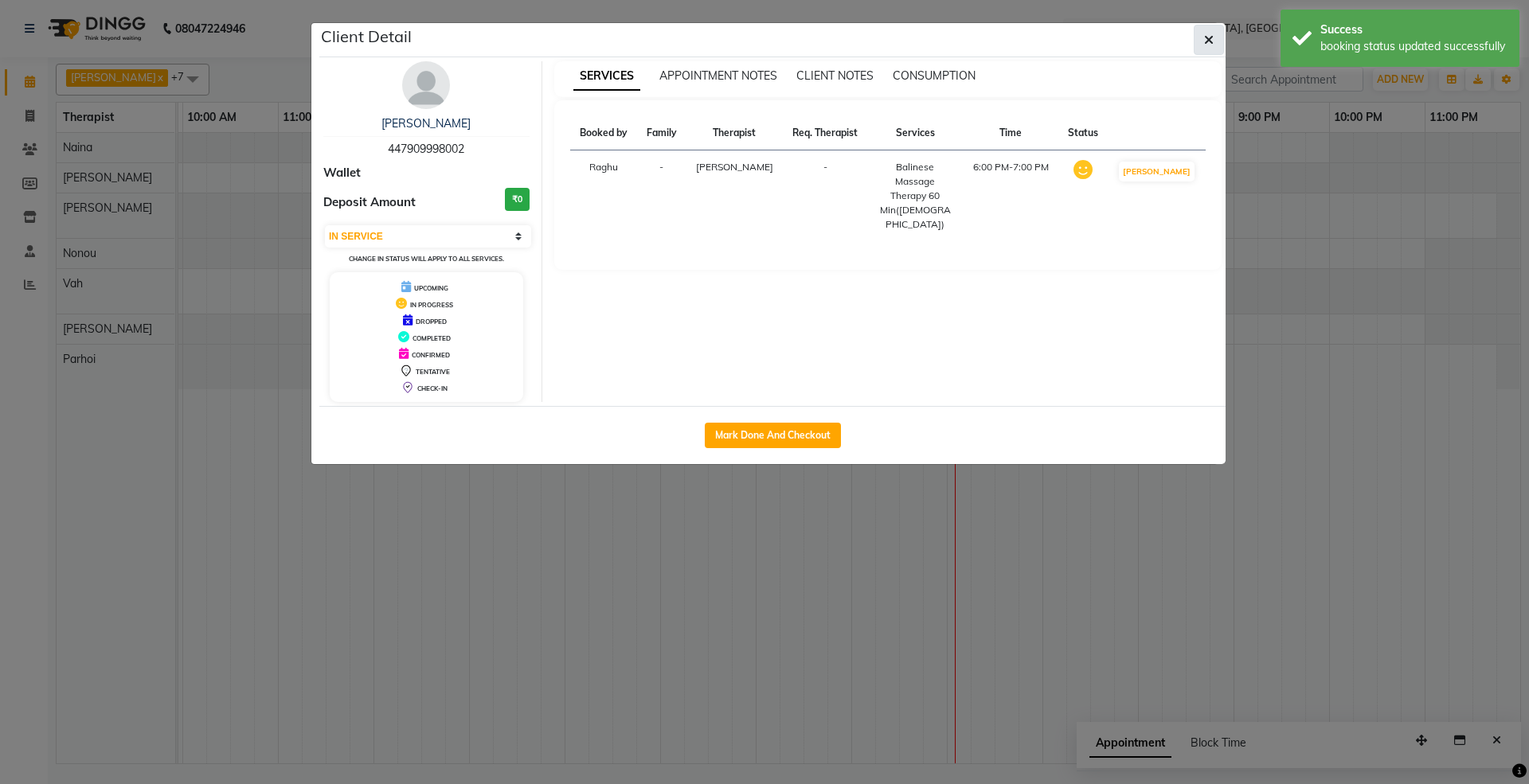
click at [1205, 36] on icon "button" at bounding box center [1209, 40] width 9 height 13
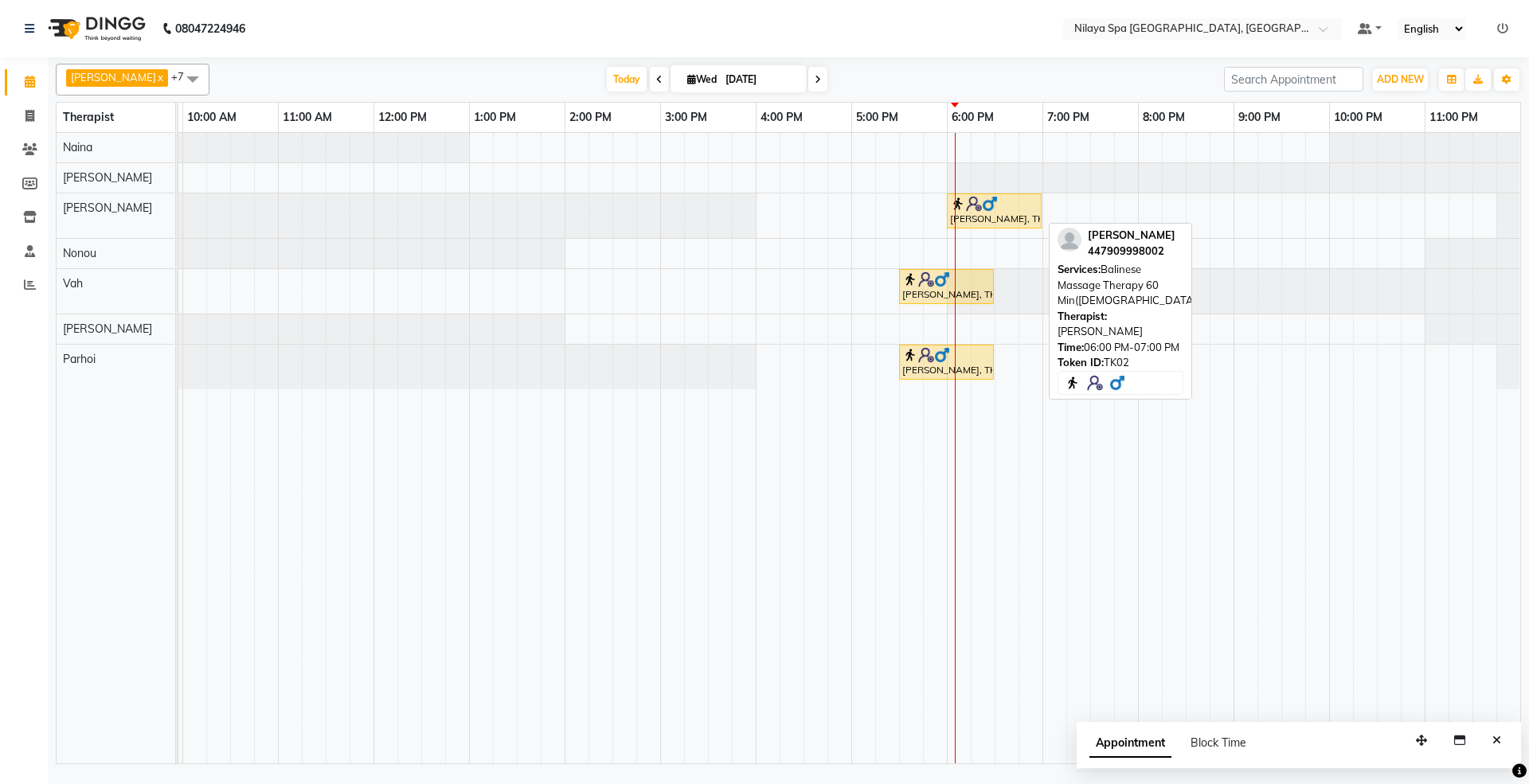
click at [995, 222] on div "[PERSON_NAME], TK02, 06:00 PM-07:00 PM, Balinese Massage Therapy 60 Min([DEMOGR…" at bounding box center [994, 210] width 92 height 31
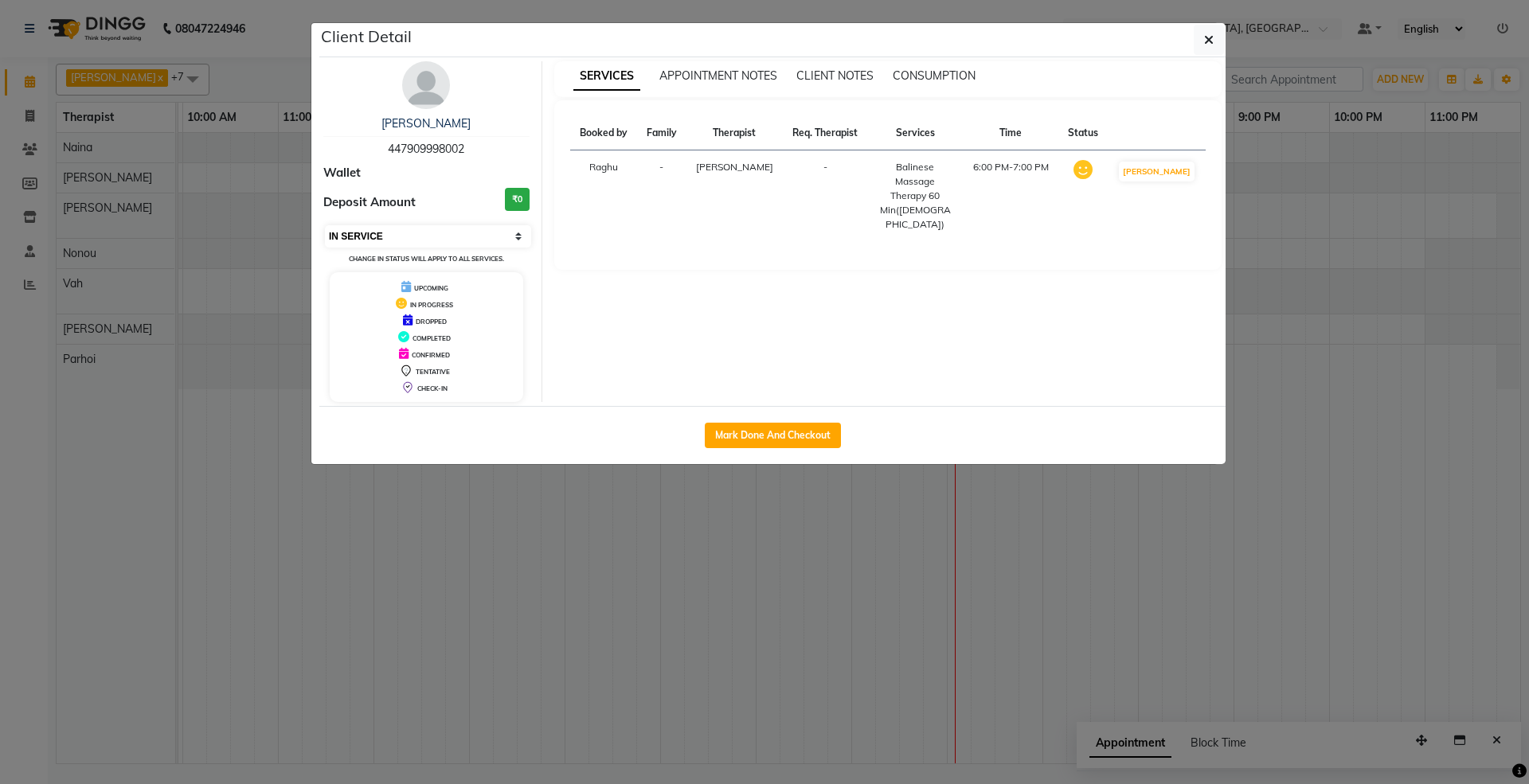
click at [501, 234] on select "Select IN SERVICE CONFIRMED TENTATIVE CHECK IN MARK DONE UPCOMING" at bounding box center [427, 236] width 206 height 22
select select "6"
click at [325, 226] on select "Select IN SERVICE CONFIRMED TENTATIVE CHECK IN MARK DONE UPCOMING" at bounding box center [427, 236] width 206 height 22
click at [1212, 31] on button "button" at bounding box center [1208, 40] width 31 height 31
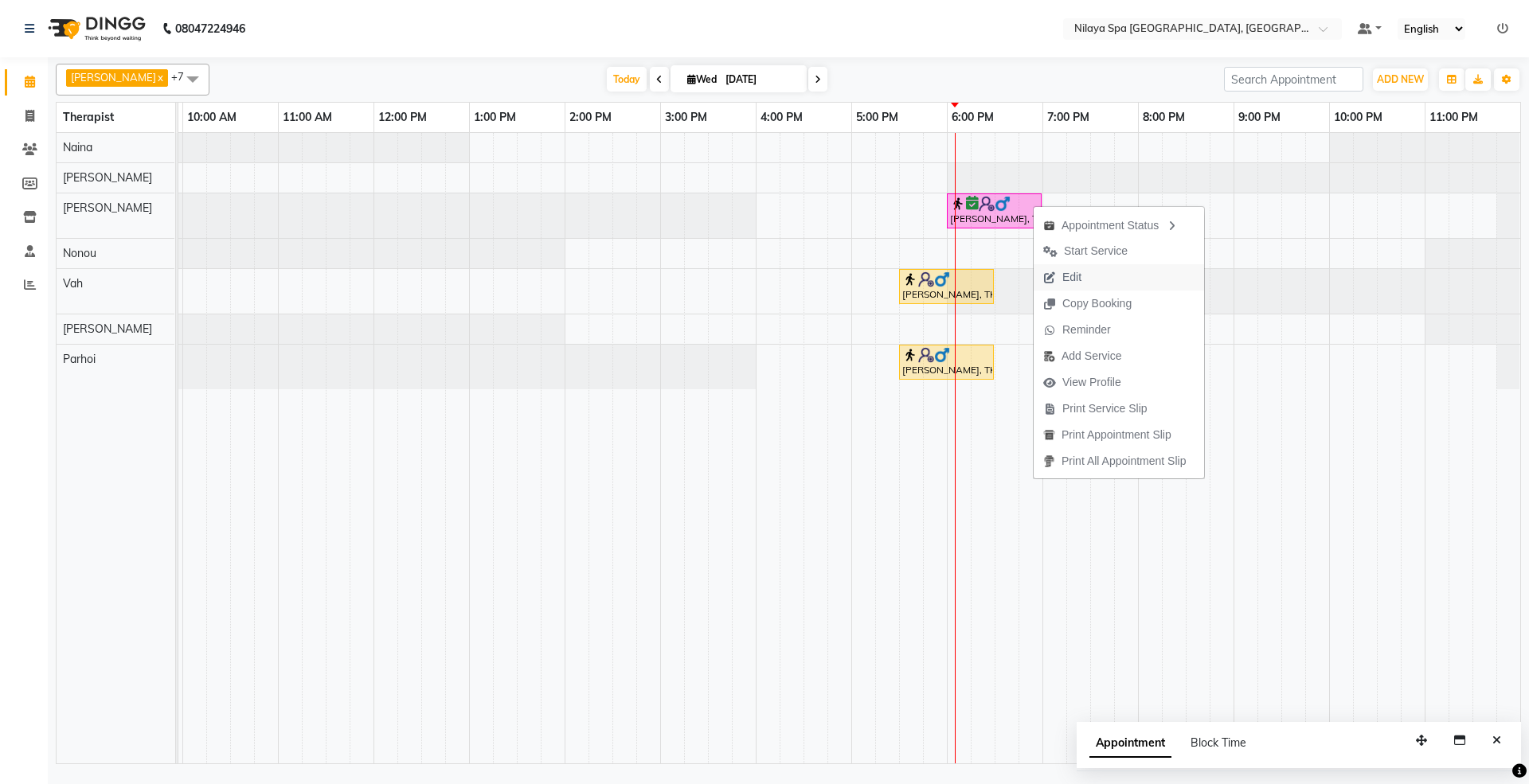
click at [1070, 269] on span "Edit" at bounding box center [1072, 277] width 19 height 17
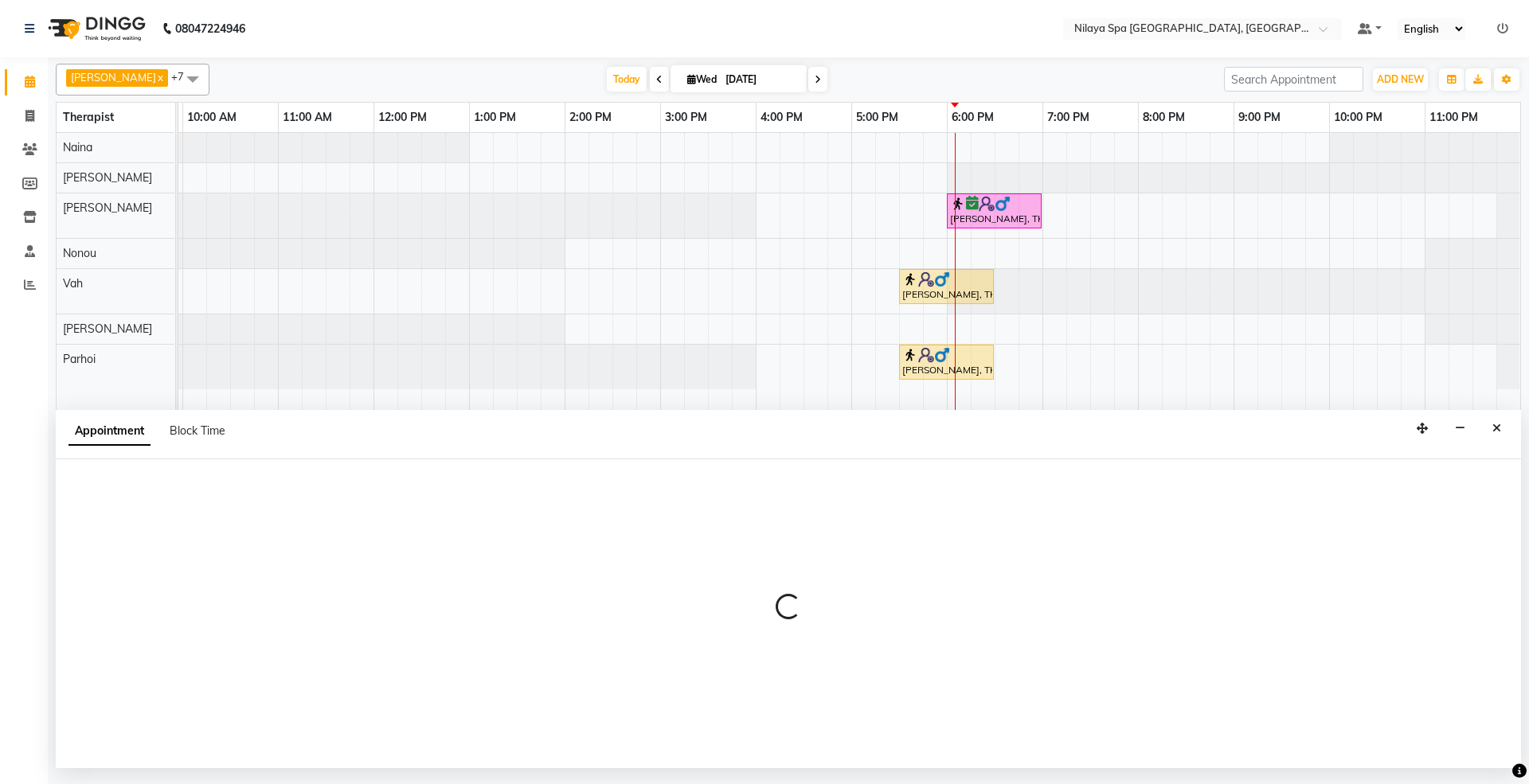
select select "1080"
select select "confirm booking"
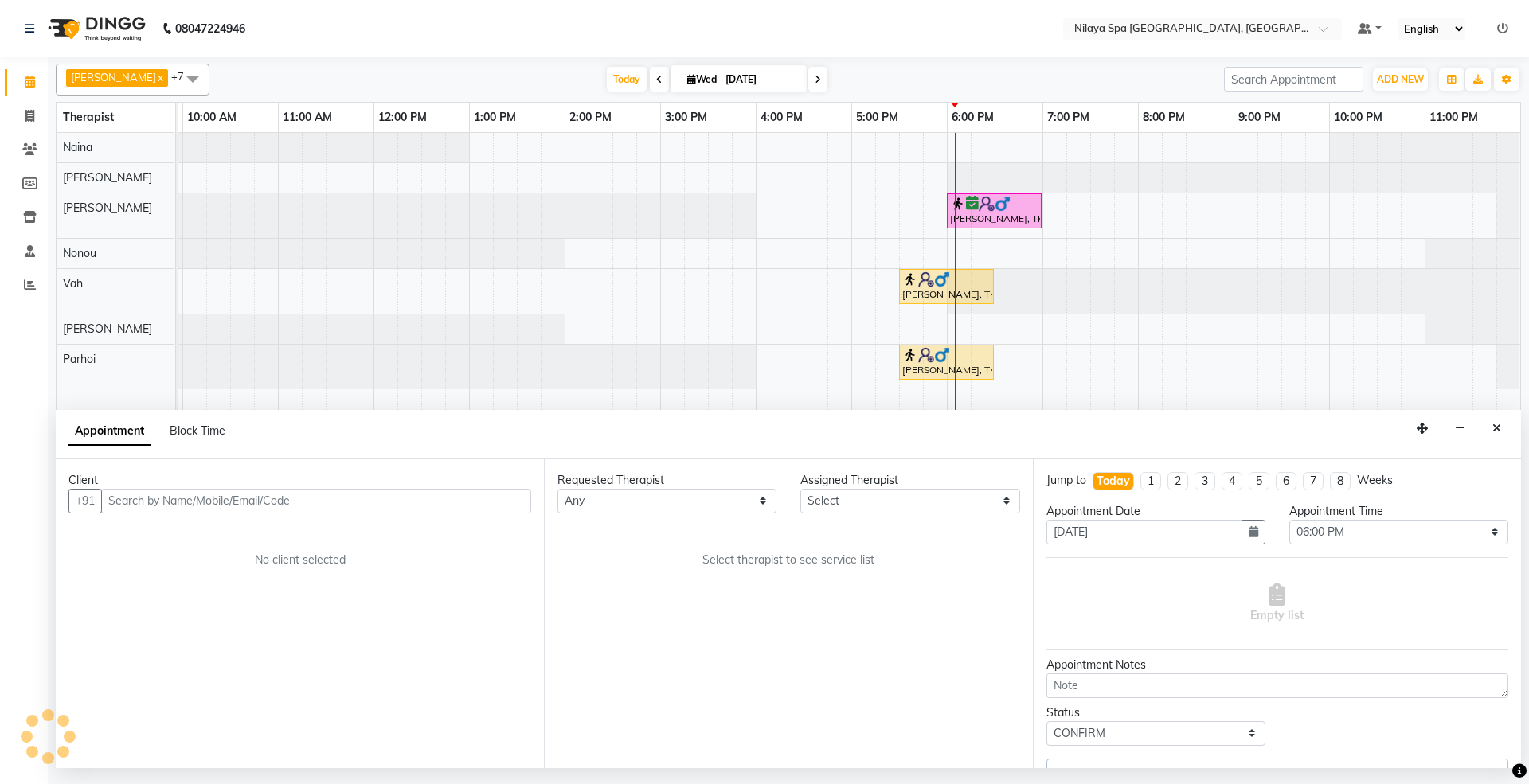
select select "71646"
select select "4003"
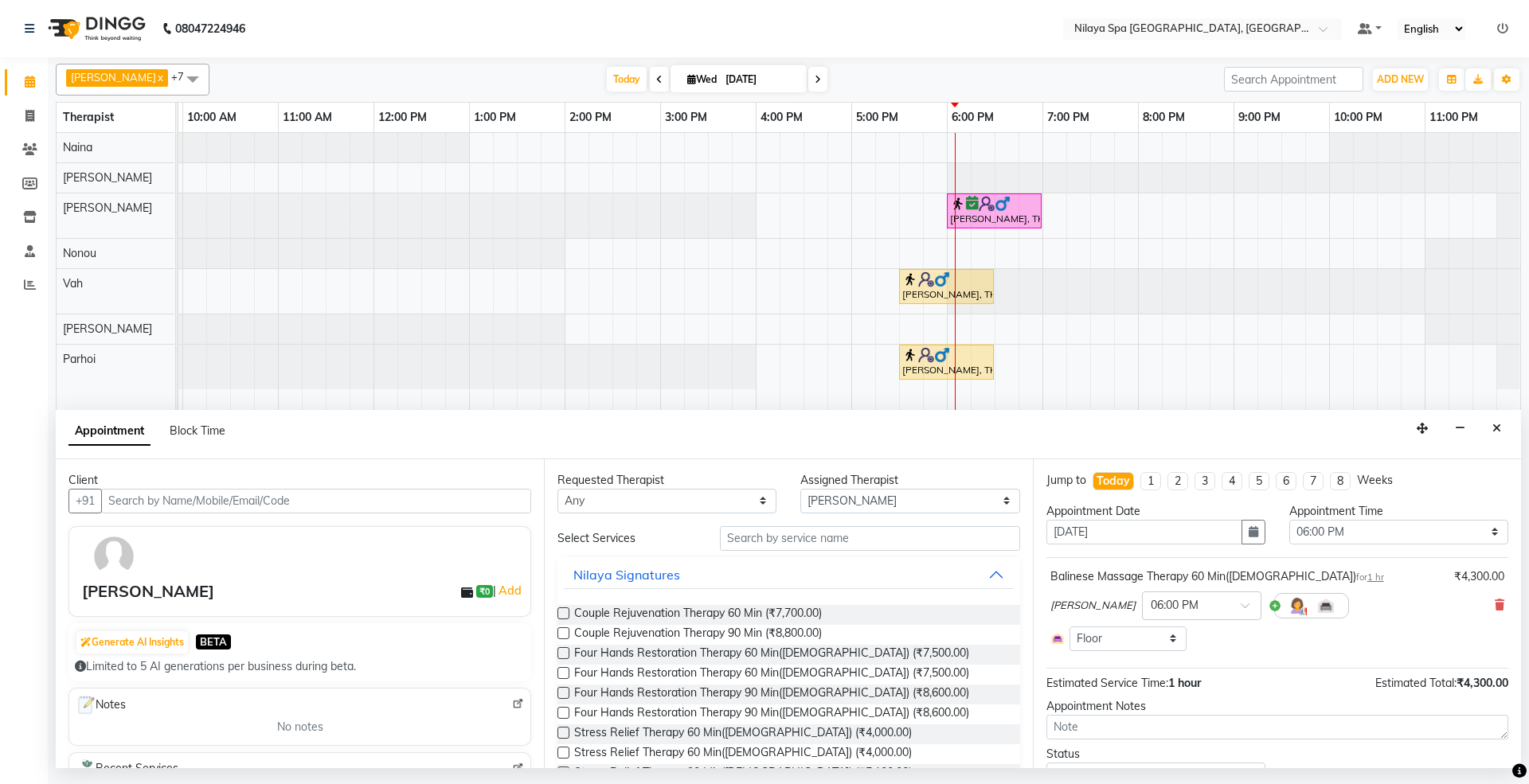
click at [1488, 606] on div "Balinese Massage Therapy 60 Min([DEMOGRAPHIC_DATA]) for 1 hr ₹4,300.00 Chong × …" at bounding box center [1277, 610] width 462 height 91
click at [1495, 603] on icon at bounding box center [1499, 605] width 9 height 11
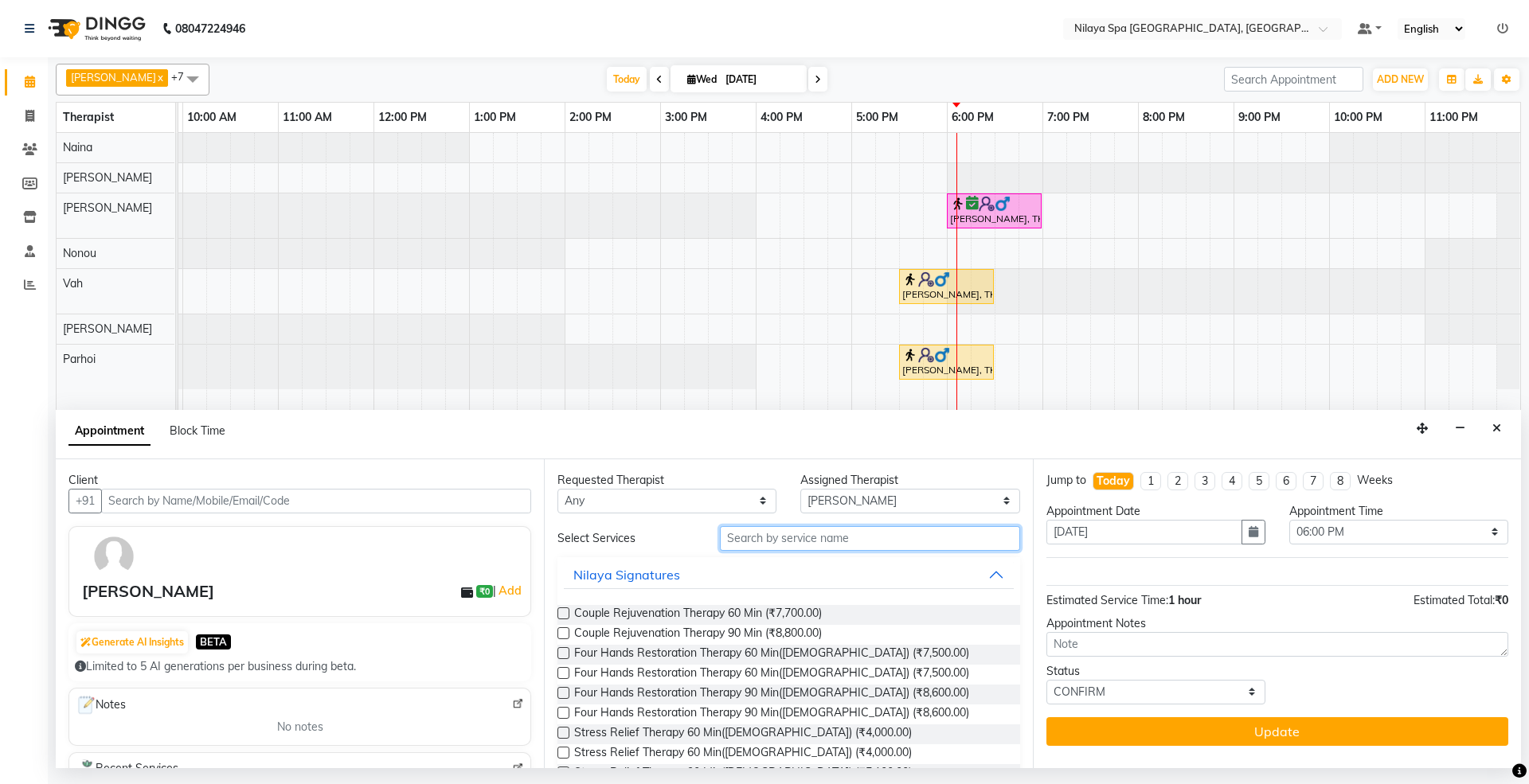
click at [812, 538] on input "text" at bounding box center [870, 538] width 300 height 25
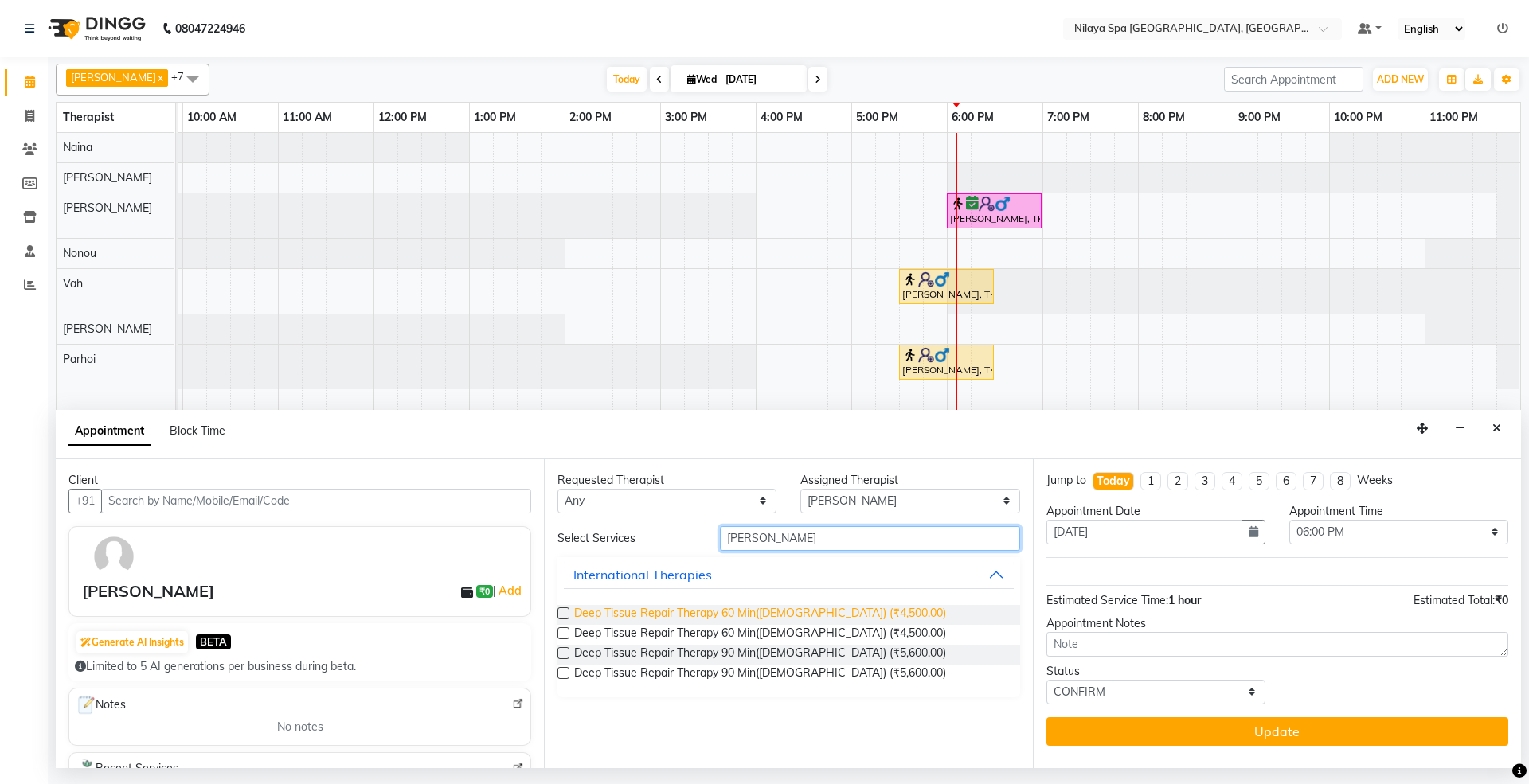
type input "[PERSON_NAME]"
click at [763, 606] on span "Deep Tissue Repair Therapy 60 Min([DEMOGRAPHIC_DATA]) (₹4,500.00)" at bounding box center [759, 614] width 372 height 19
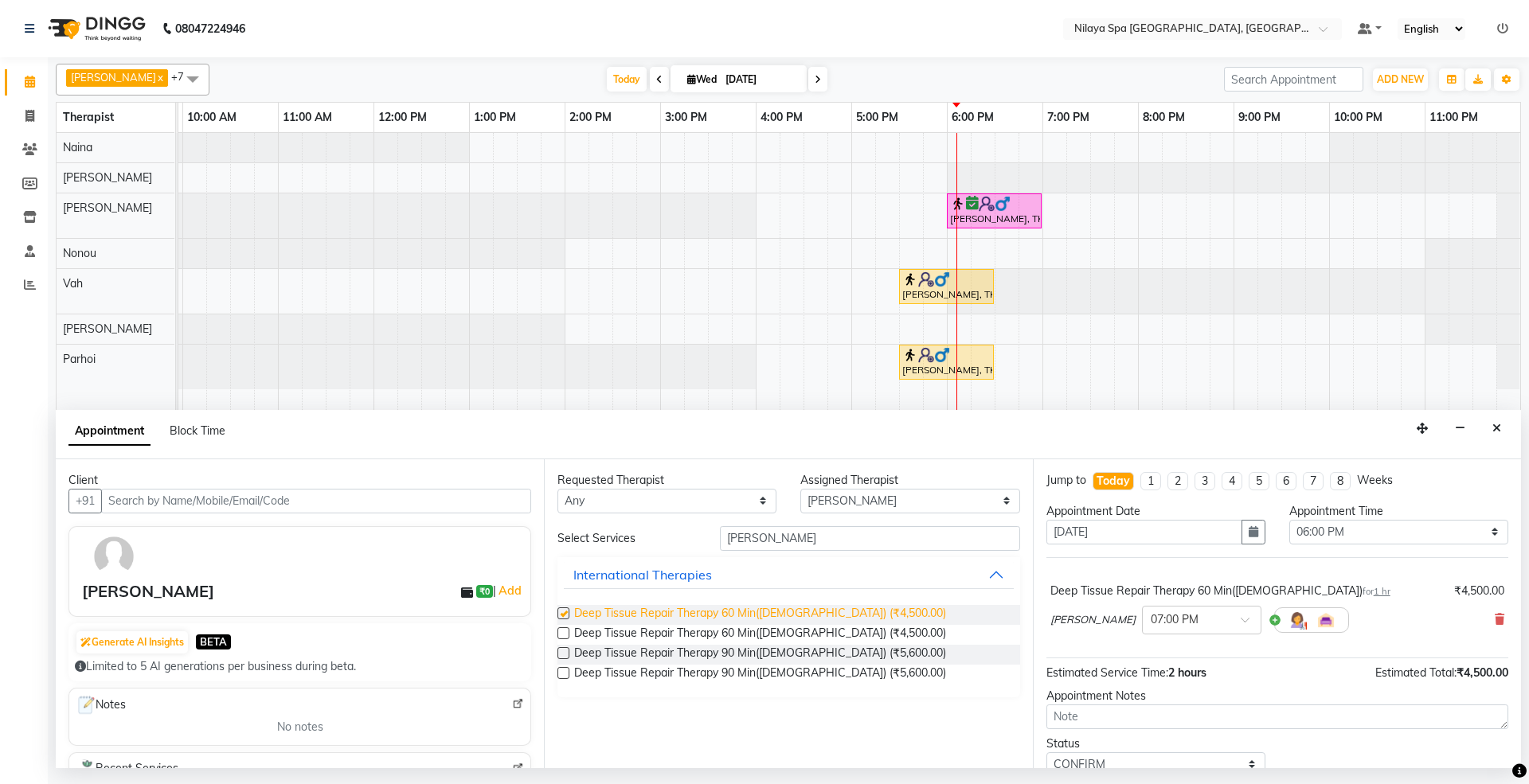
checkbox input "false"
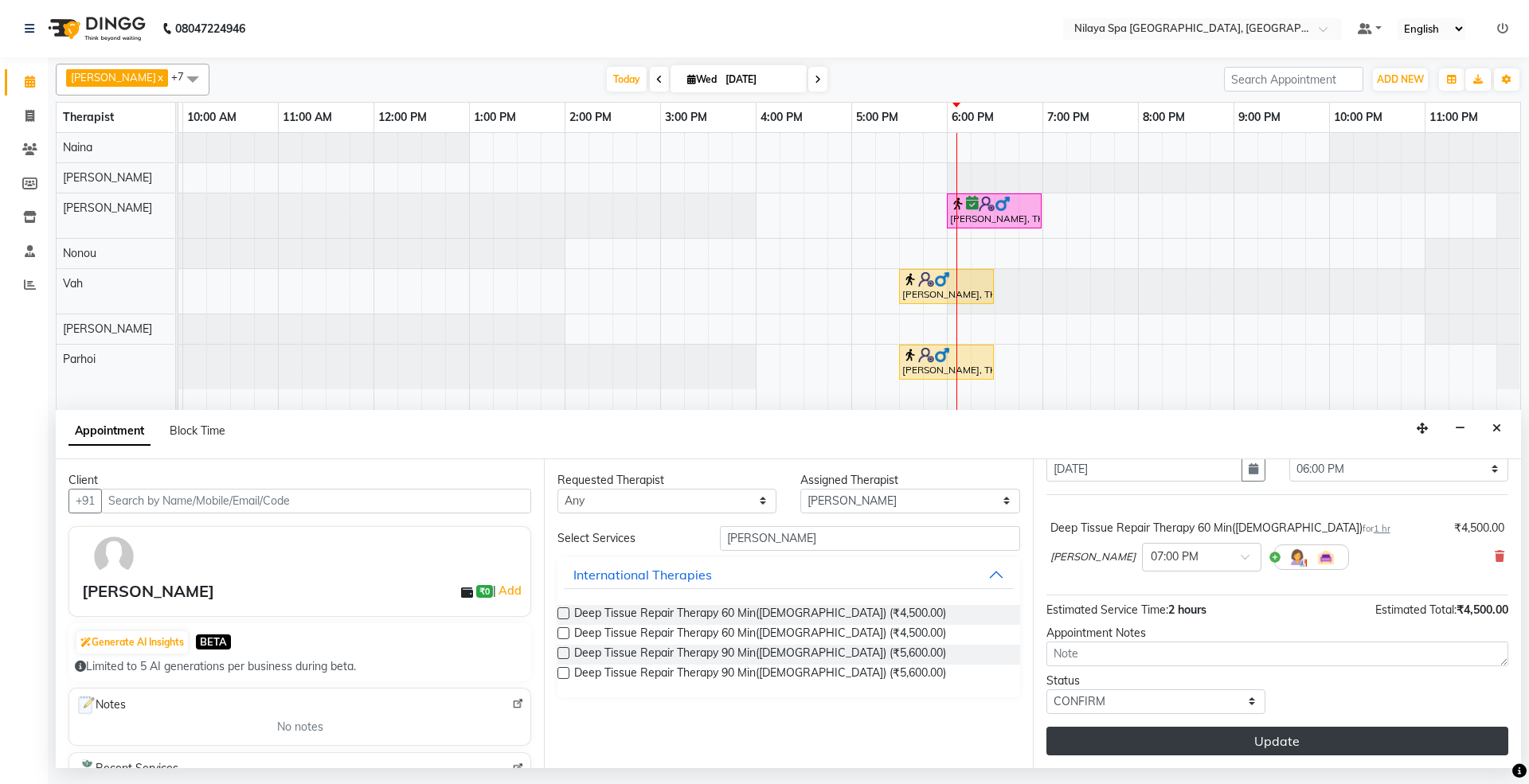
click at [1253, 742] on button "Update" at bounding box center [1277, 740] width 462 height 29
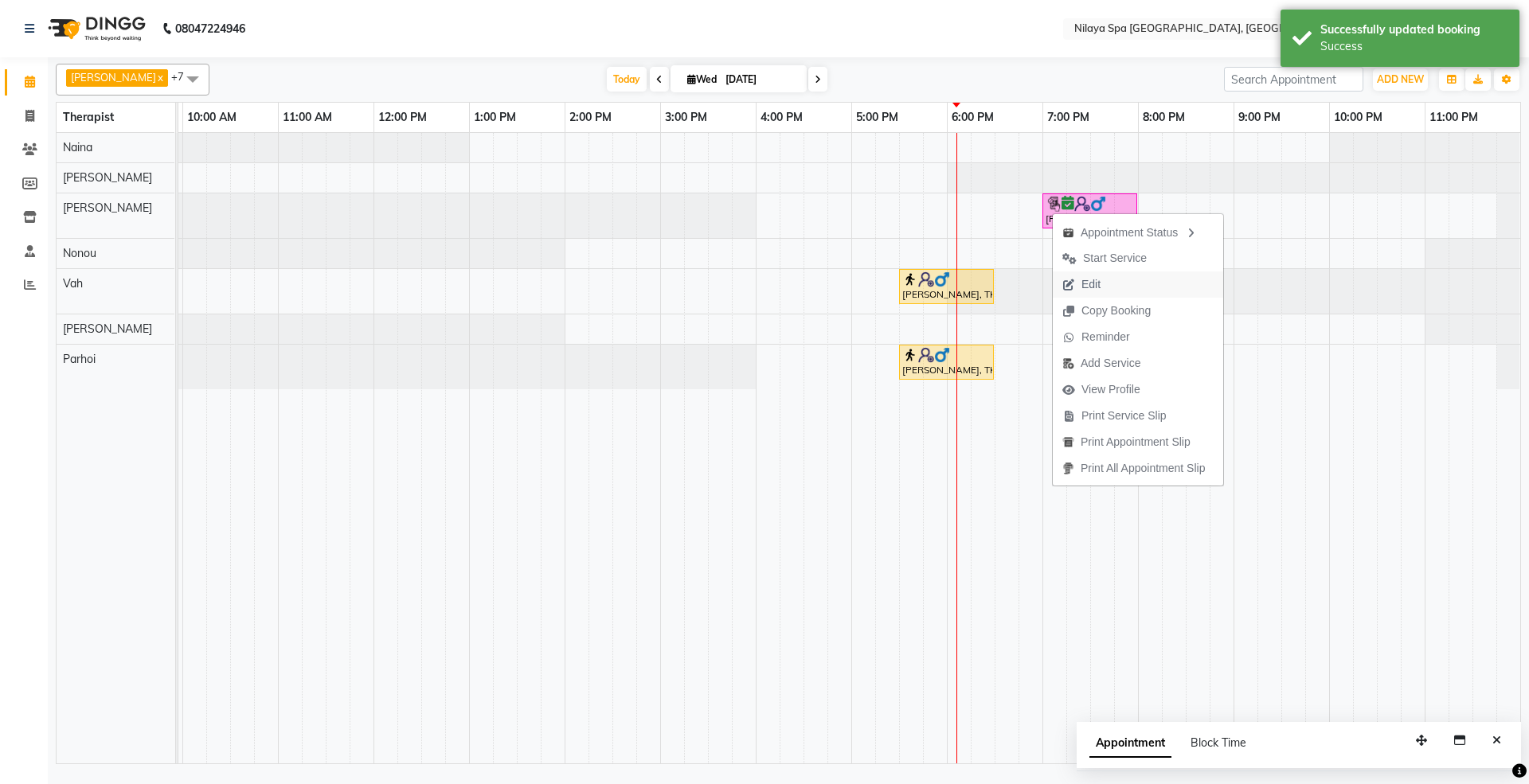
click at [1115, 284] on button "Edit" at bounding box center [1138, 285] width 171 height 26
select select "71646"
select select "1140"
select select "confirm booking"
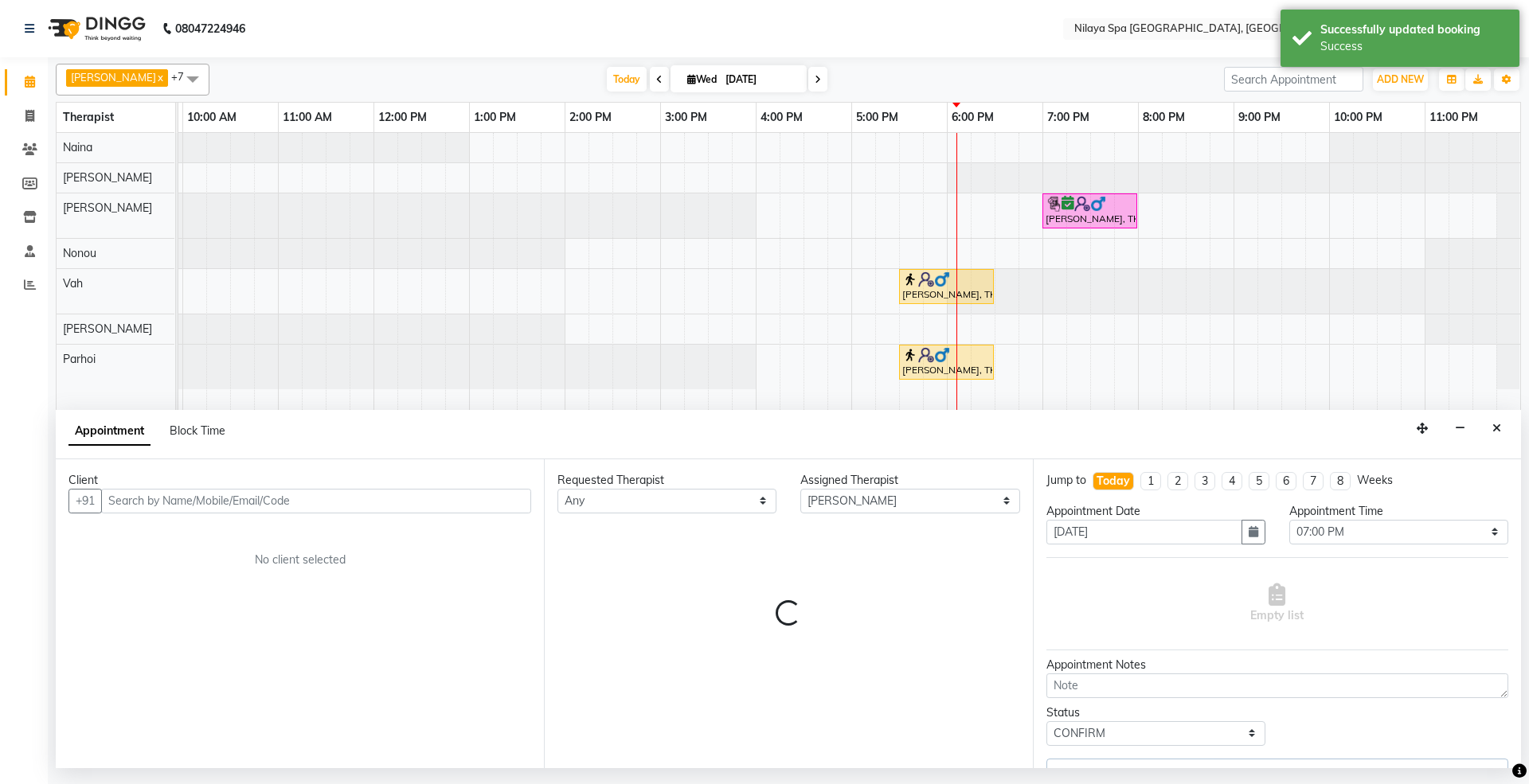
scroll to position [0, 284]
select select "4003"
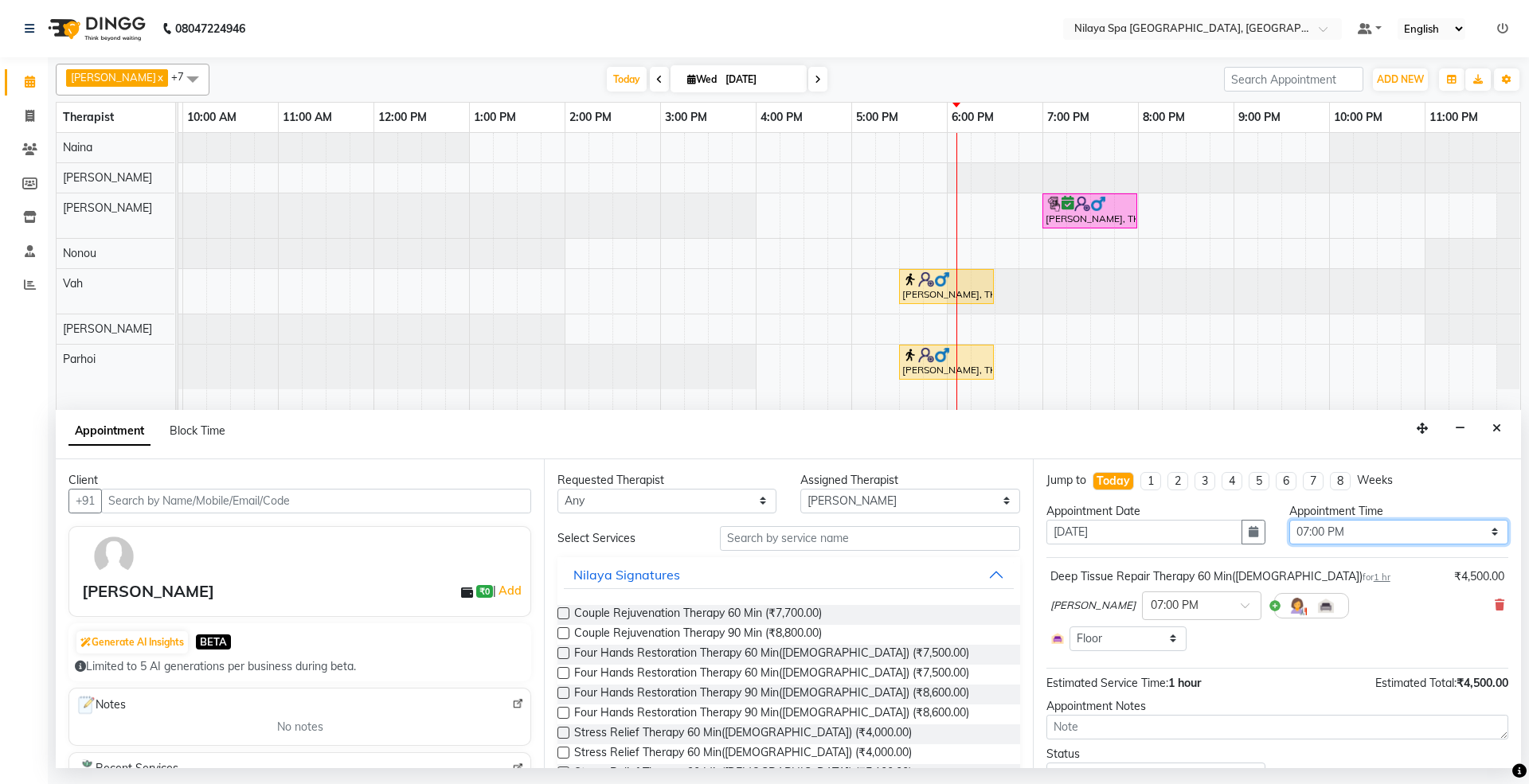
click at [1373, 525] on select "Select 08:00 AM 08:15 AM 08:30 AM 08:45 AM 09:00 AM 09:15 AM 09:30 AM 09:45 AM …" at bounding box center [1398, 532] width 219 height 25
select select "1080"
click at [1289, 522] on select "Select 08:00 AM 08:15 AM 08:30 AM 08:45 AM 09:00 AM 09:15 AM 09:30 AM 09:45 AM …" at bounding box center [1398, 532] width 219 height 25
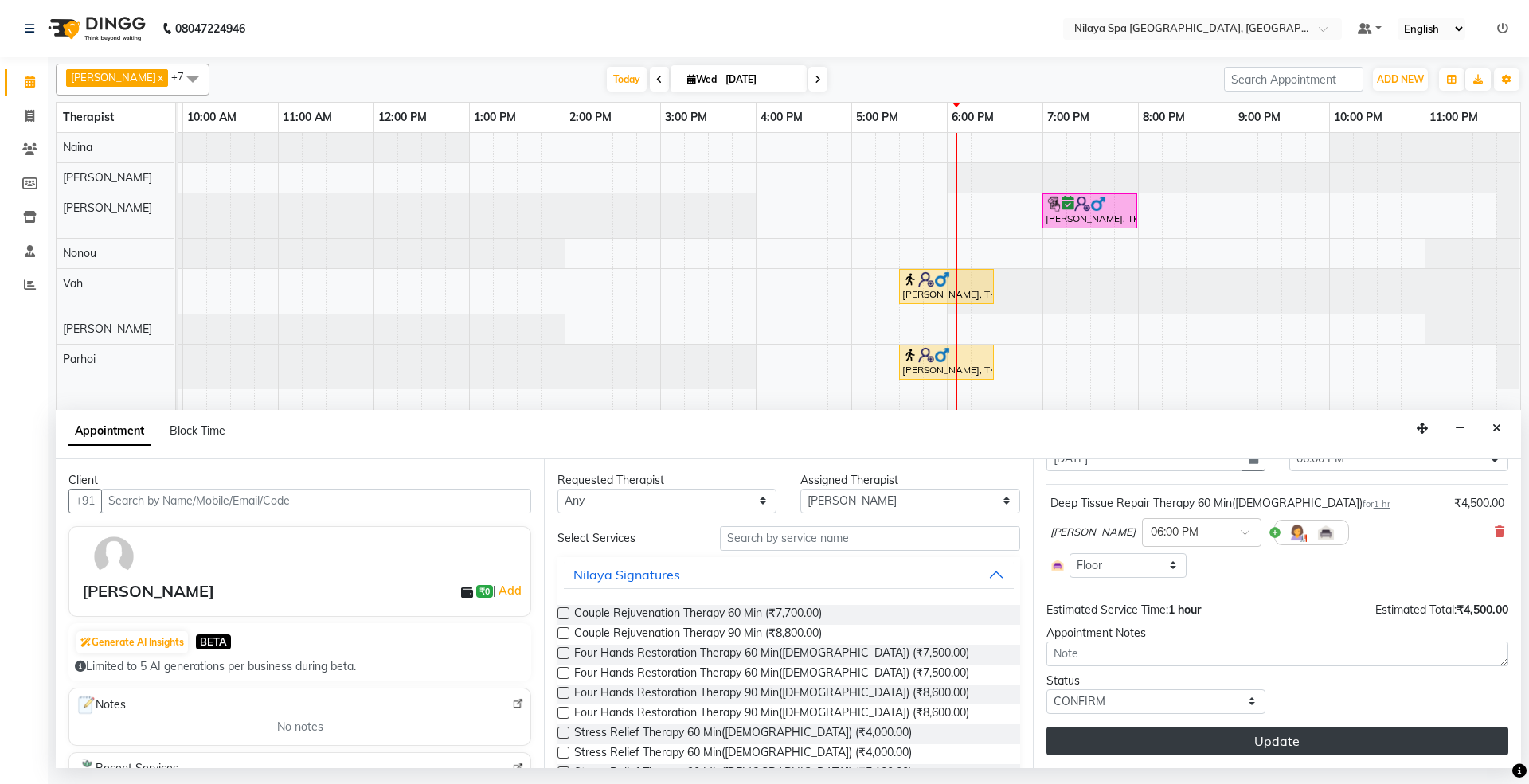
click at [1268, 736] on button "Update" at bounding box center [1277, 740] width 462 height 29
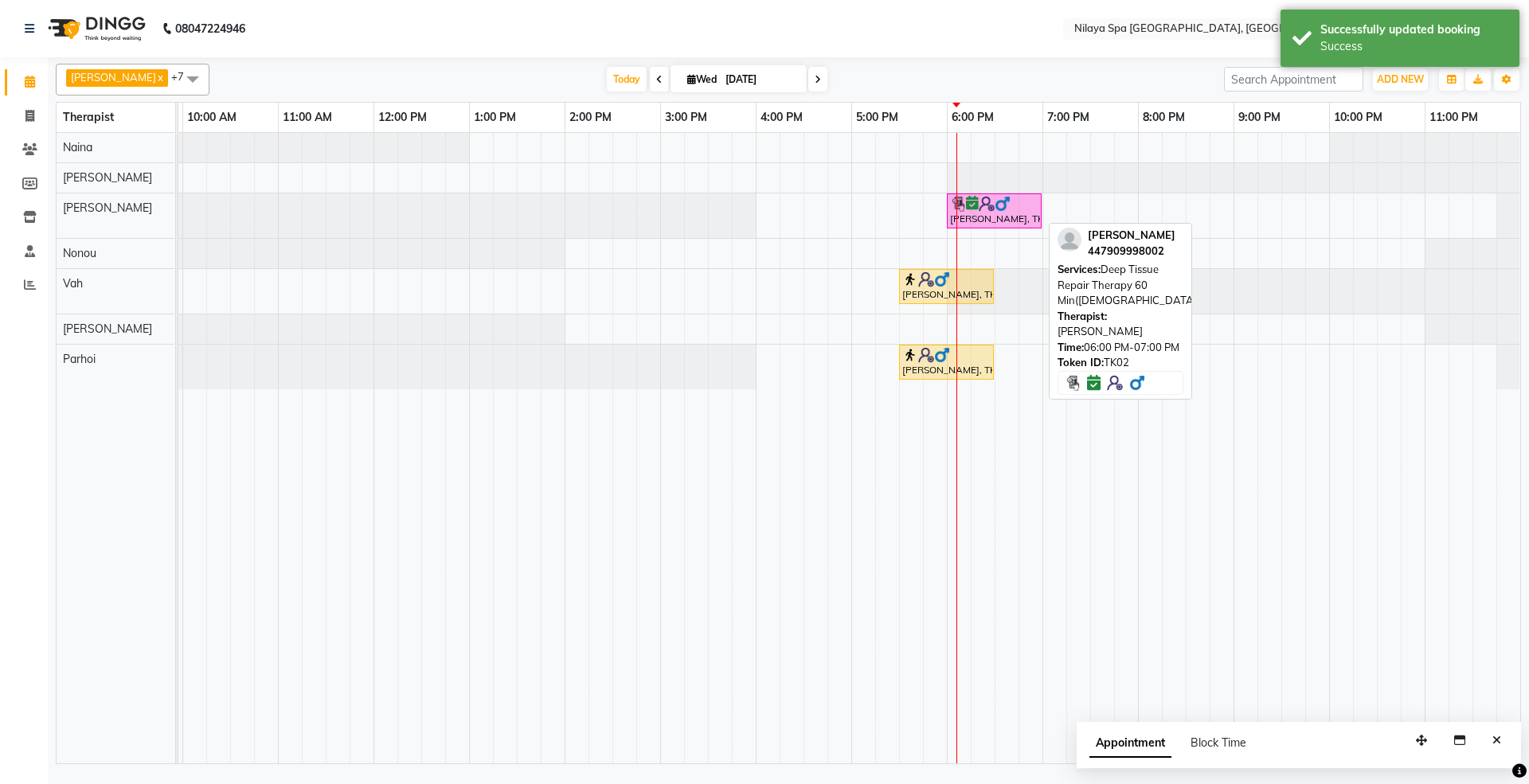
click at [1007, 210] on img at bounding box center [1002, 203] width 16 height 16
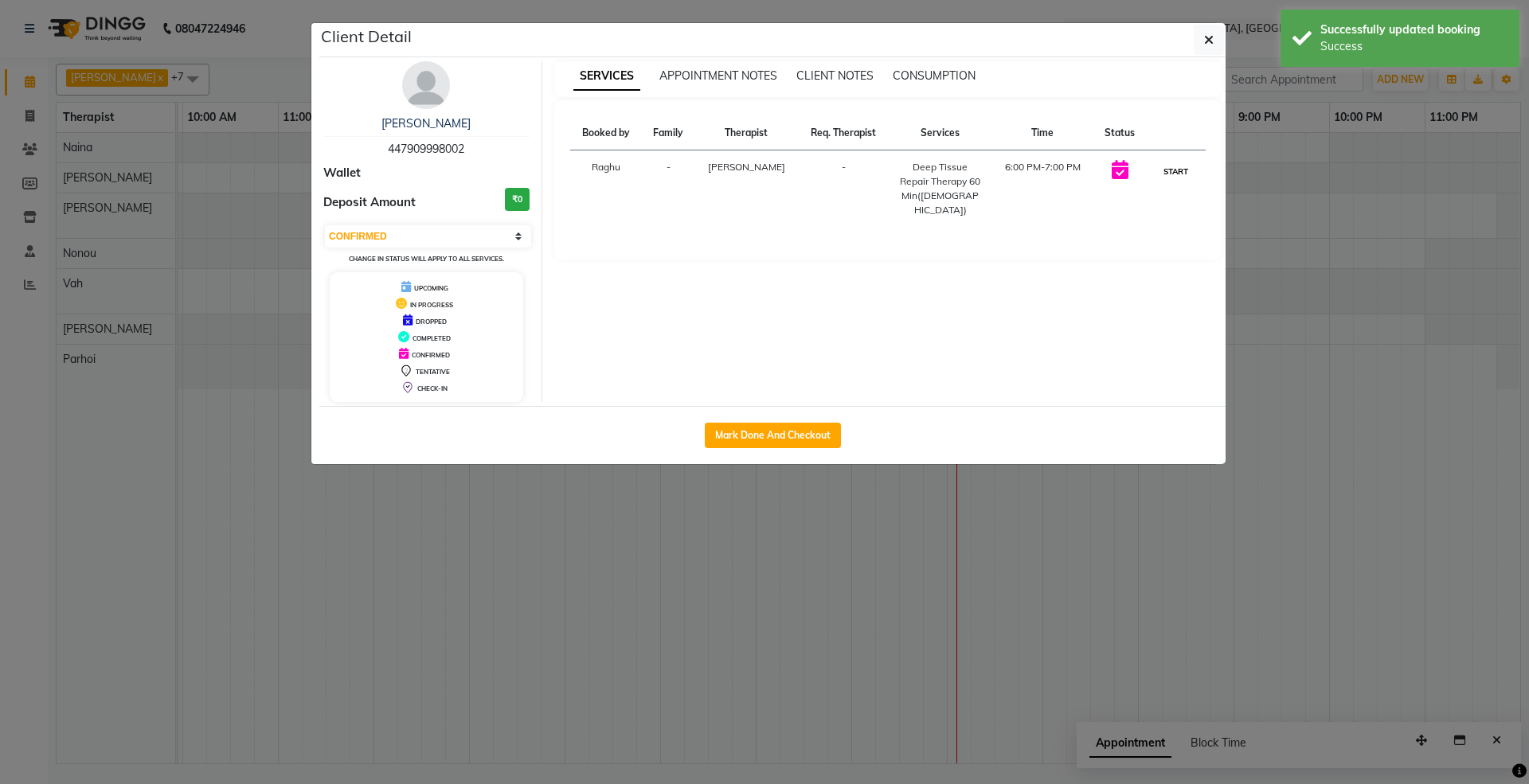
click at [1174, 173] on button "START" at bounding box center [1175, 171] width 32 height 19
select select "1"
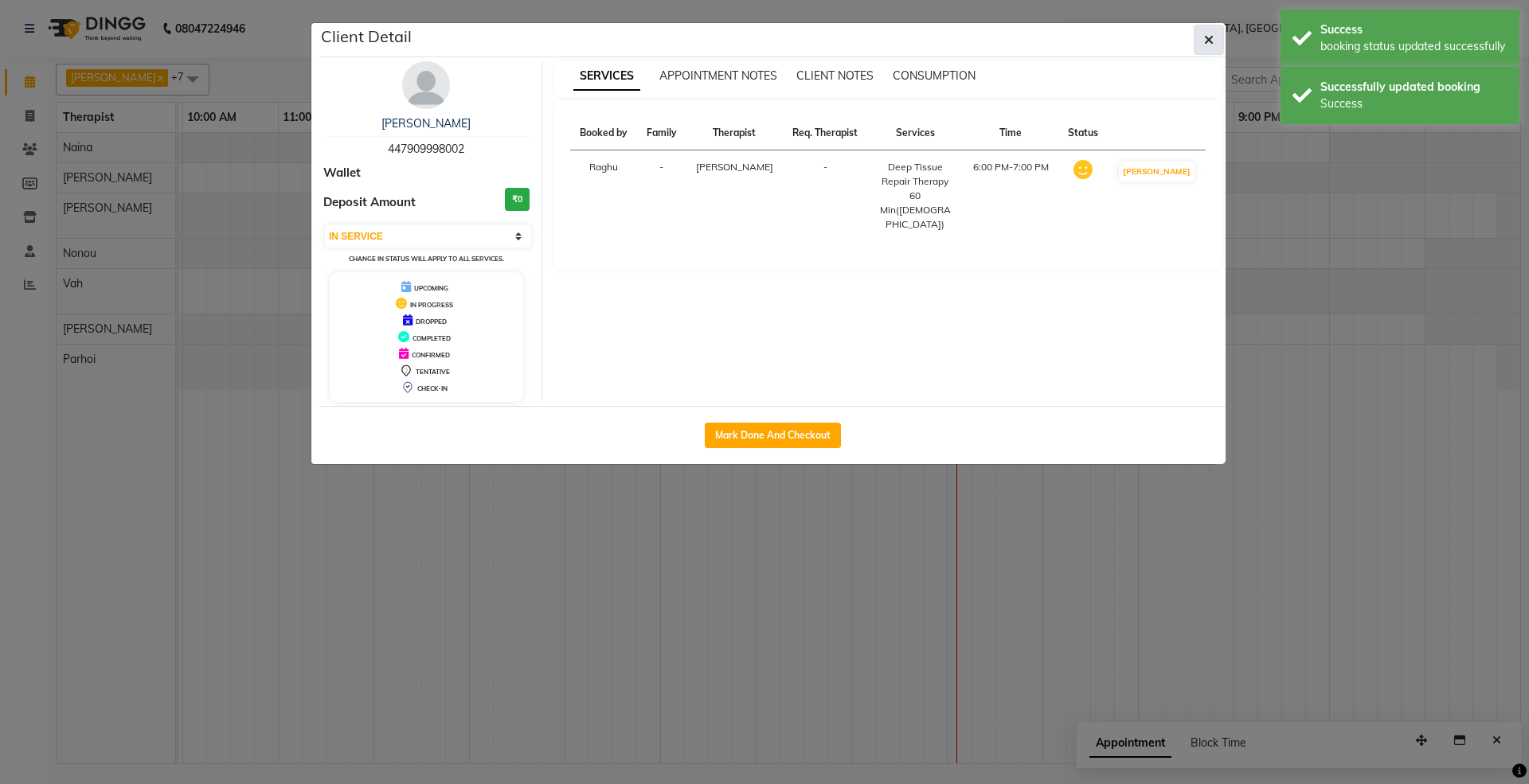
click at [1217, 37] on button "button" at bounding box center [1208, 40] width 31 height 31
